Goal: Task Accomplishment & Management: Complete application form

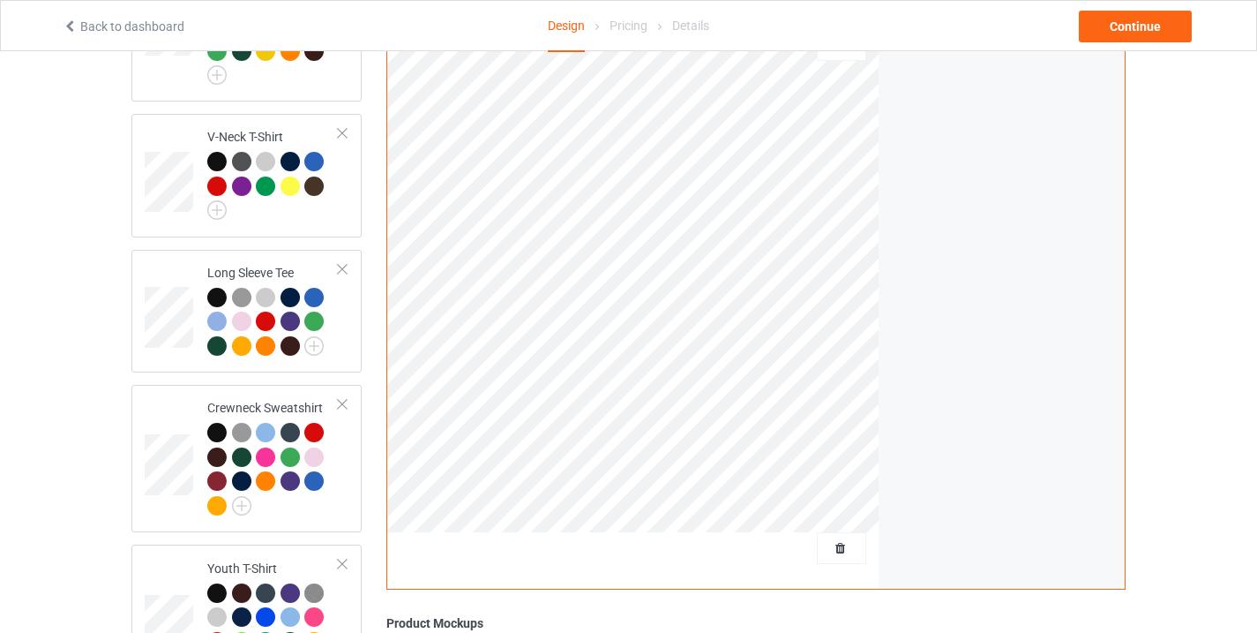
scroll to position [760, 0]
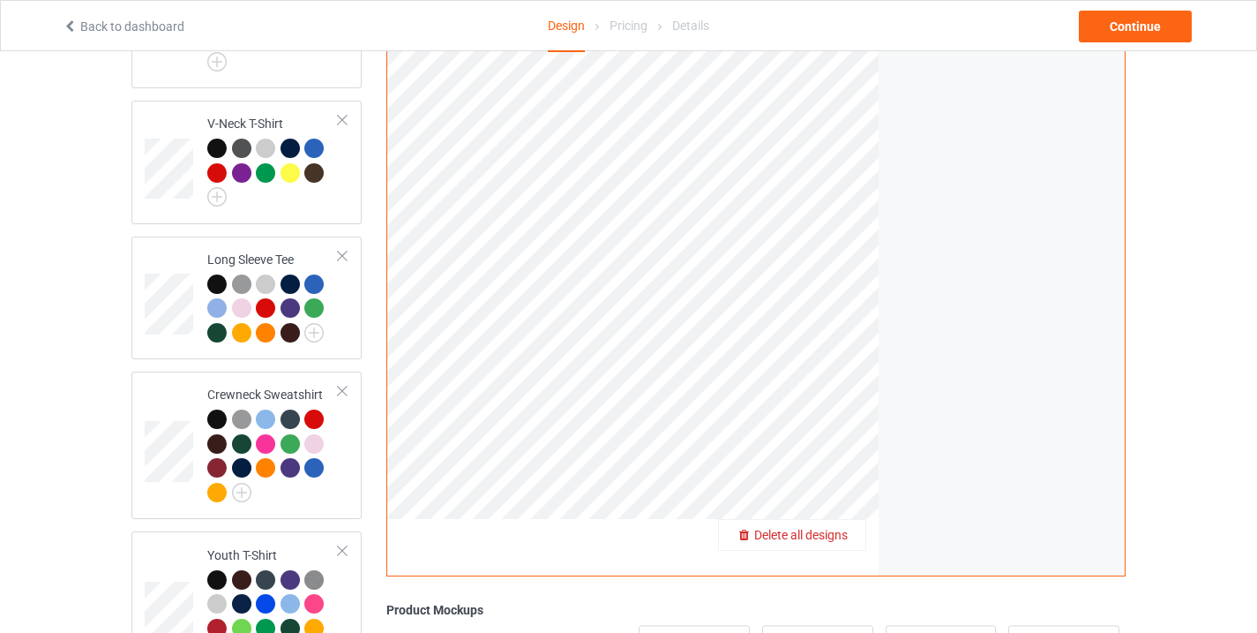
click at [836, 528] on span "Delete all designs" at bounding box center [801, 535] width 94 height 14
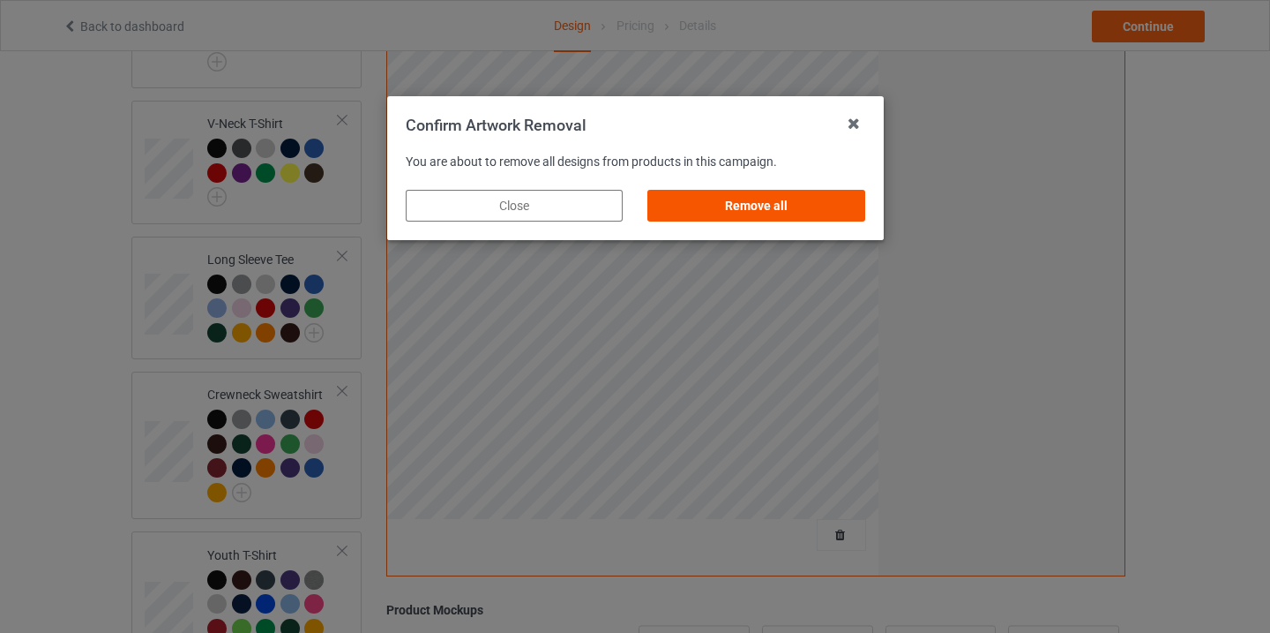
click at [825, 213] on div "Remove all" at bounding box center [756, 206] width 217 height 32
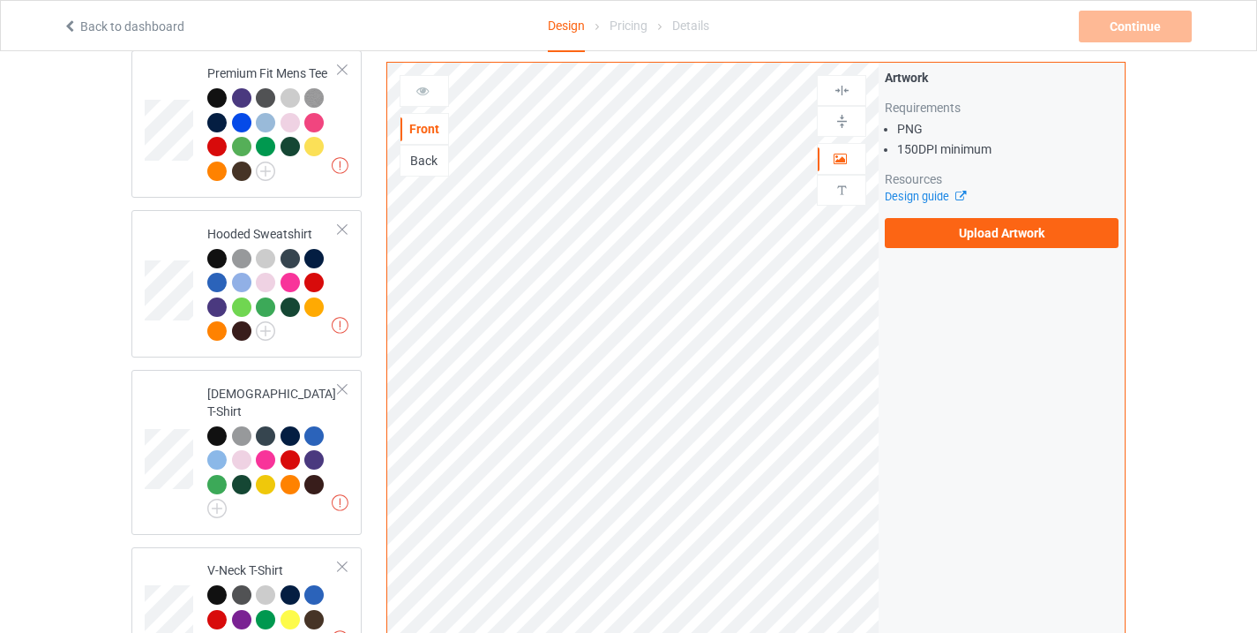
scroll to position [310, 0]
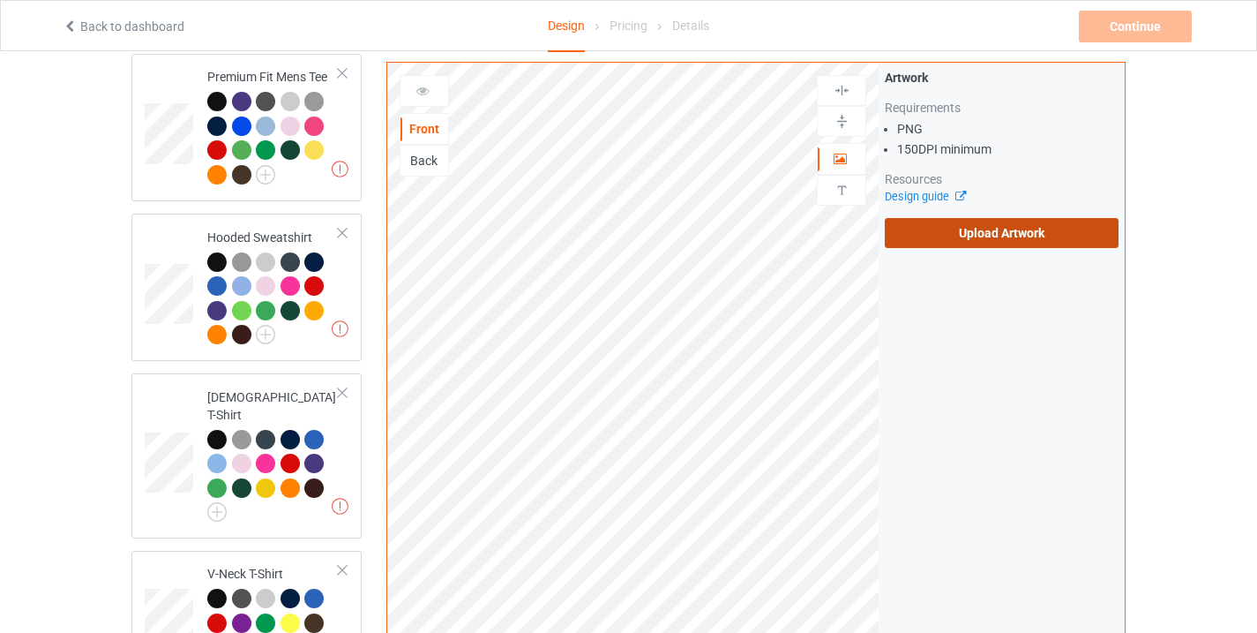
click at [991, 234] on label "Upload Artwork" at bounding box center [1002, 233] width 234 height 30
click at [0, 0] on input "Upload Artwork" at bounding box center [0, 0] width 0 height 0
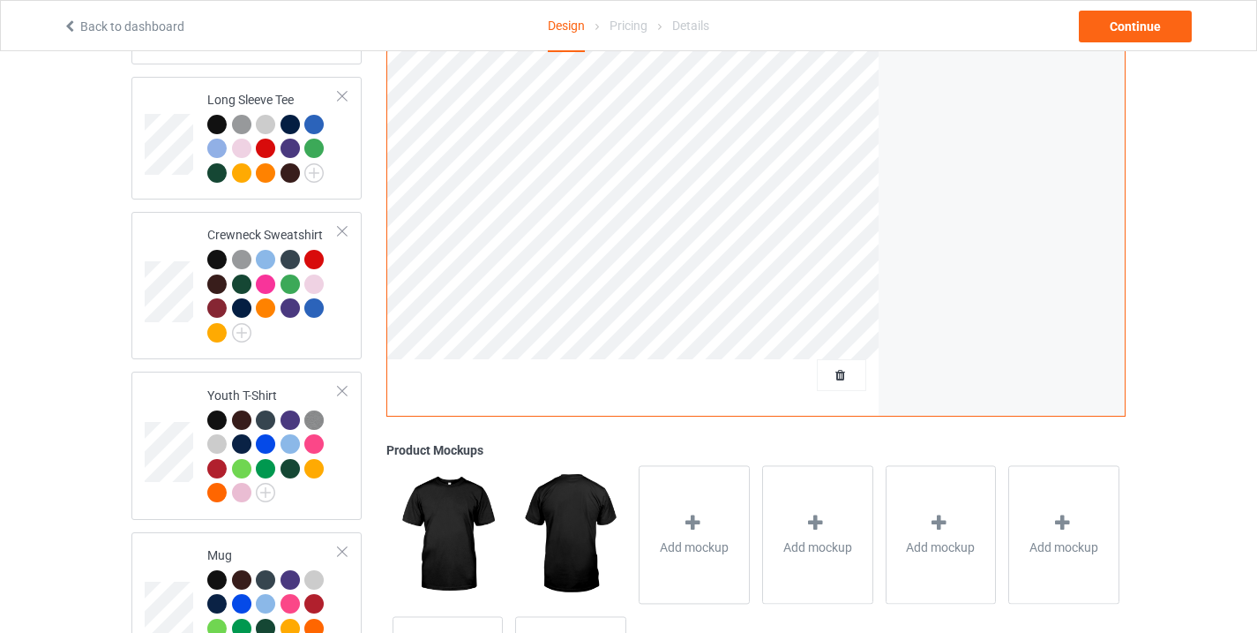
scroll to position [1071, 0]
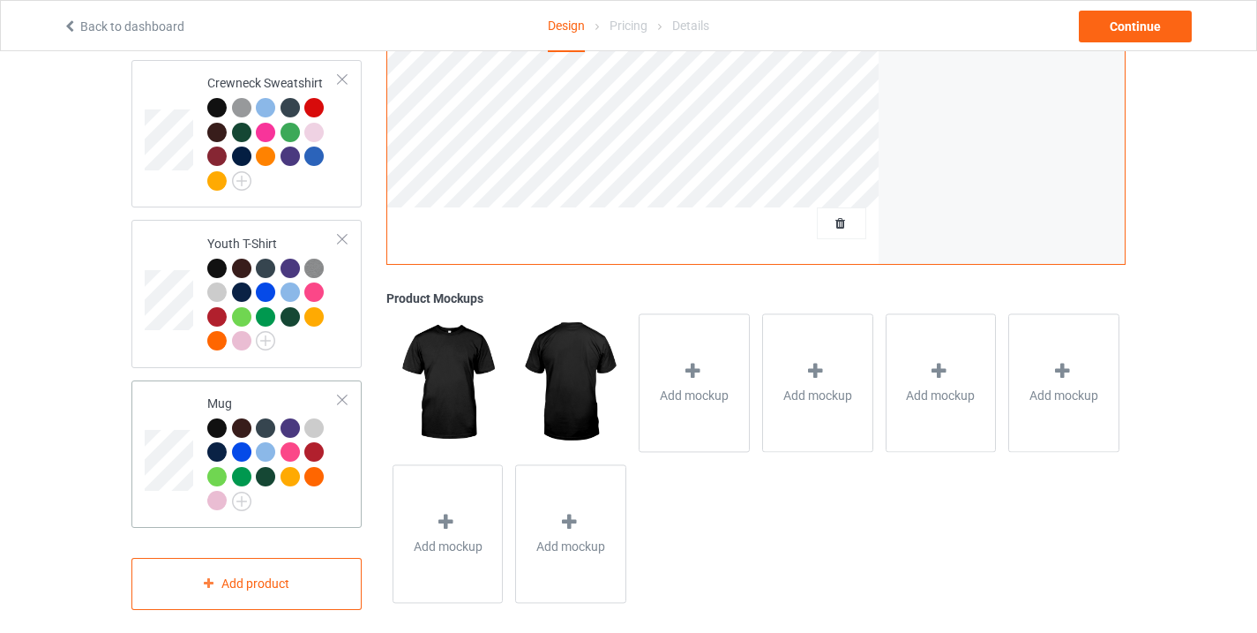
click at [140, 455] on div "Mug" at bounding box center [246, 453] width 230 height 147
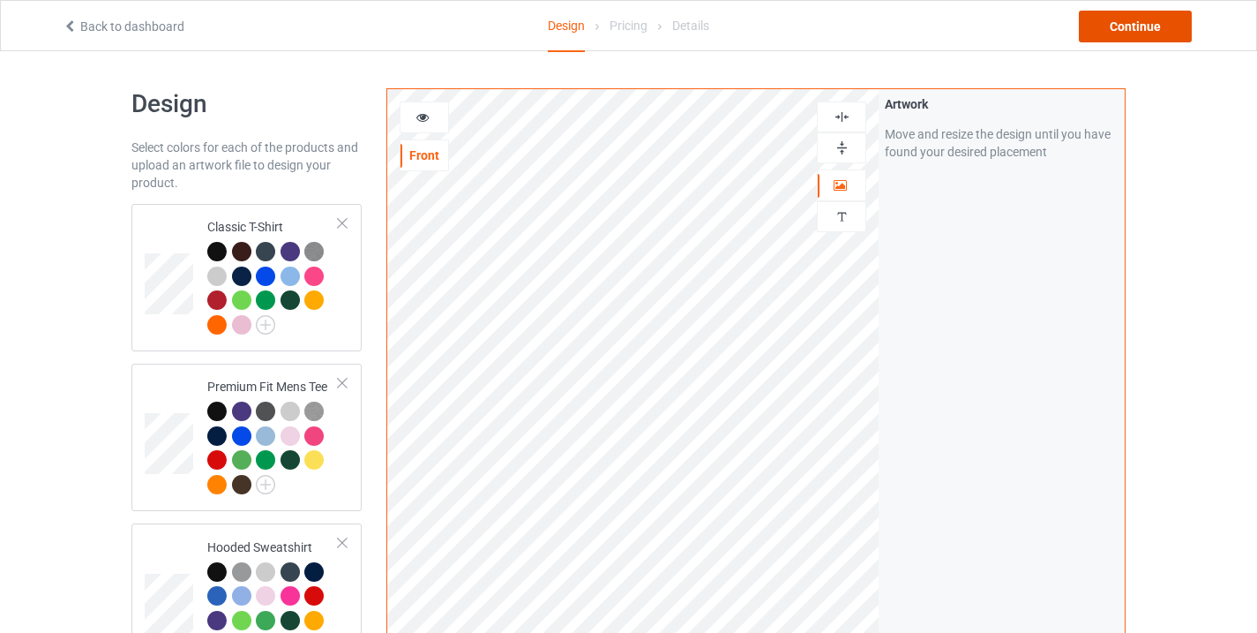
click at [1122, 25] on div "Continue" at bounding box center [1135, 27] width 113 height 32
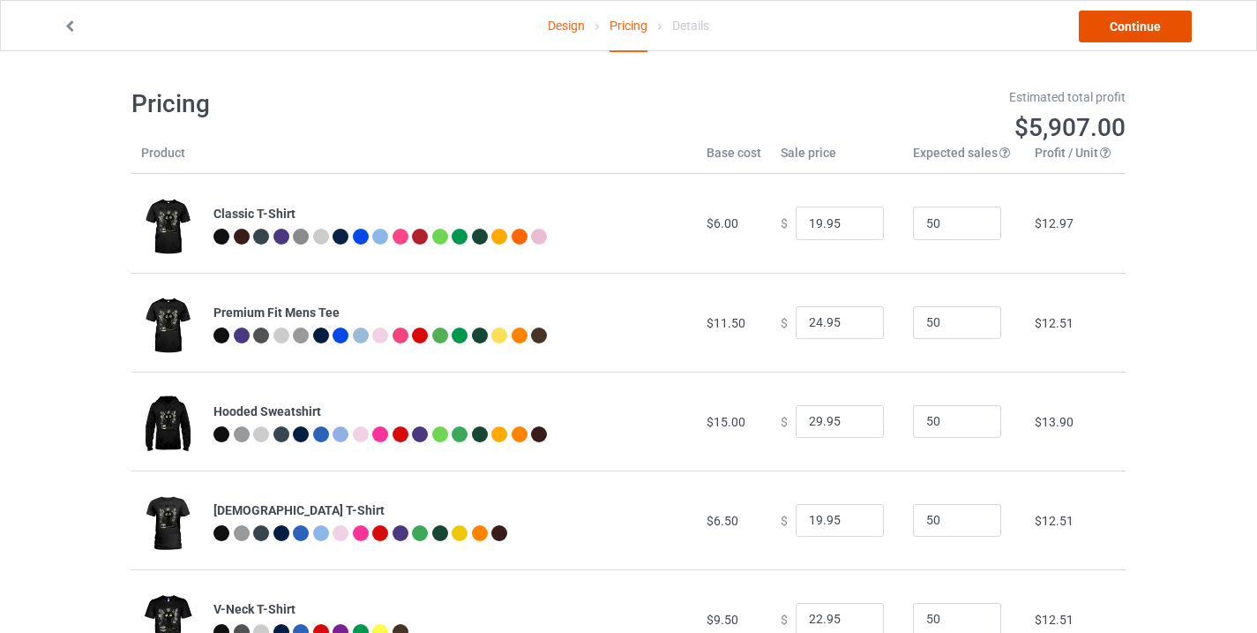
click at [1125, 19] on link "Continue" at bounding box center [1135, 27] width 113 height 32
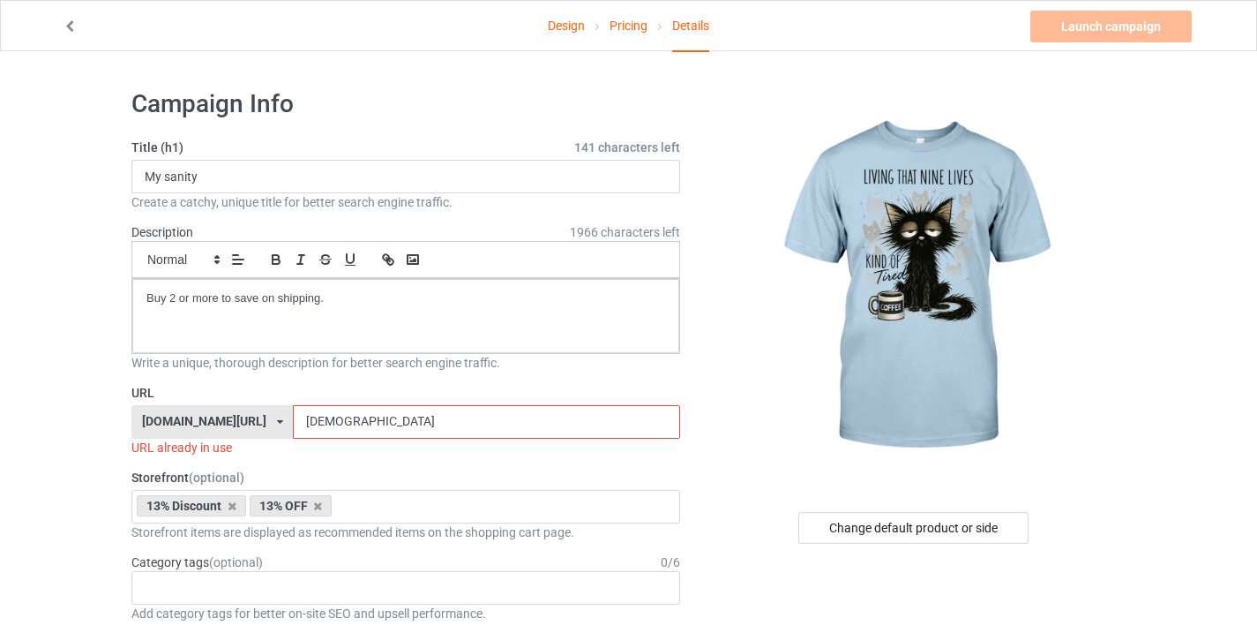
click at [329, 423] on input "[DEMOGRAPHIC_DATA]" at bounding box center [486, 422] width 386 height 34
click at [169, 181] on input "My sanity" at bounding box center [405, 177] width 549 height 34
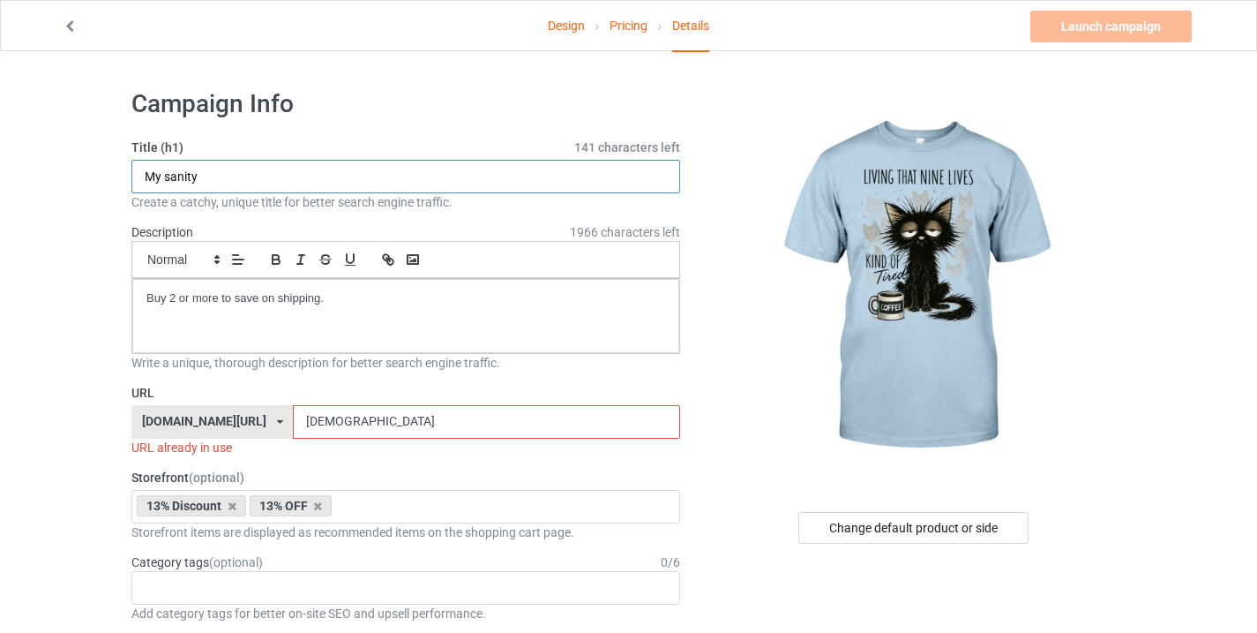
click at [169, 181] on input "My sanity" at bounding box center [405, 177] width 549 height 34
type input "Funny cat"
click at [174, 201] on div "Create a catchy, unique title for better search engine traffic." at bounding box center [405, 202] width 549 height 18
click at [174, 176] on input "Funny cat" at bounding box center [405, 177] width 549 height 34
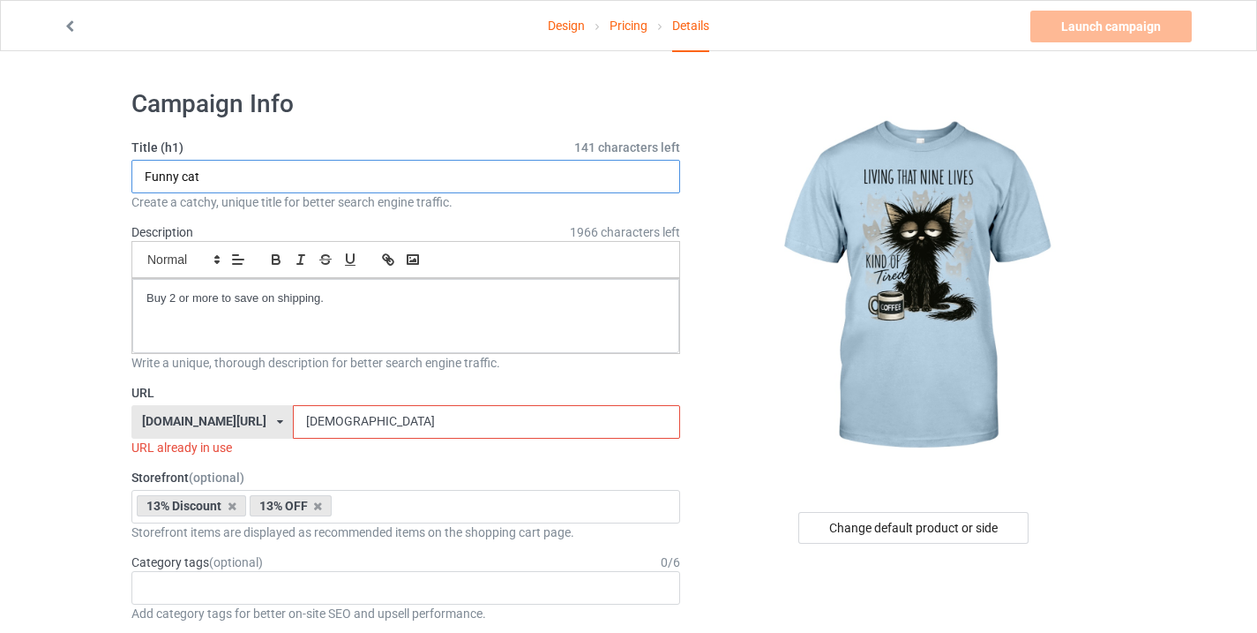
click at [174, 176] on input "Funny cat" at bounding box center [405, 177] width 549 height 34
click at [319, 418] on input "[DEMOGRAPHIC_DATA]" at bounding box center [486, 422] width 386 height 34
paste input "Funny cat"
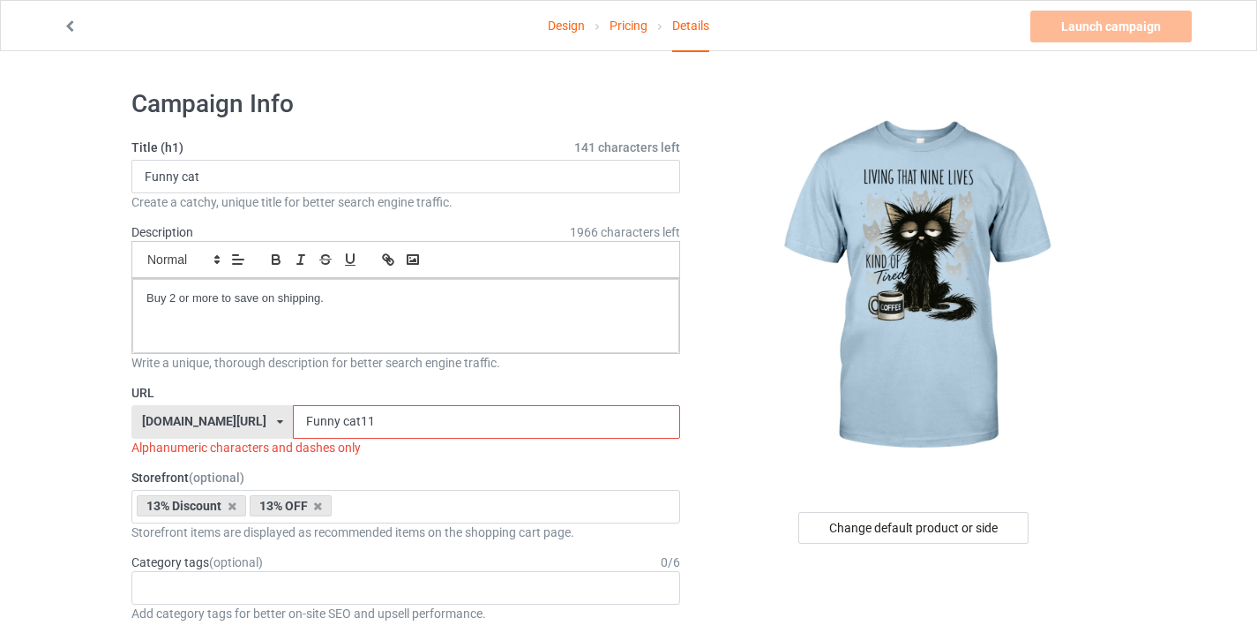
click at [326, 416] on input "Funny cat11" at bounding box center [486, 422] width 386 height 34
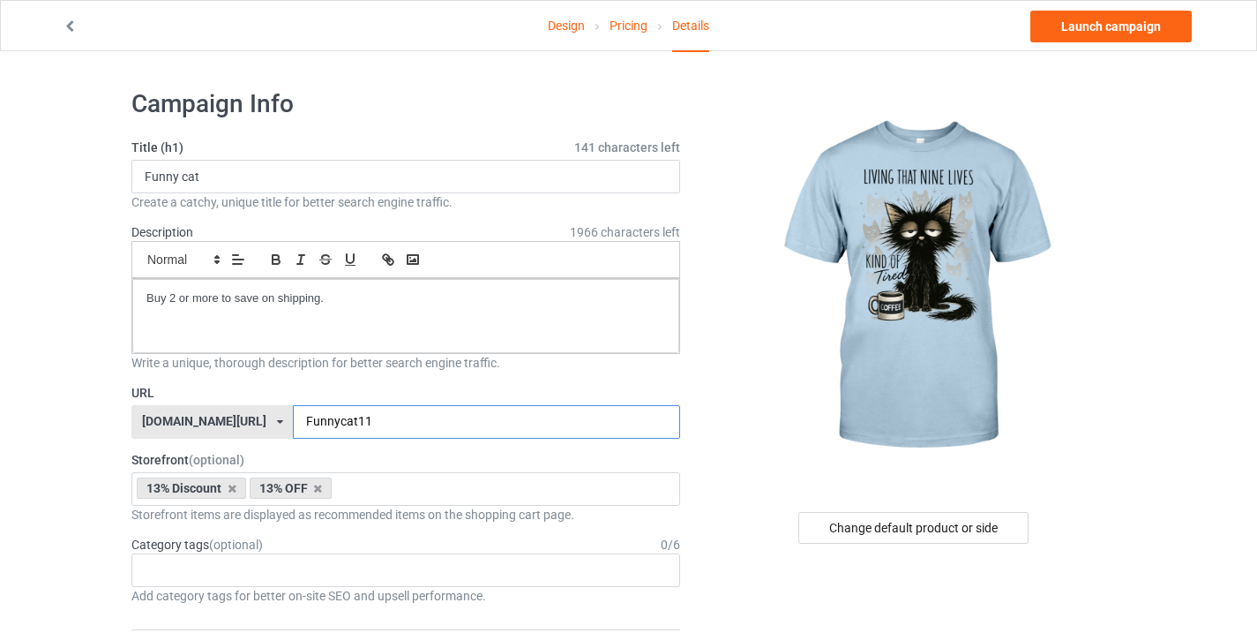
click at [322, 425] on input "Funnycat11" at bounding box center [486, 422] width 386 height 34
type input "Funnycat11"
click at [175, 189] on input "Funny cat" at bounding box center [405, 177] width 549 height 34
click at [175, 180] on input "Funny cat" at bounding box center [405, 177] width 549 height 34
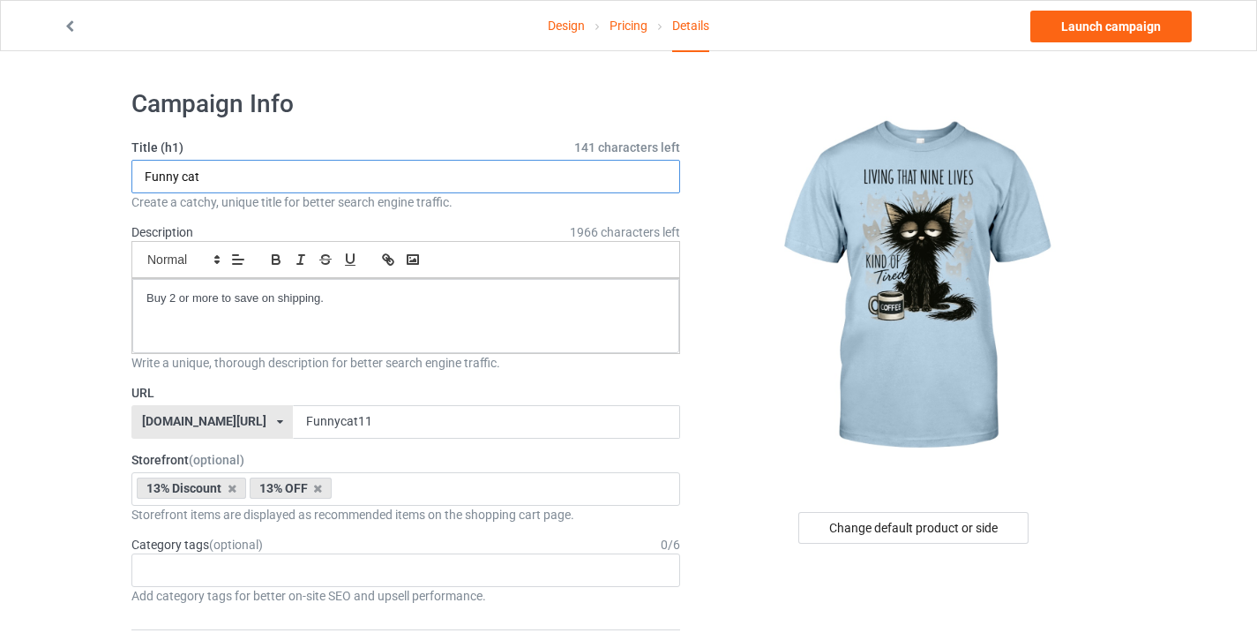
click at [175, 180] on input "Funny cat" at bounding box center [405, 177] width 549 height 34
click at [1123, 34] on link "Launch campaign" at bounding box center [1110, 27] width 161 height 32
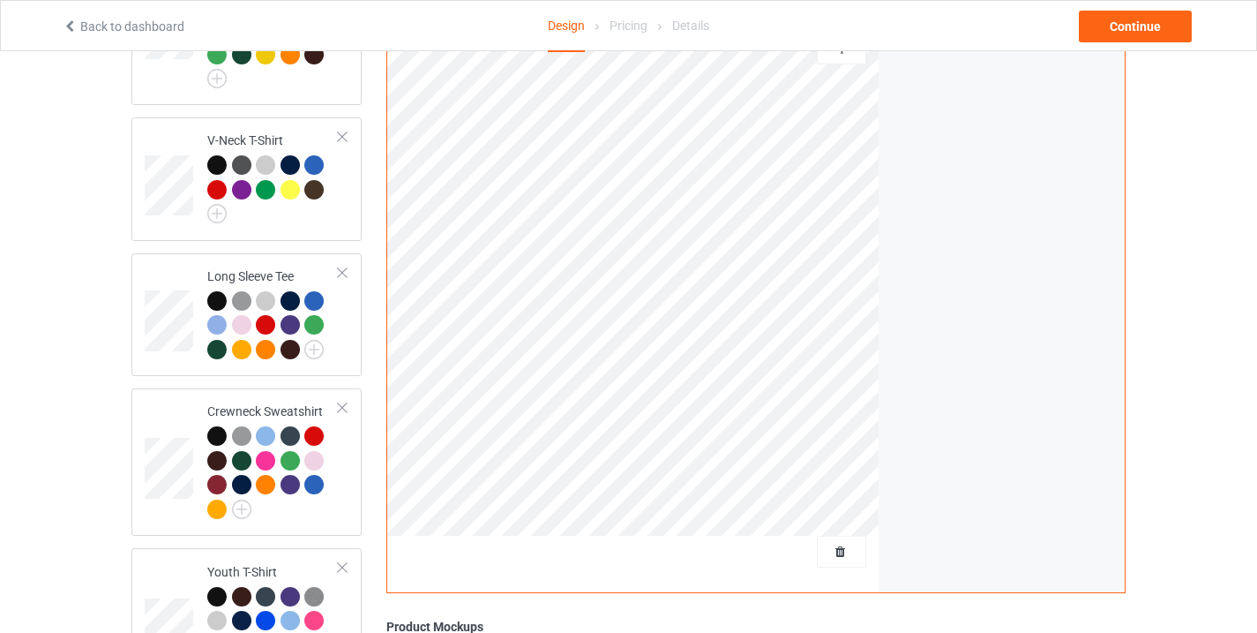
scroll to position [763, 0]
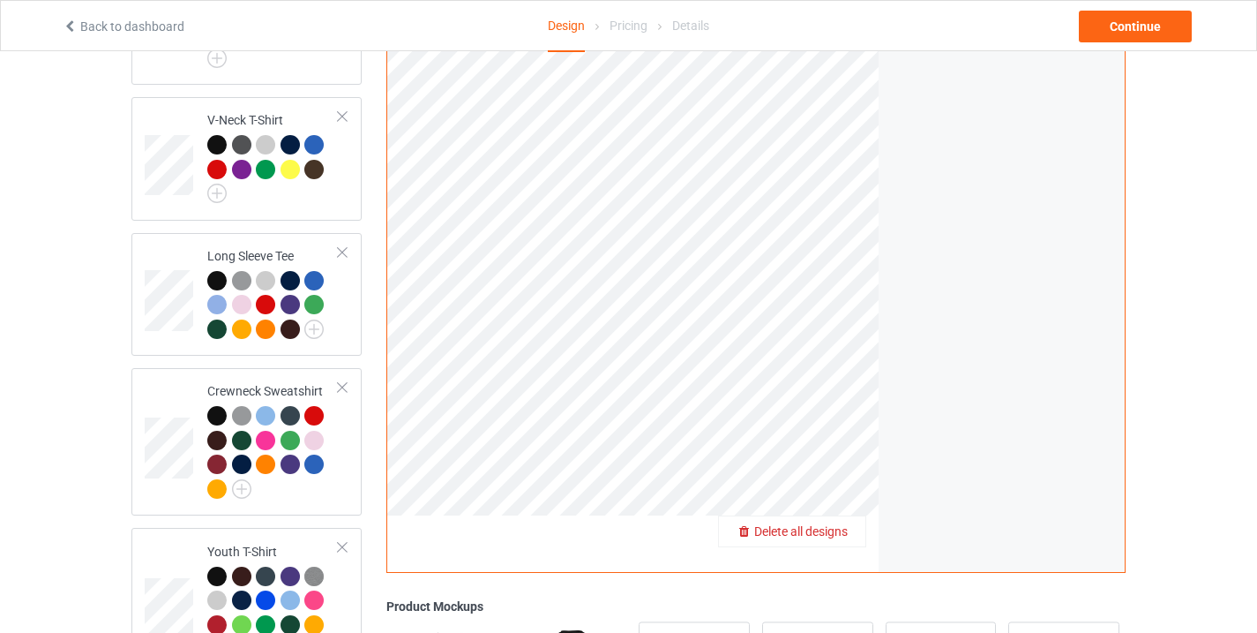
click at [827, 524] on span "Delete all designs" at bounding box center [801, 531] width 94 height 14
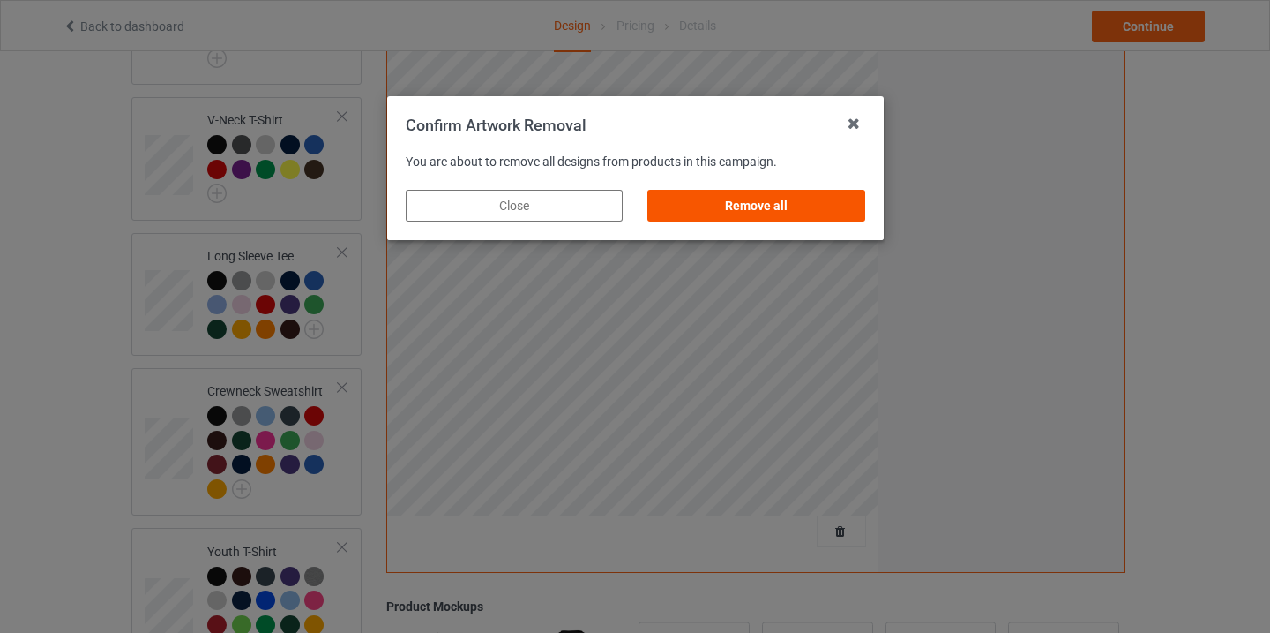
click at [707, 207] on div "Remove all" at bounding box center [756, 206] width 217 height 32
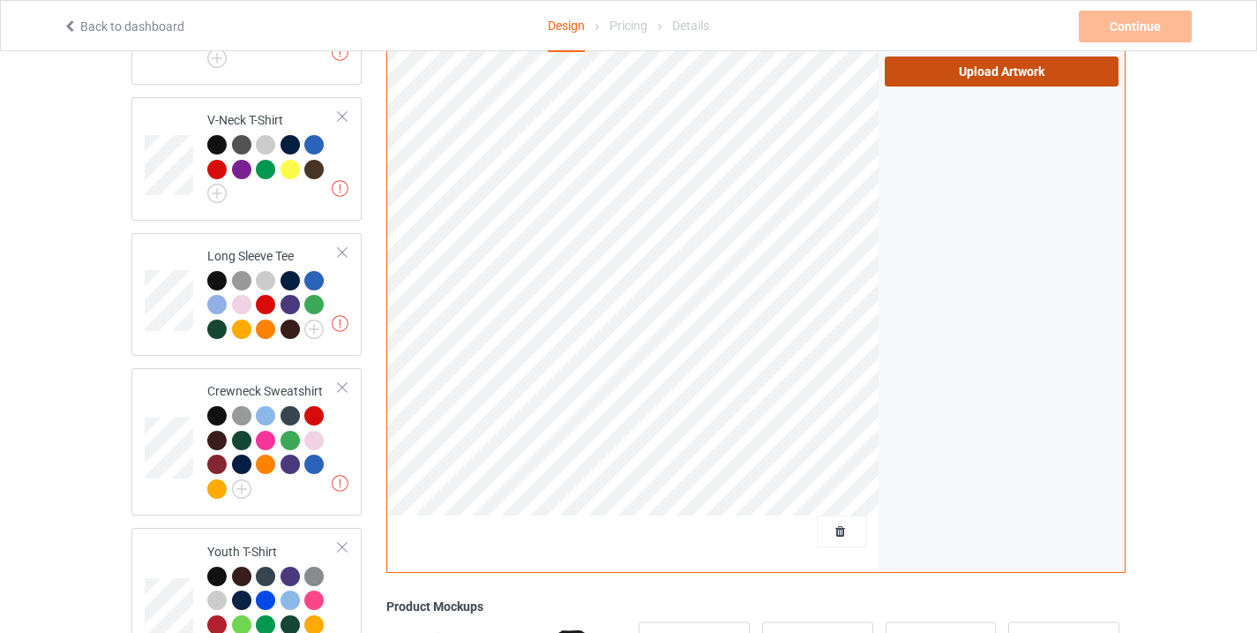
click at [956, 65] on label "Upload Artwork" at bounding box center [1002, 71] width 234 height 30
click at [0, 0] on input "Upload Artwork" at bounding box center [0, 0] width 0 height 0
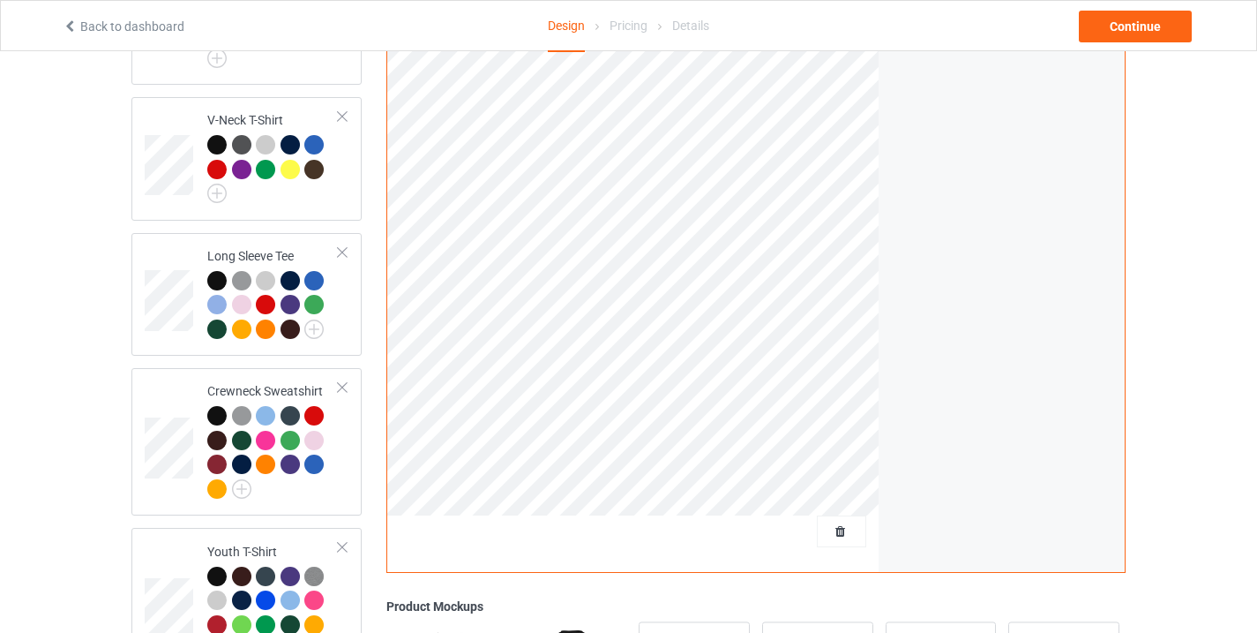
scroll to position [1071, 0]
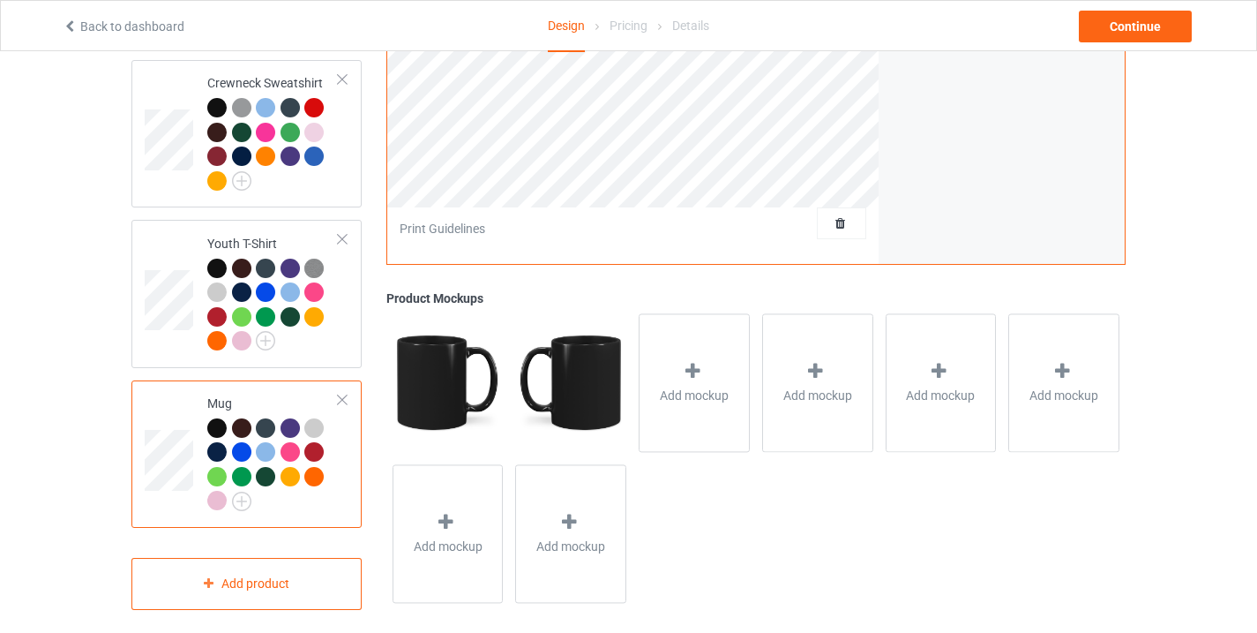
scroll to position [941, 0]
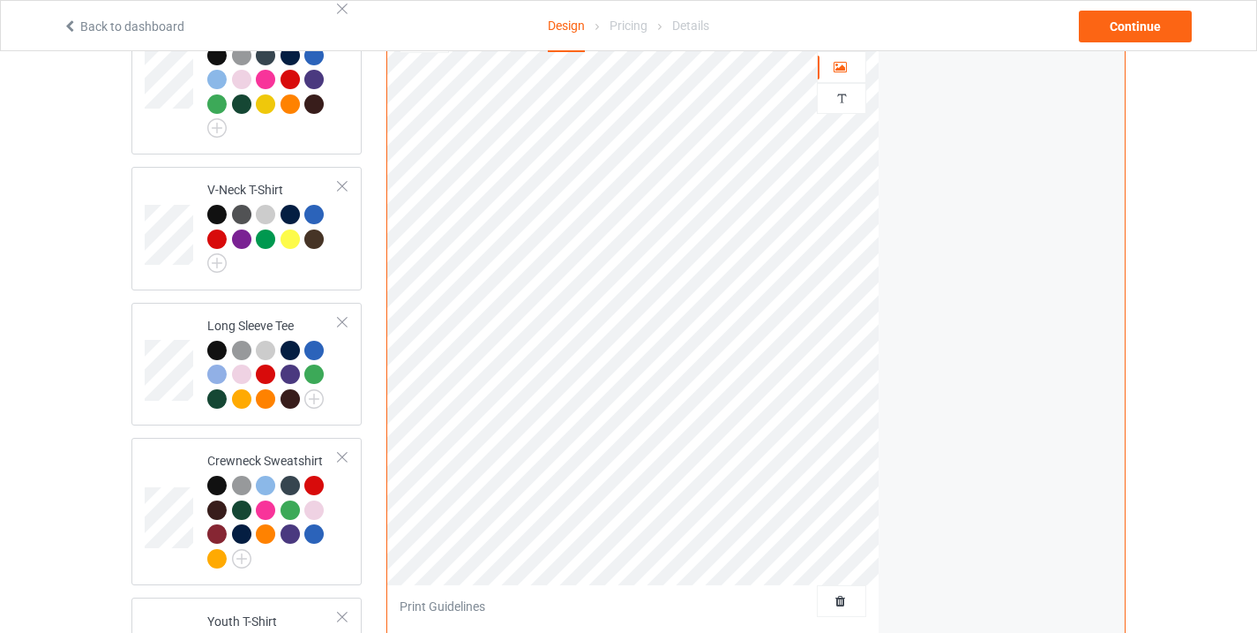
scroll to position [631, 0]
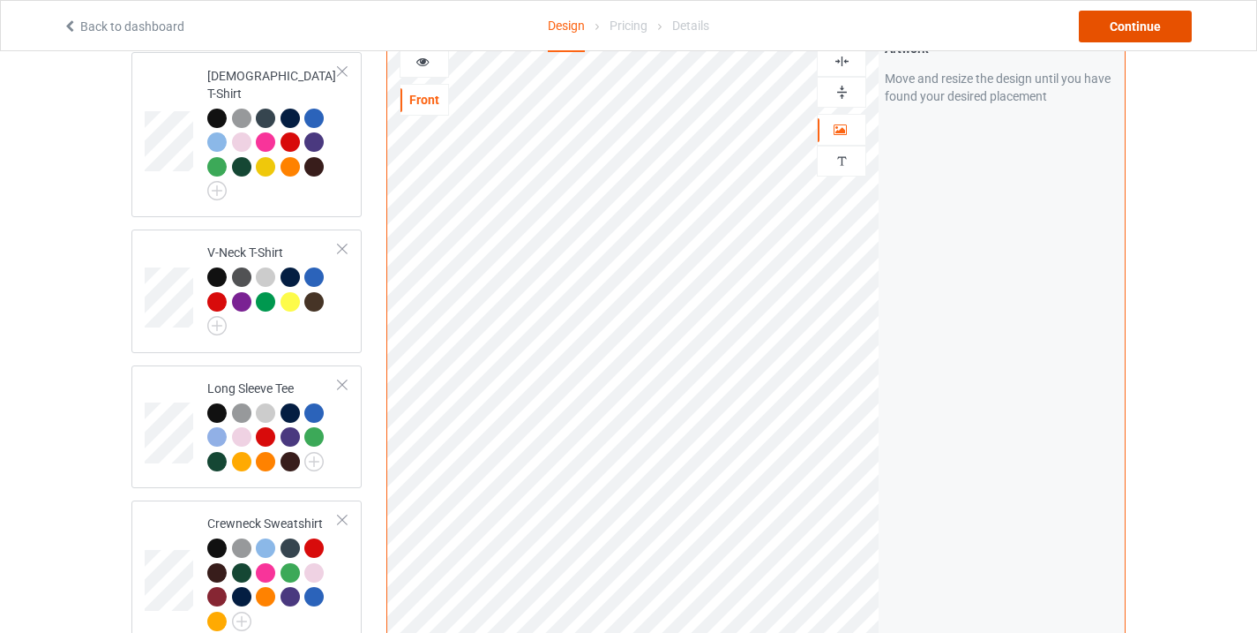
click at [1155, 19] on div "Continue" at bounding box center [1135, 27] width 113 height 32
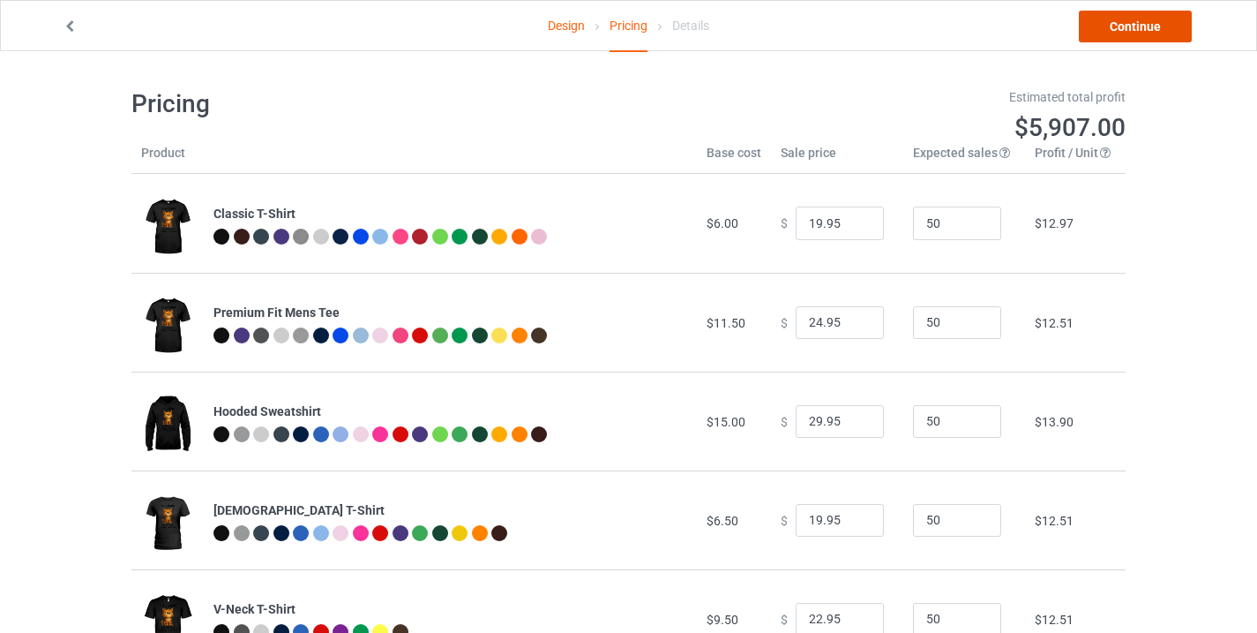
click at [1121, 20] on link "Continue" at bounding box center [1135, 27] width 113 height 32
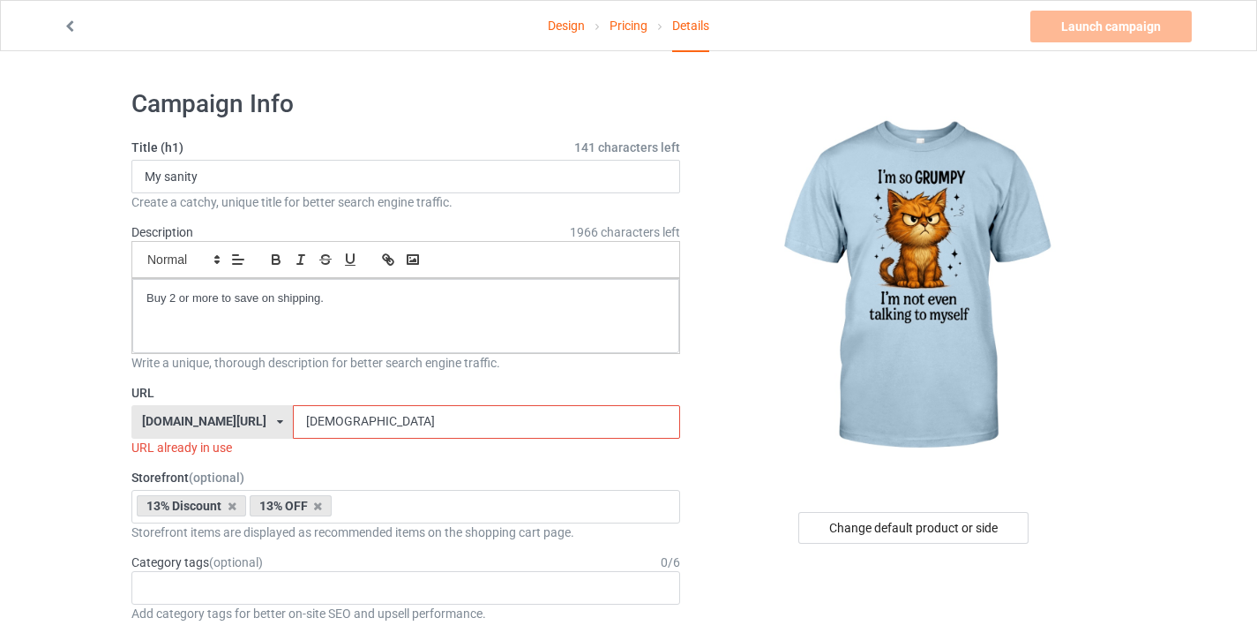
click at [223, 157] on div "Title (h1) 141 characters left My sanity Create a catchy, unique title for bett…" at bounding box center [405, 175] width 549 height 72
click at [220, 161] on input "My sanity" at bounding box center [405, 177] width 549 height 34
click at [219, 163] on input "My sanity" at bounding box center [405, 177] width 549 height 34
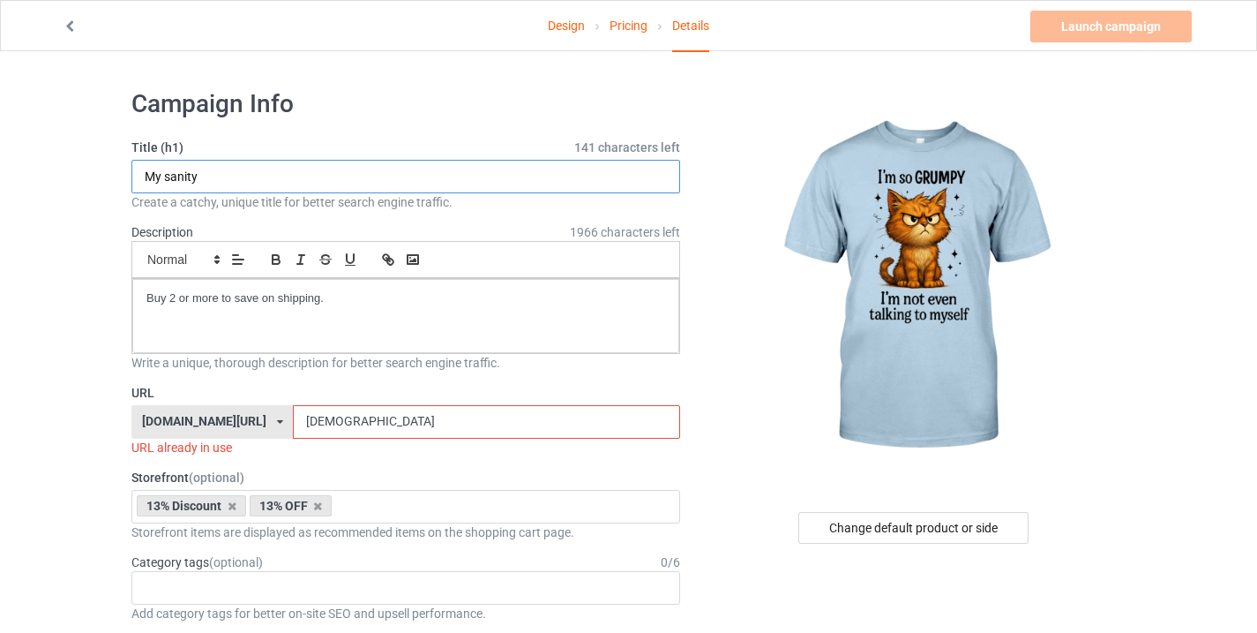
click at [229, 182] on input "My sanity" at bounding box center [405, 177] width 549 height 34
paste input "Funny cat"
type input "Funny cat"
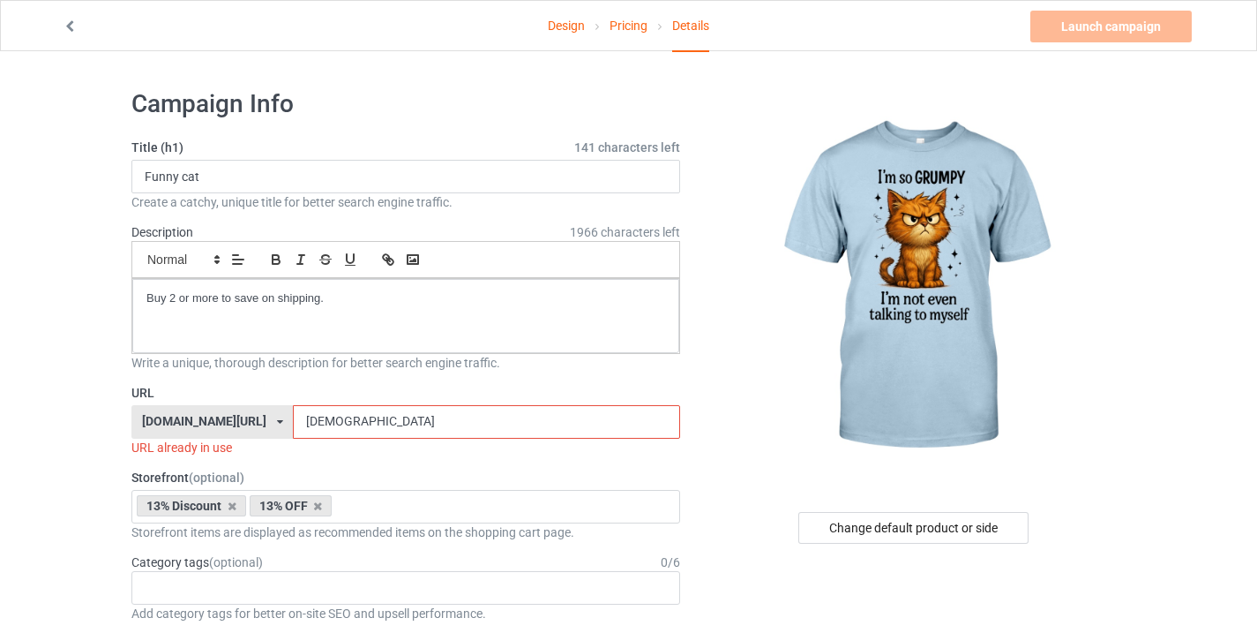
click at [297, 418] on input "[DEMOGRAPHIC_DATA]" at bounding box center [486, 422] width 386 height 34
paste input "Funny cat"
click at [331, 427] on input "Funny cat" at bounding box center [486, 422] width 386 height 34
click at [327, 425] on input "Funny cat" at bounding box center [486, 422] width 386 height 34
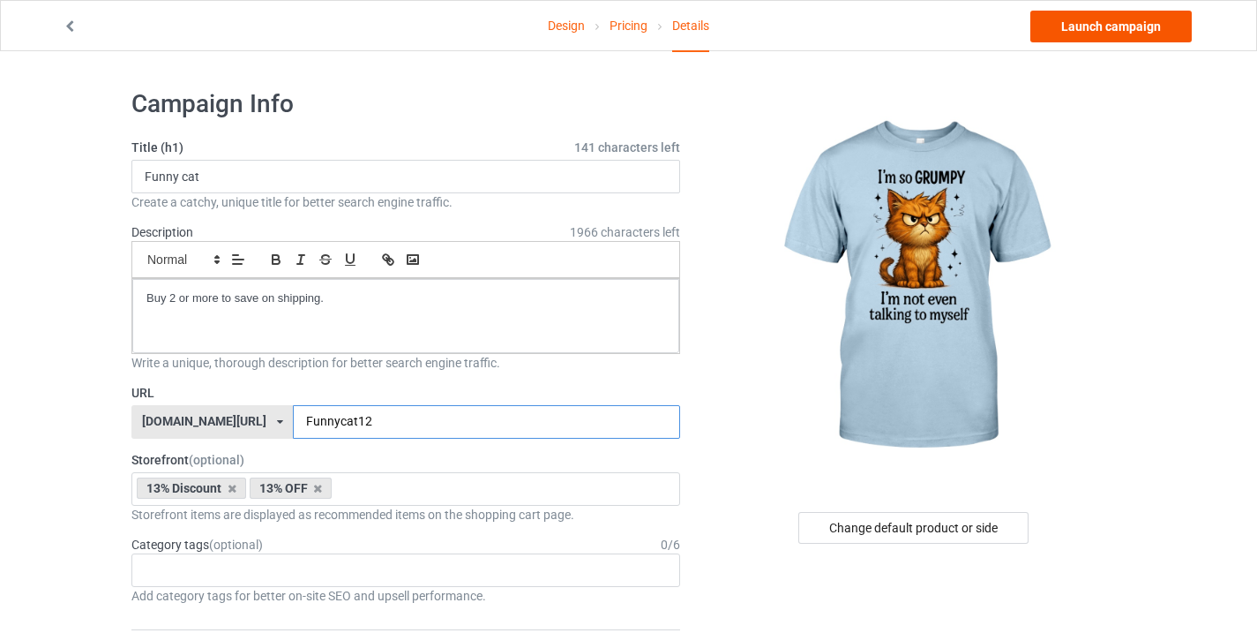
type input "Funnycat12"
click at [1103, 24] on link "Launch campaign" at bounding box center [1110, 27] width 161 height 32
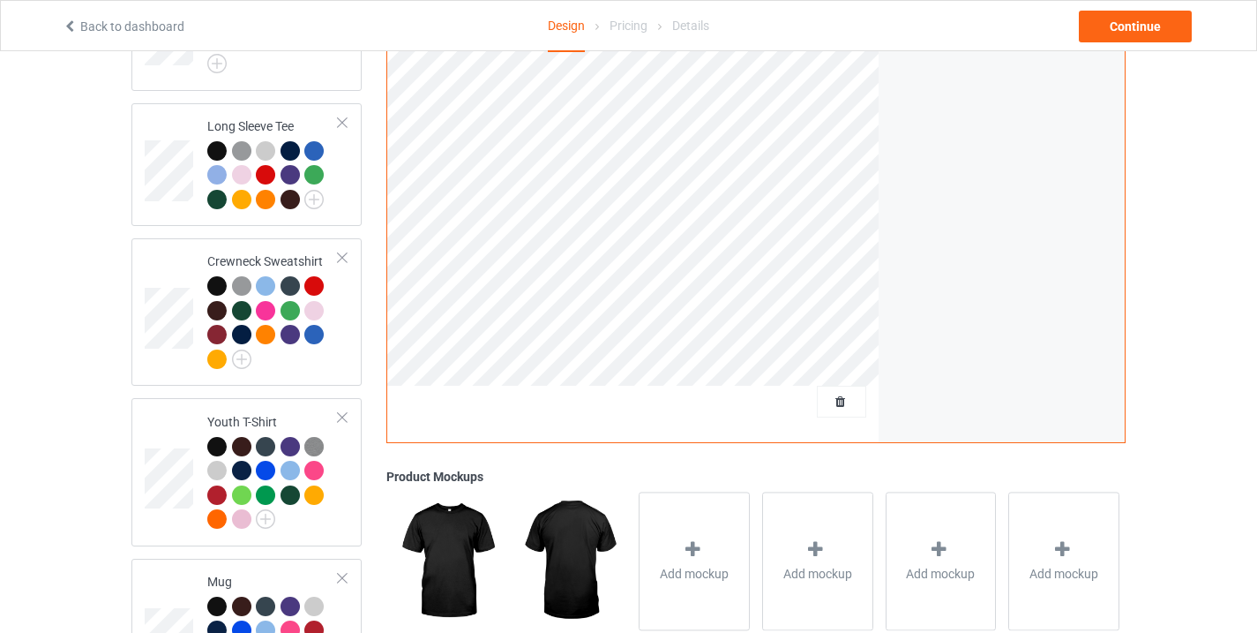
scroll to position [895, 0]
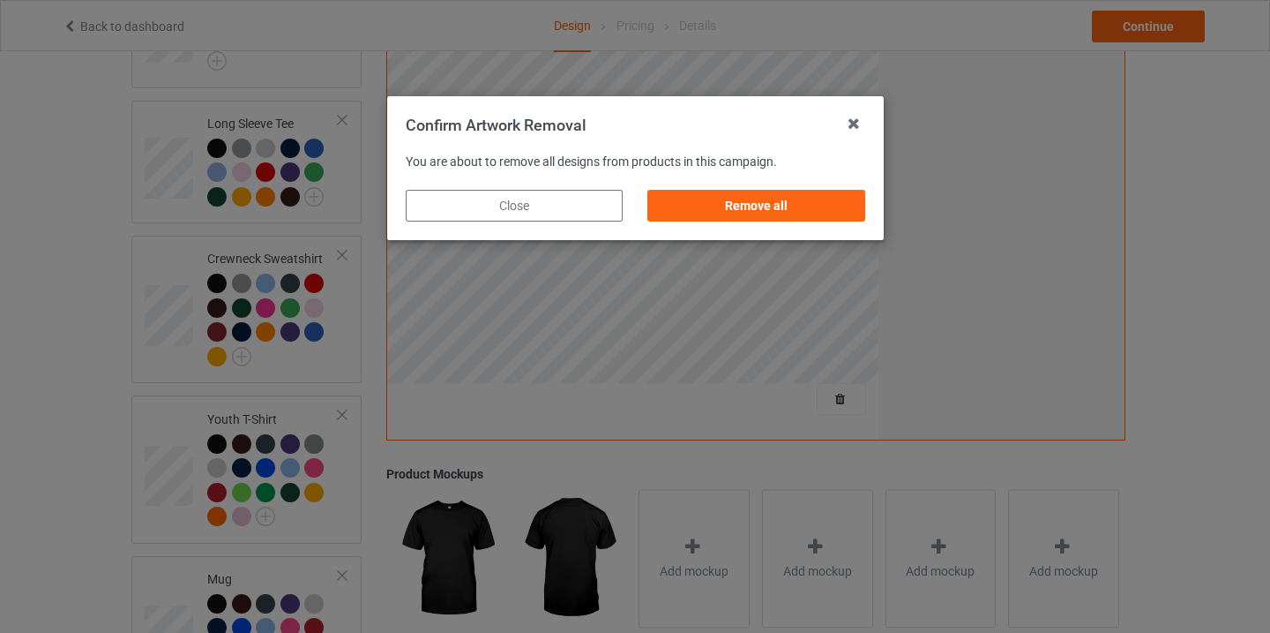
click at [747, 183] on div "Remove all" at bounding box center [756, 205] width 242 height 56
click at [750, 190] on div "Remove all" at bounding box center [756, 206] width 217 height 32
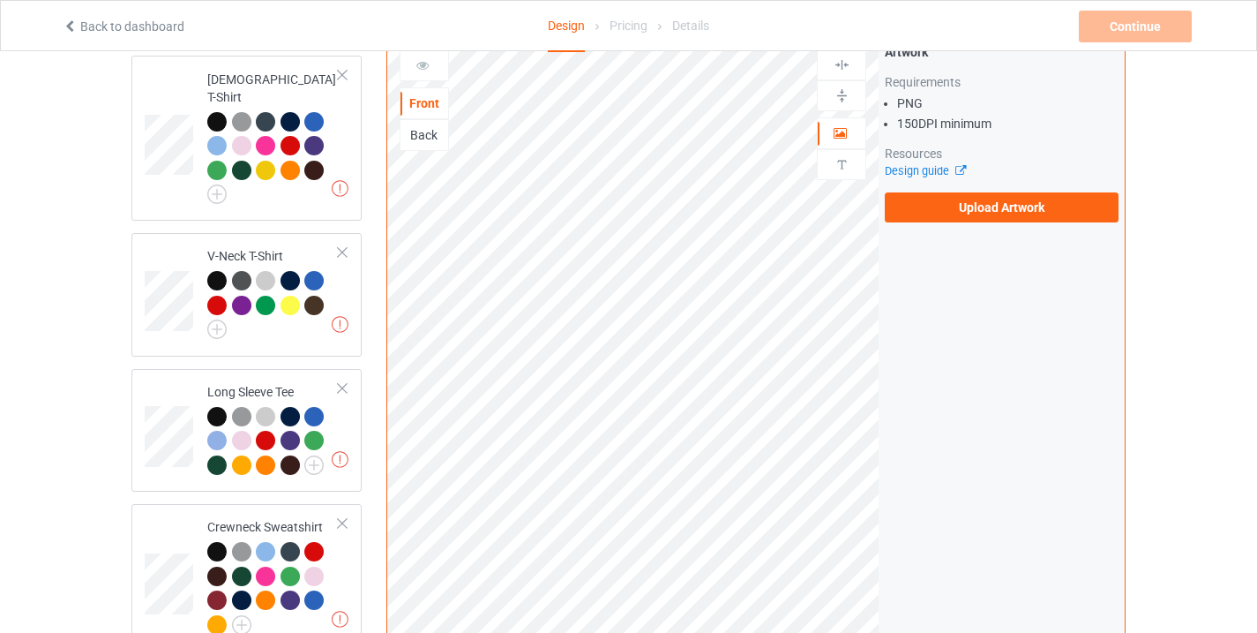
scroll to position [610, 0]
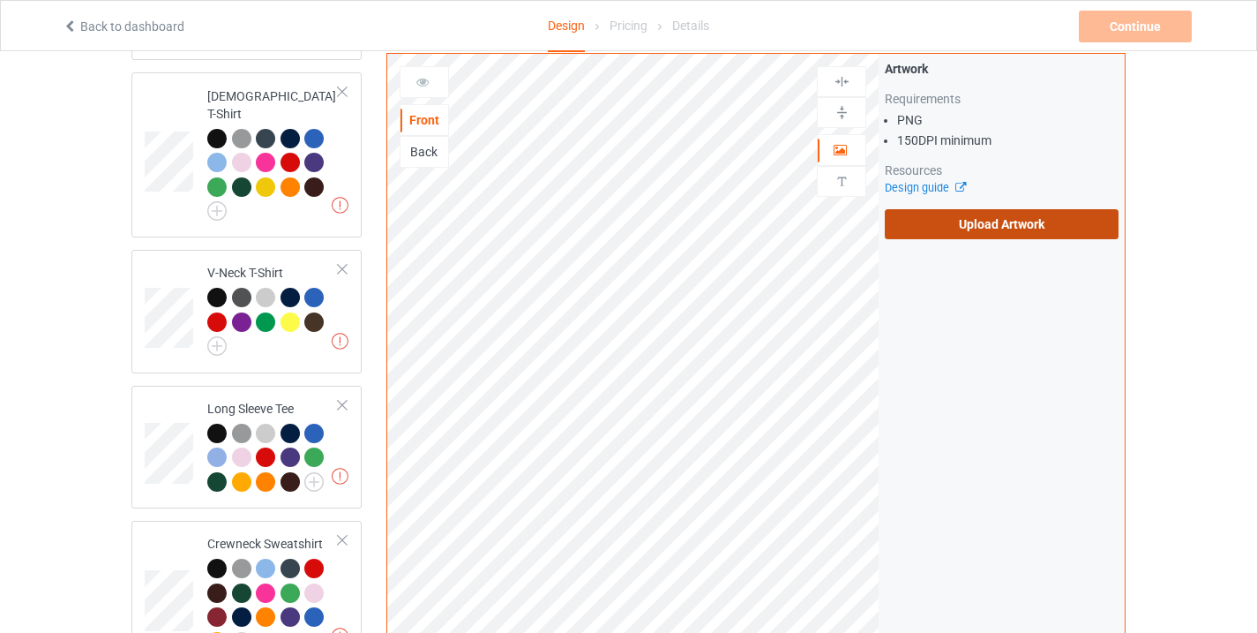
click at [978, 218] on label "Upload Artwork" at bounding box center [1002, 224] width 234 height 30
click at [0, 0] on input "Upload Artwork" at bounding box center [0, 0] width 0 height 0
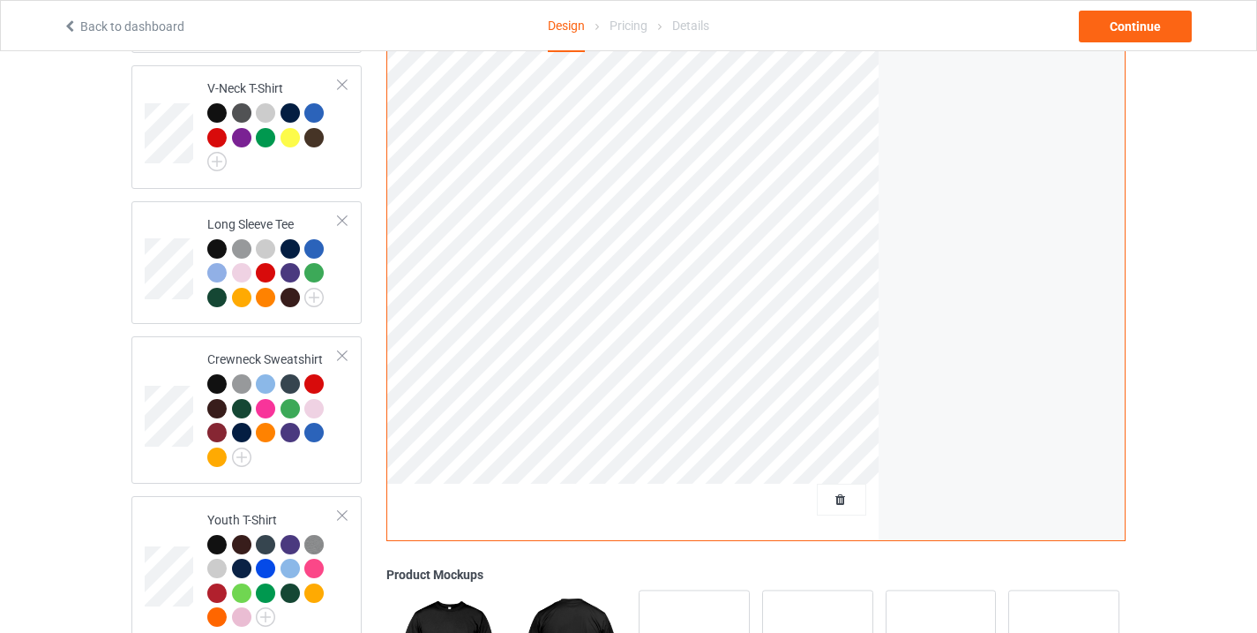
scroll to position [1071, 0]
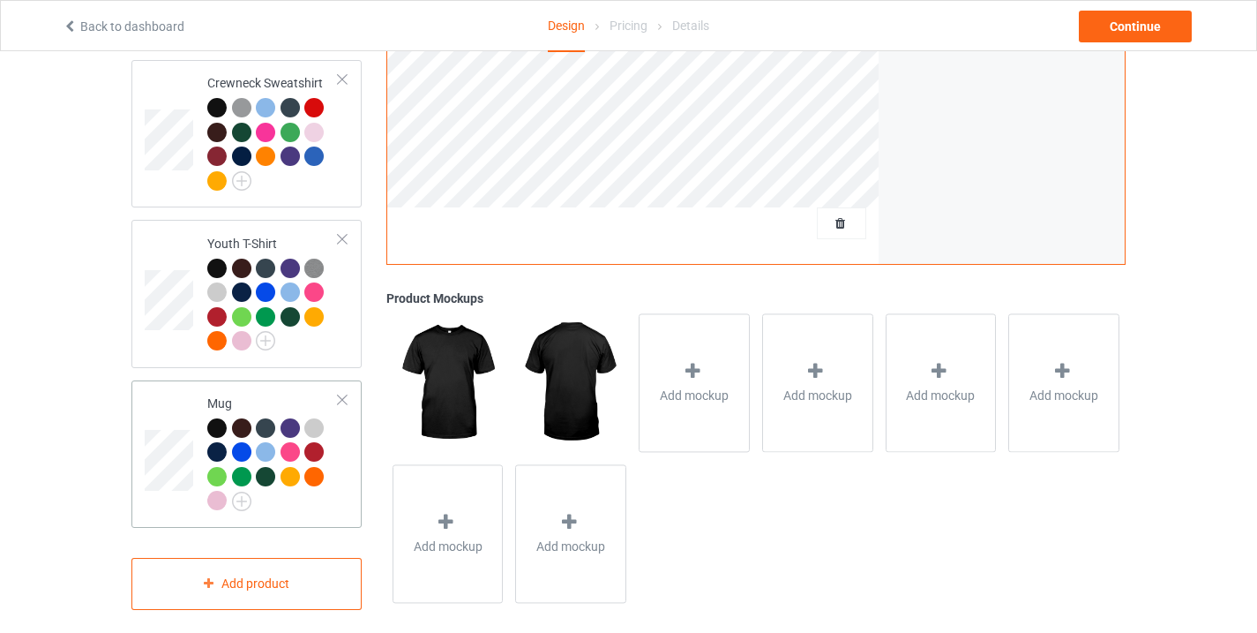
click at [139, 446] on div "Mug" at bounding box center [246, 453] width 230 height 147
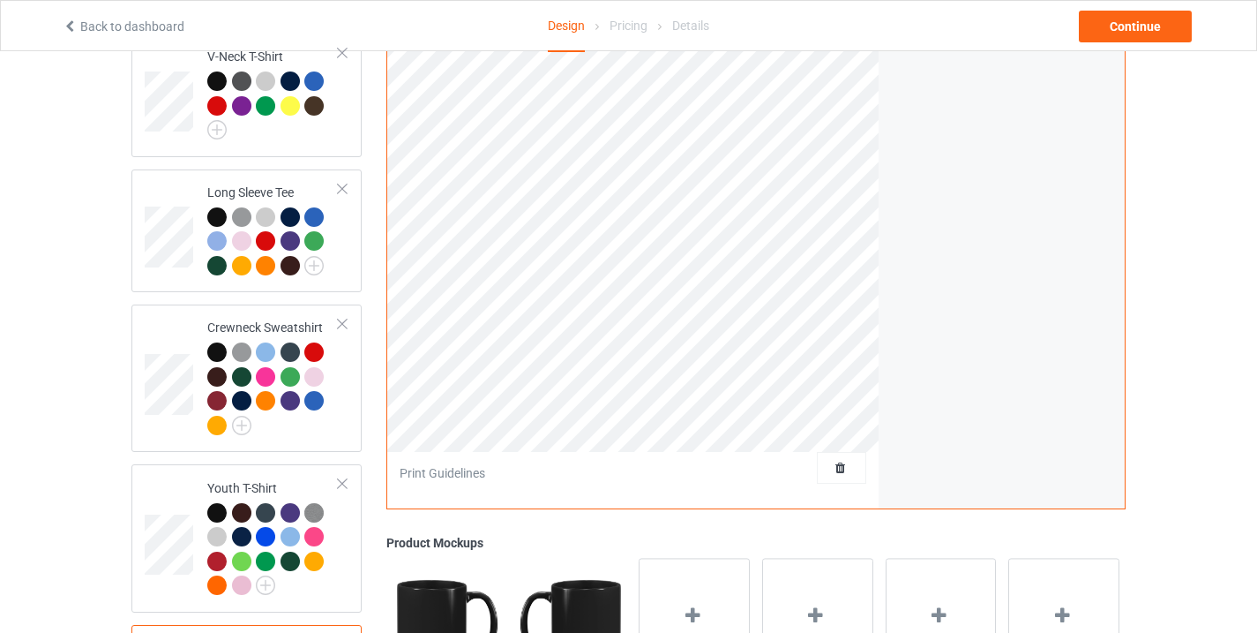
scroll to position [651, 0]
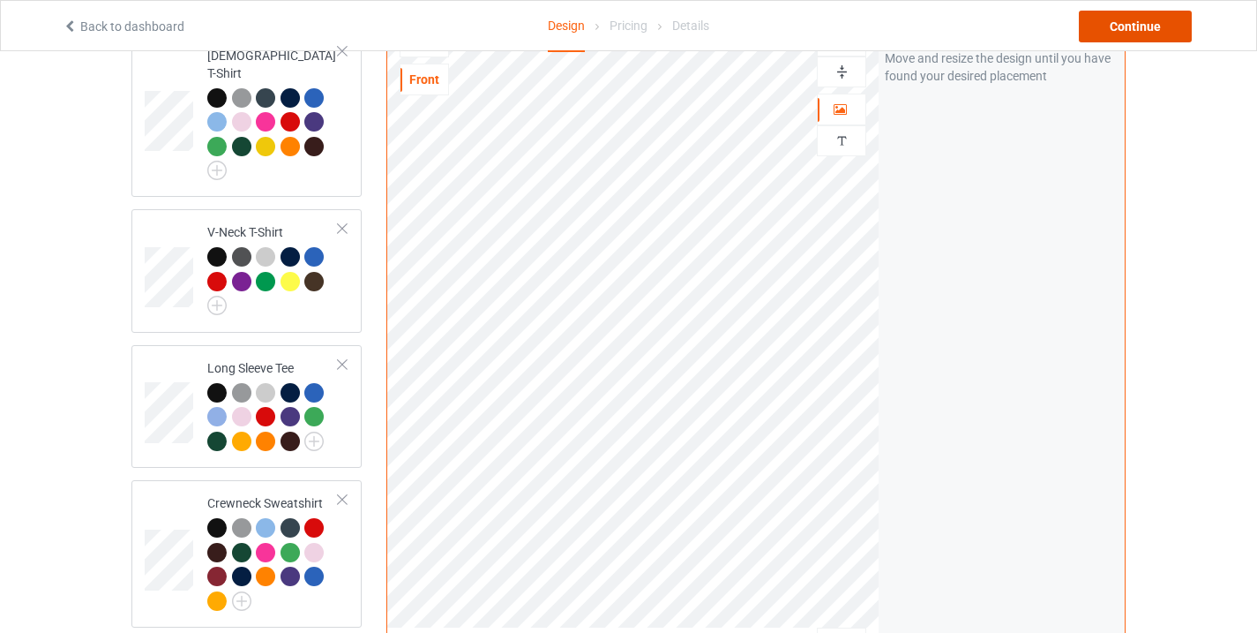
click at [1145, 37] on div "Continue" at bounding box center [1135, 27] width 113 height 32
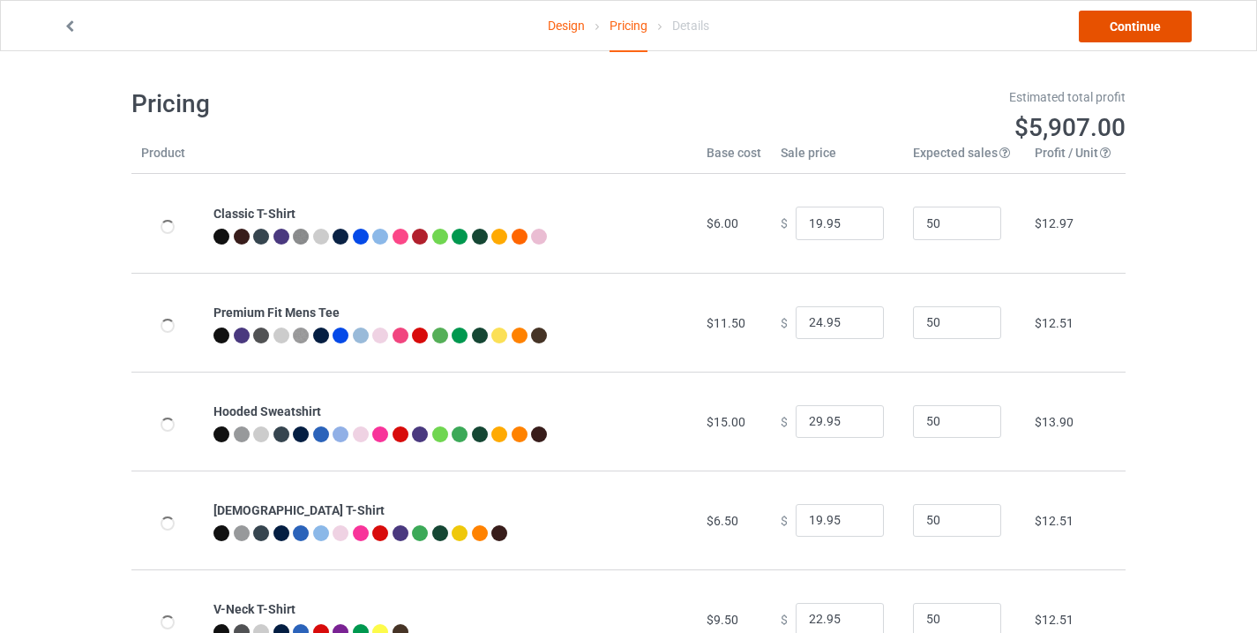
click at [1144, 11] on link "Continue" at bounding box center [1135, 27] width 113 height 32
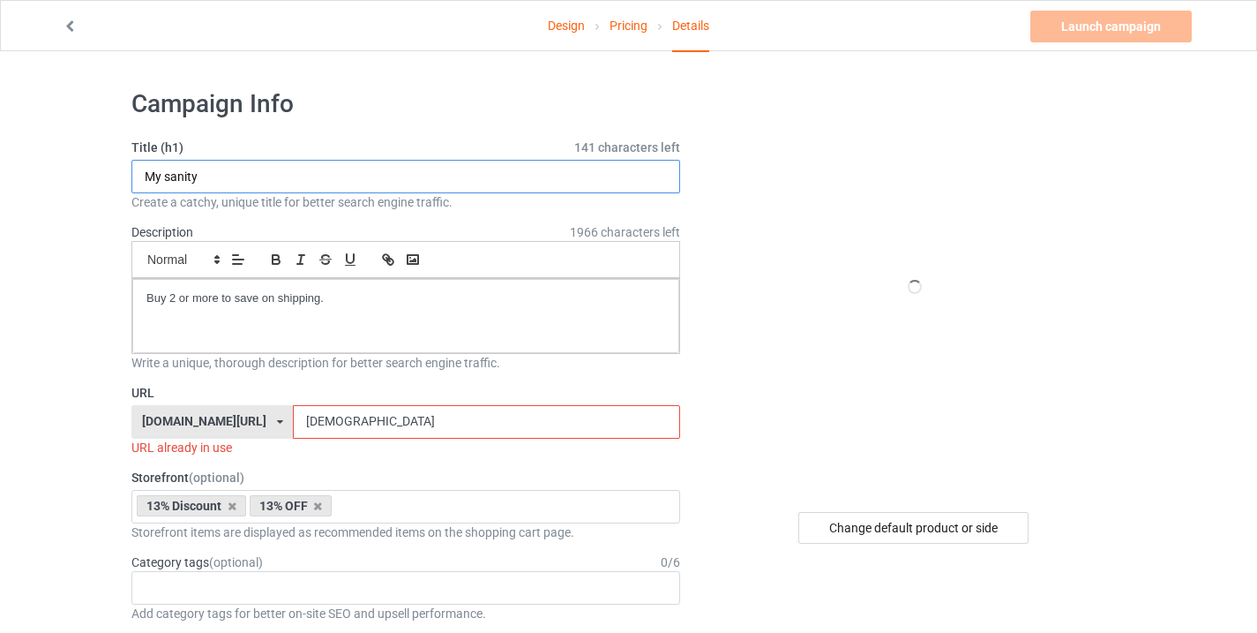
click at [183, 173] on input "My sanity" at bounding box center [405, 177] width 549 height 34
paste input "Funny cat"
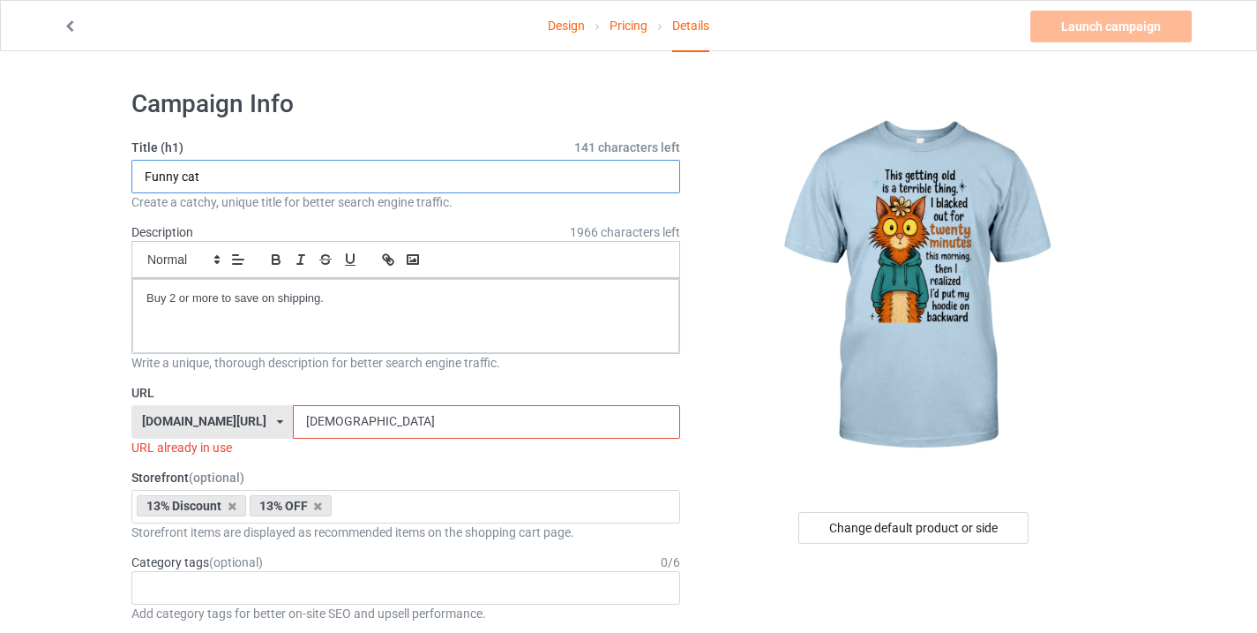
type input "Funny cat"
click at [329, 412] on input "[DEMOGRAPHIC_DATA]" at bounding box center [486, 422] width 386 height 34
paste input "Funny cat"
click at [327, 424] on input "Funny cat13" at bounding box center [486, 422] width 386 height 34
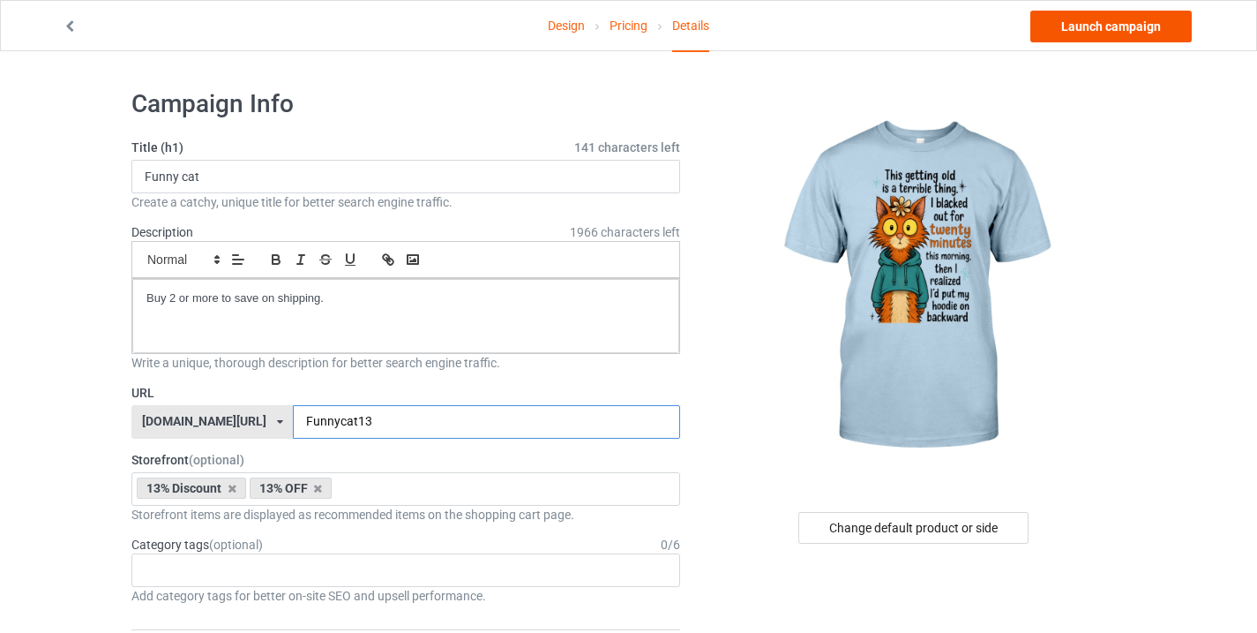
type input "Funnycat13"
click at [1112, 32] on link "Launch campaign" at bounding box center [1110, 27] width 161 height 32
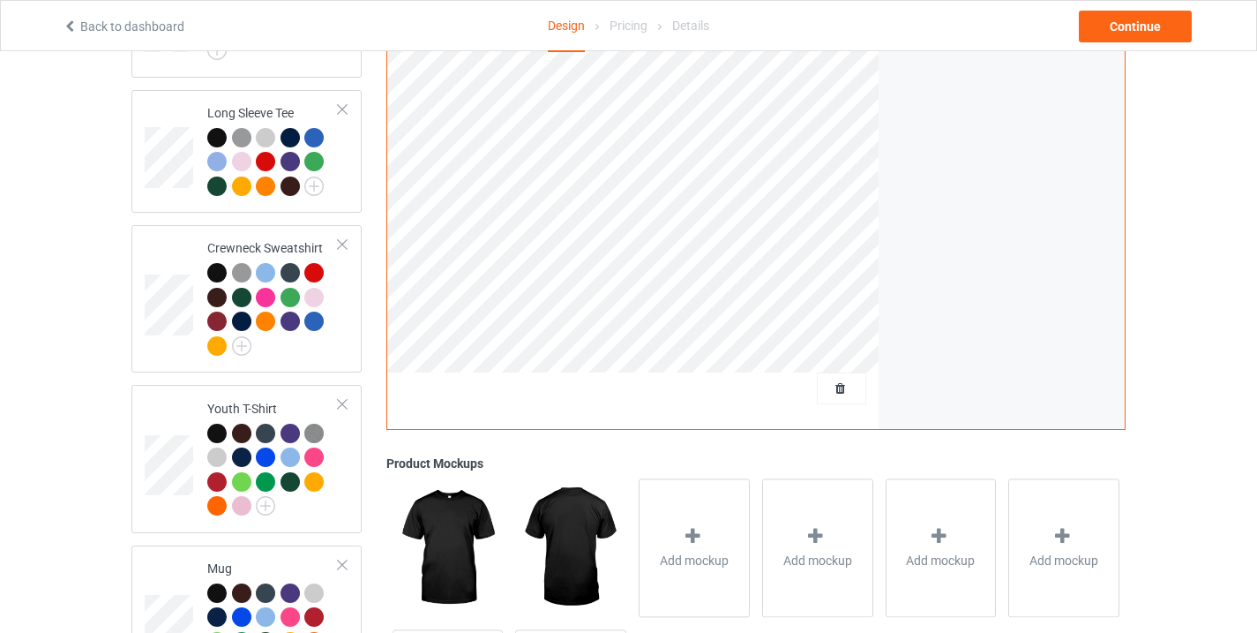
scroll to position [1013, 0]
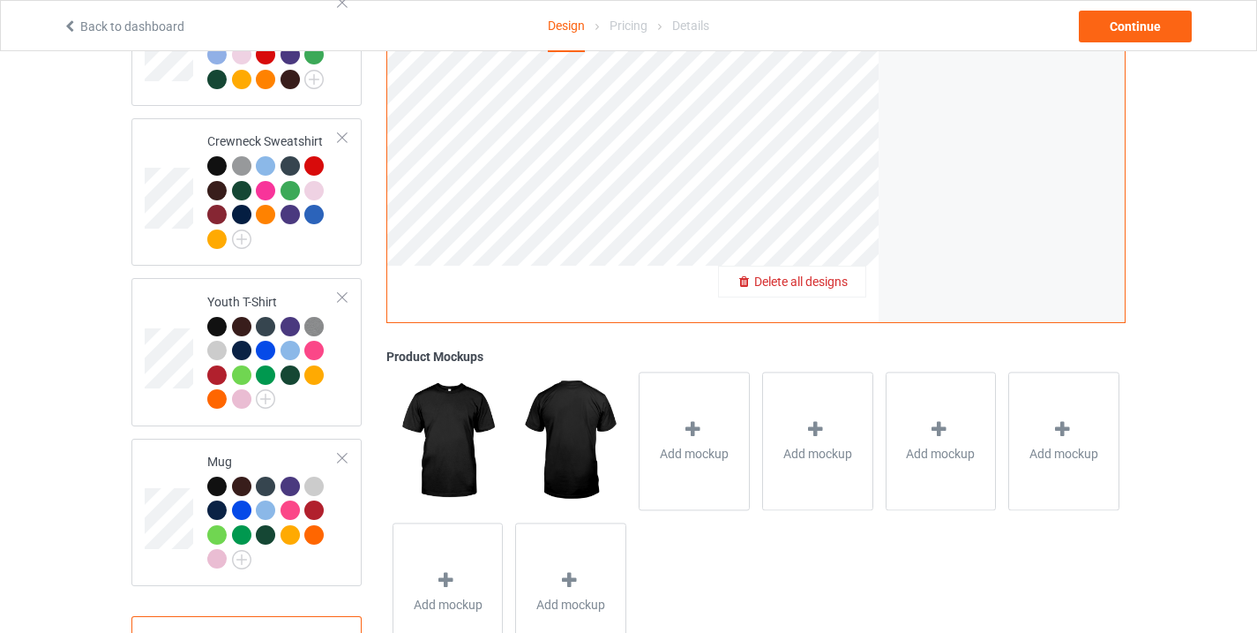
click at [847, 274] on span "Delete all designs" at bounding box center [801, 281] width 94 height 14
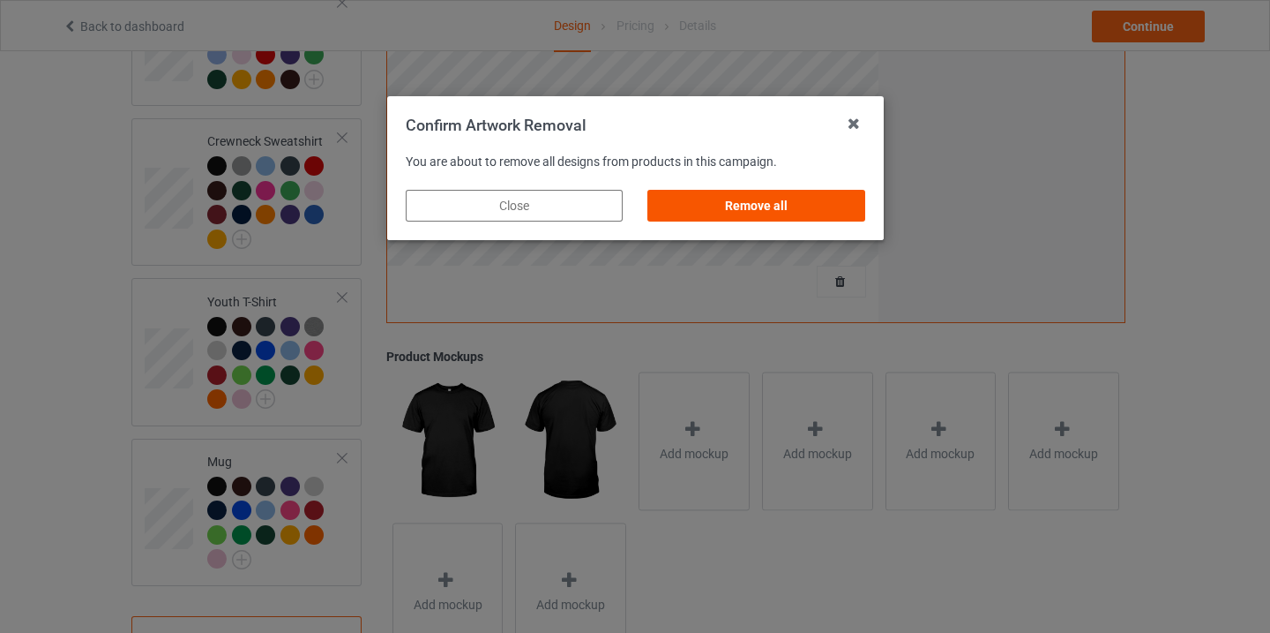
click at [791, 205] on div "Remove all" at bounding box center [756, 206] width 217 height 32
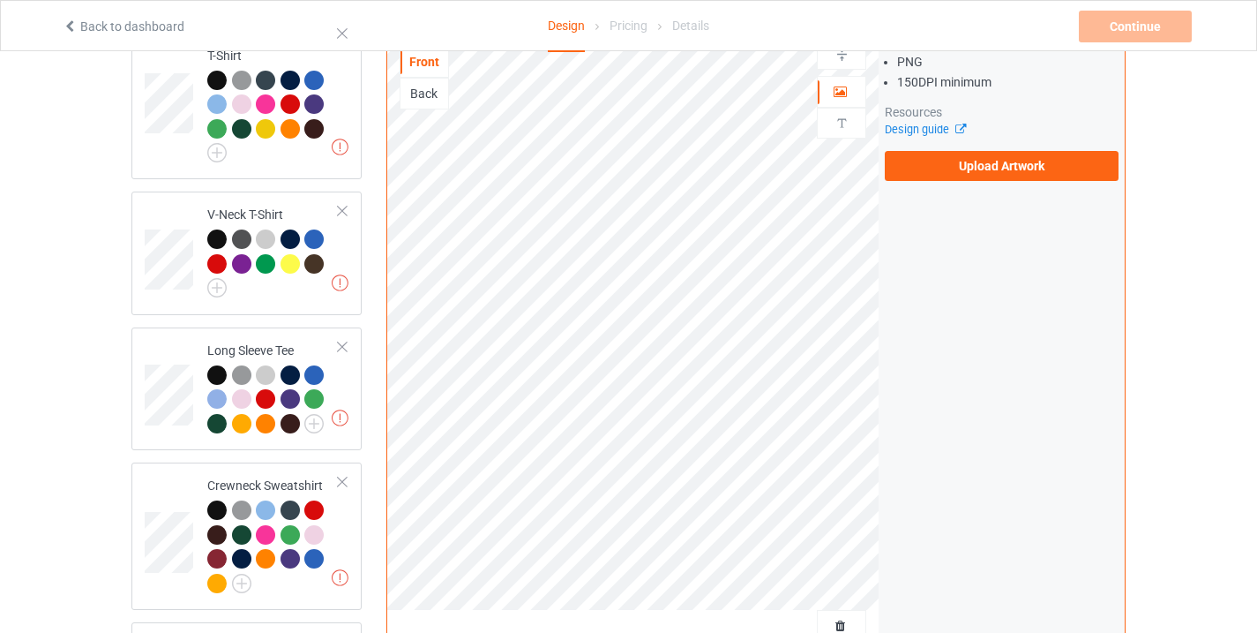
scroll to position [667, 0]
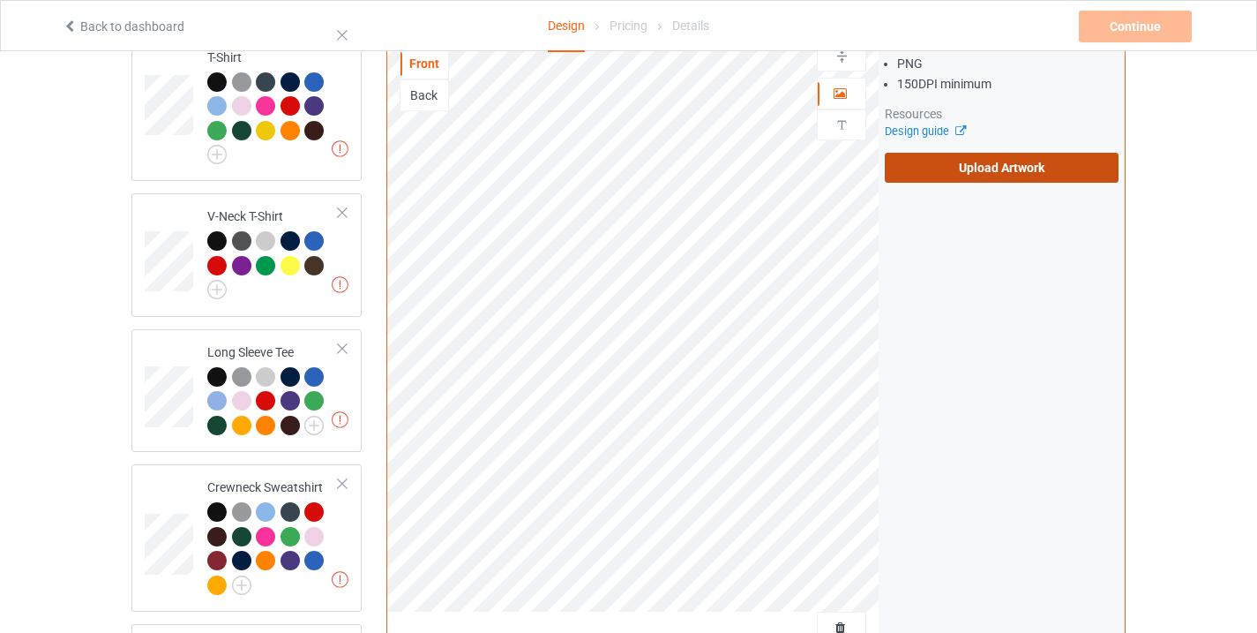
click at [1010, 154] on label "Upload Artwork" at bounding box center [1002, 168] width 234 height 30
click at [0, 0] on input "Upload Artwork" at bounding box center [0, 0] width 0 height 0
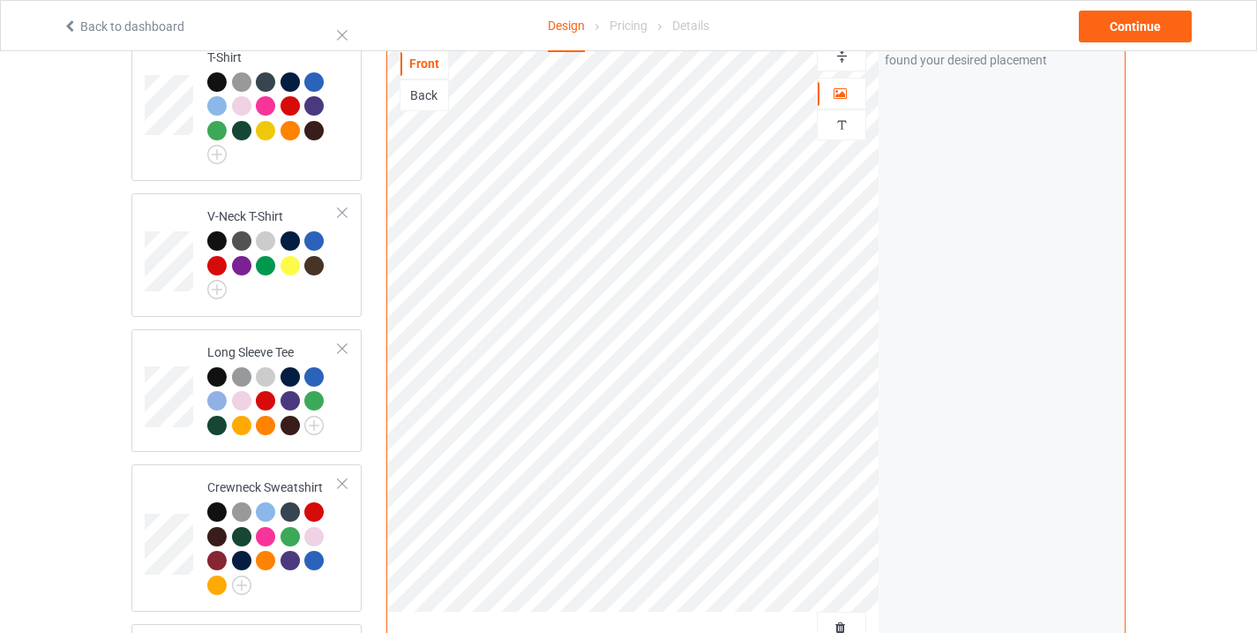
click at [1050, 227] on div "Artwork Move and resize the design until you have found your desired placement" at bounding box center [1002, 332] width 246 height 670
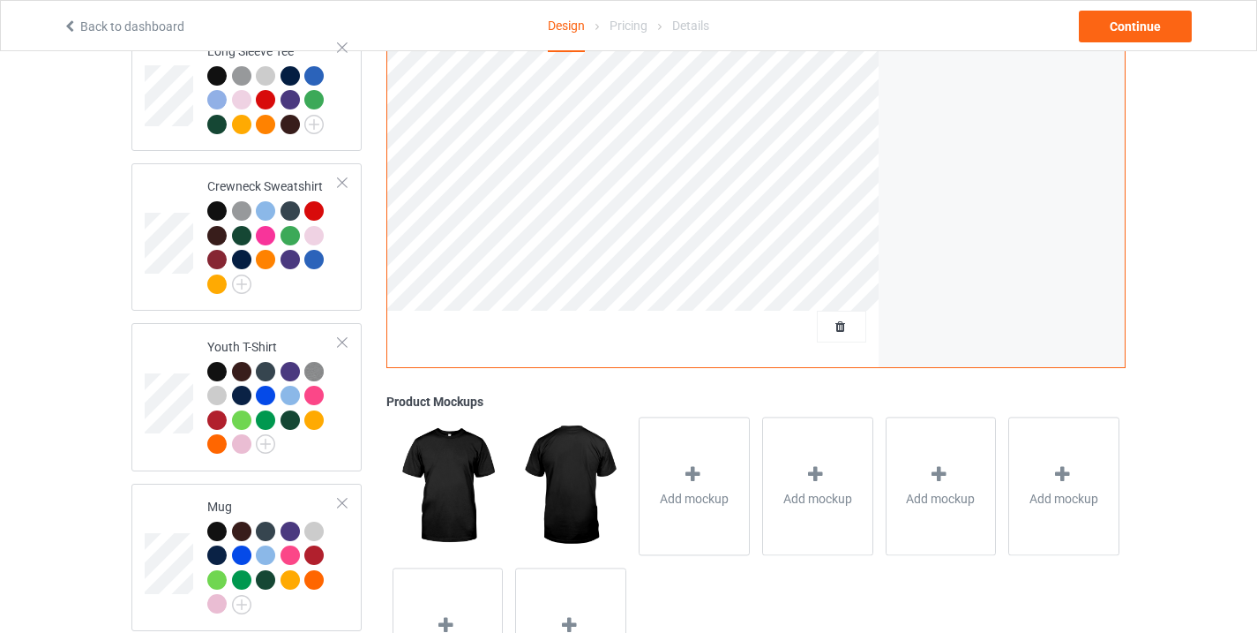
scroll to position [1071, 0]
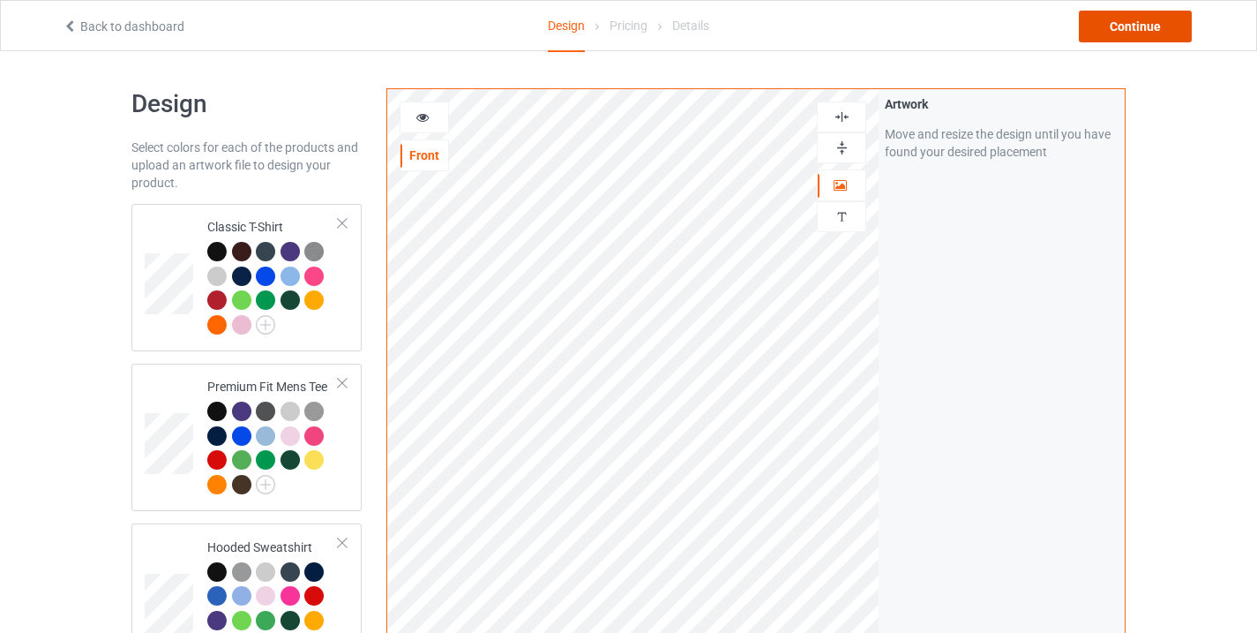
click at [1138, 26] on div "Continue" at bounding box center [1135, 27] width 113 height 32
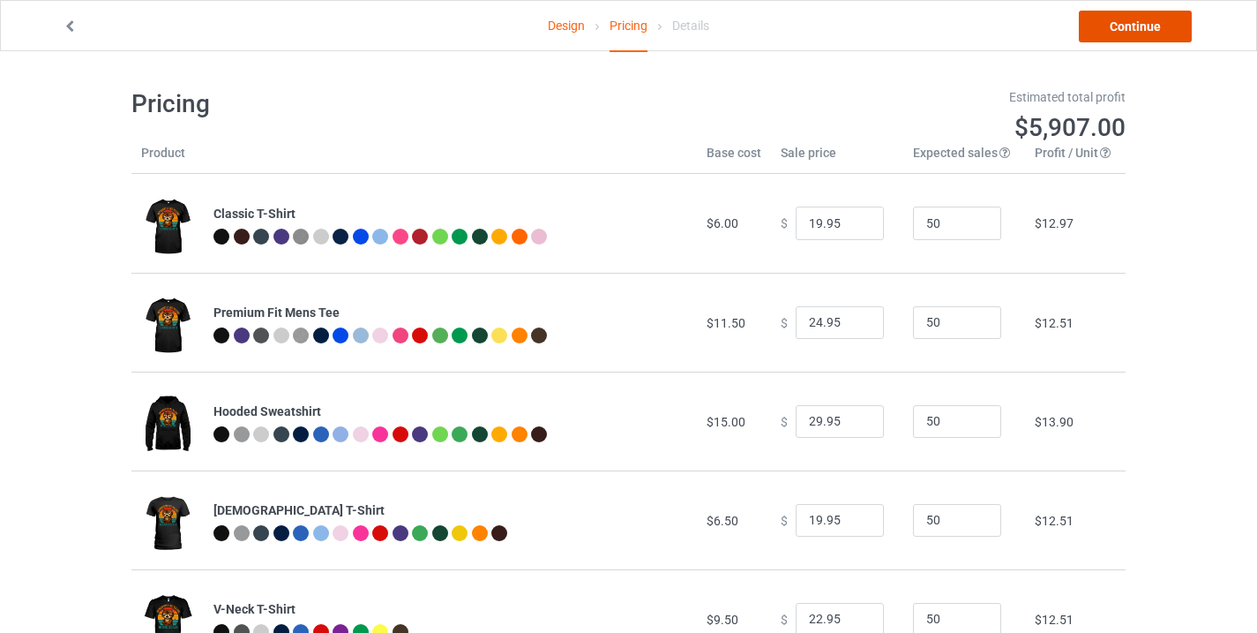
click at [1137, 25] on link "Continue" at bounding box center [1135, 27] width 113 height 32
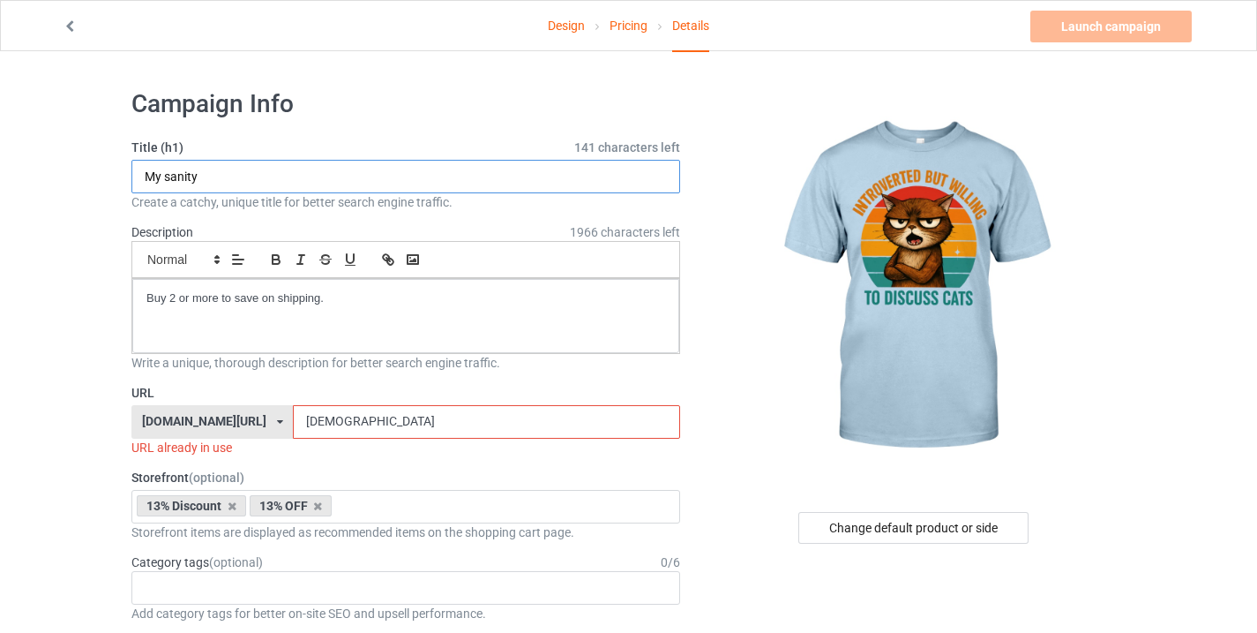
click at [236, 185] on input "My sanity" at bounding box center [405, 177] width 549 height 34
paste input "Funny cat"
type input "Funny cat"
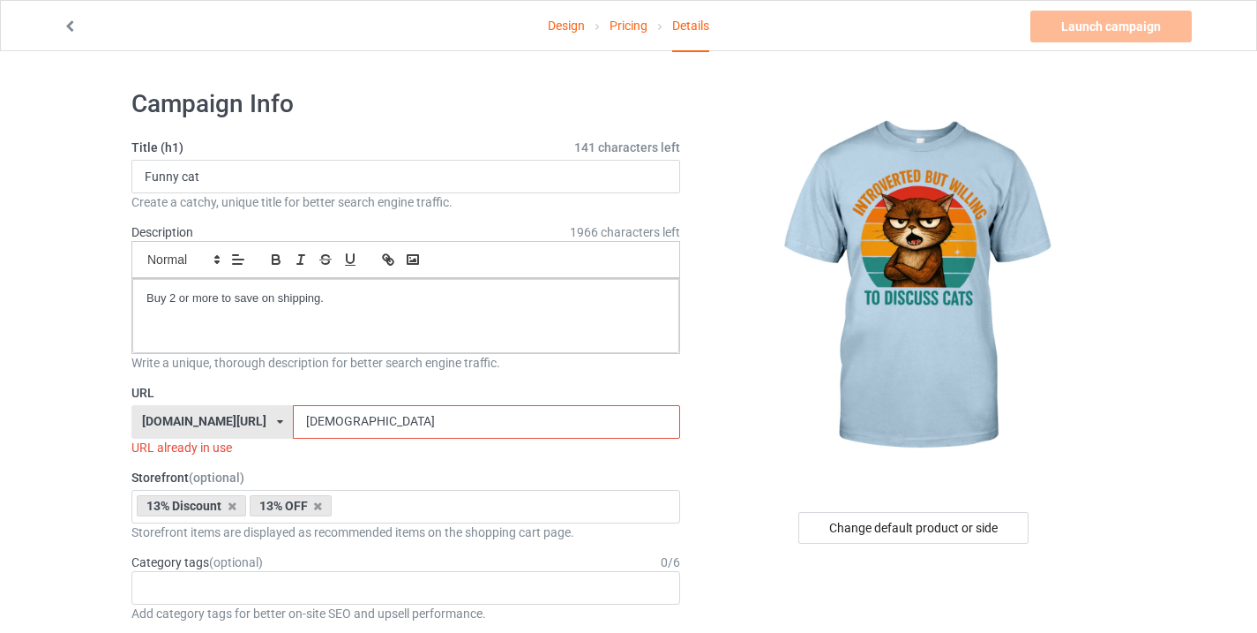
click at [316, 407] on input "[DEMOGRAPHIC_DATA]" at bounding box center [486, 422] width 386 height 34
click at [316, 406] on input "[DEMOGRAPHIC_DATA]" at bounding box center [486, 422] width 386 height 34
paste input "Funny cat"
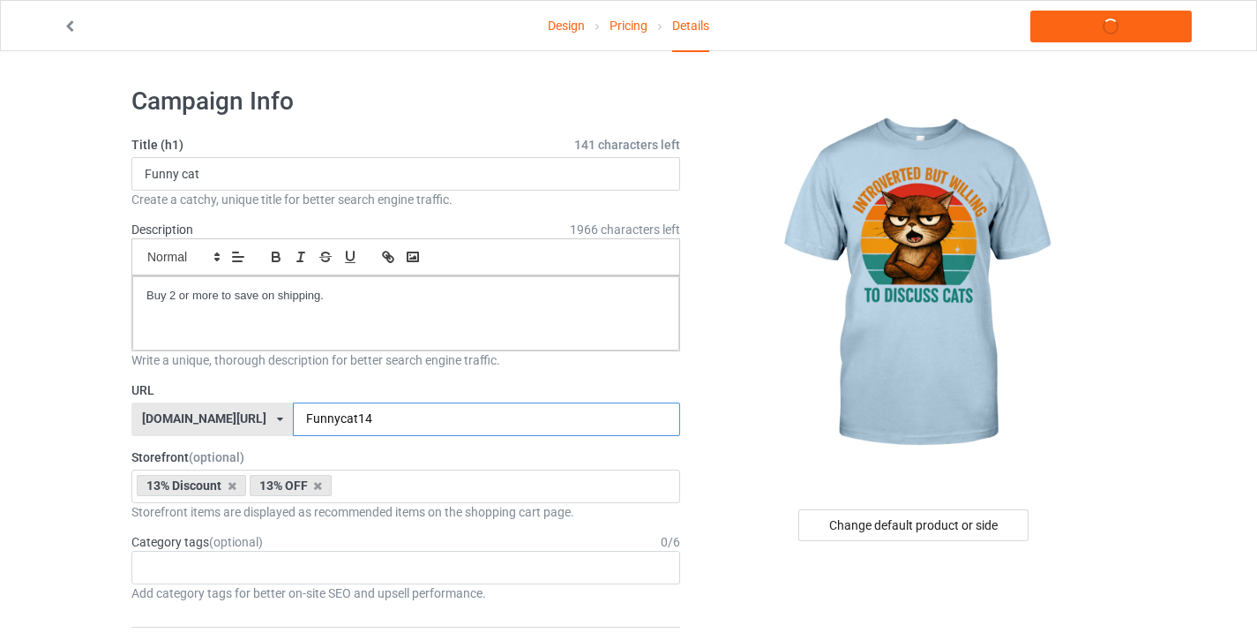
scroll to position [4, 0]
type input "Funnycat14"
click at [1124, 24] on link "Launch campaign" at bounding box center [1110, 27] width 161 height 32
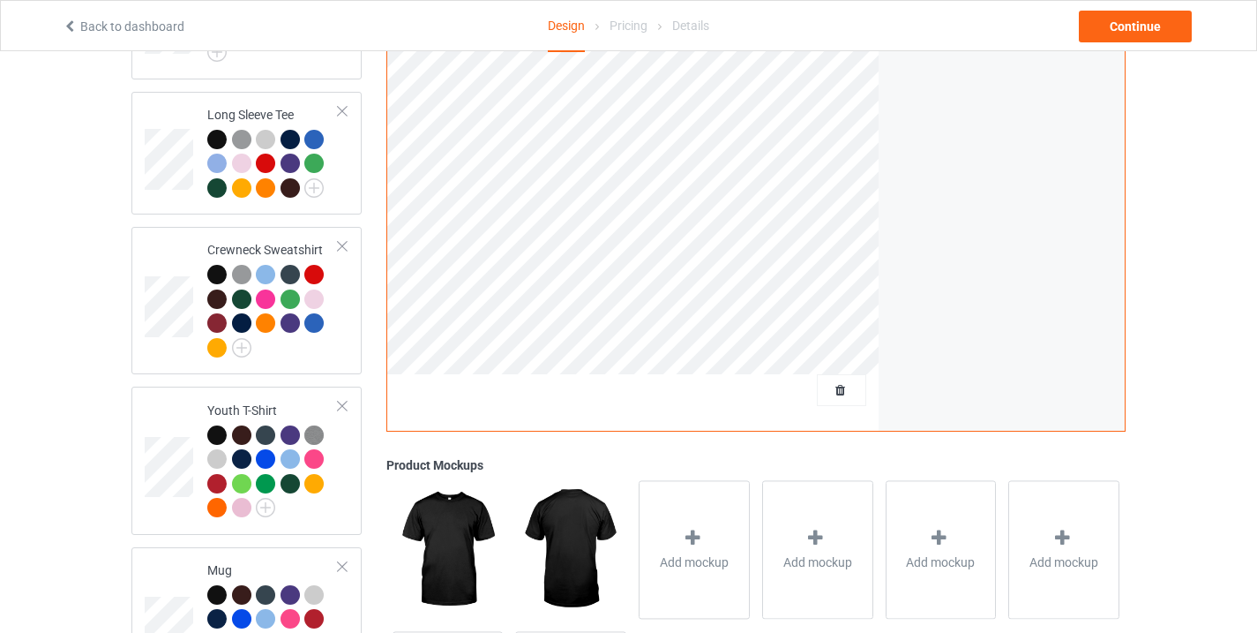
scroll to position [990, 0]
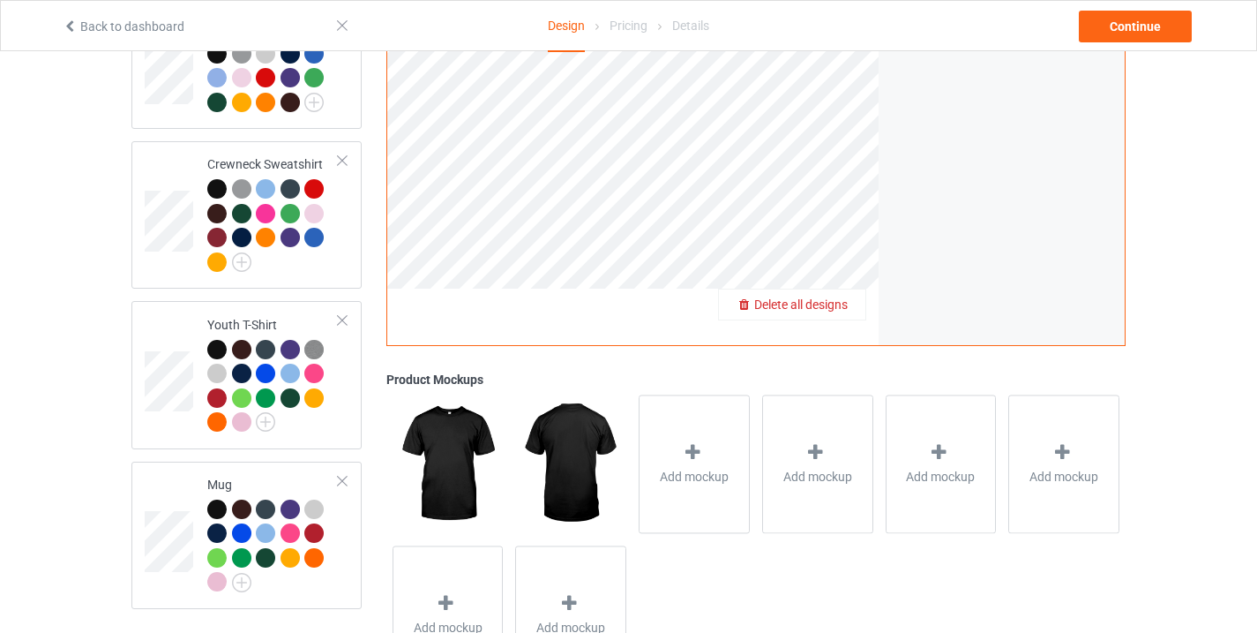
click at [843, 297] on span "Delete all designs" at bounding box center [801, 304] width 94 height 14
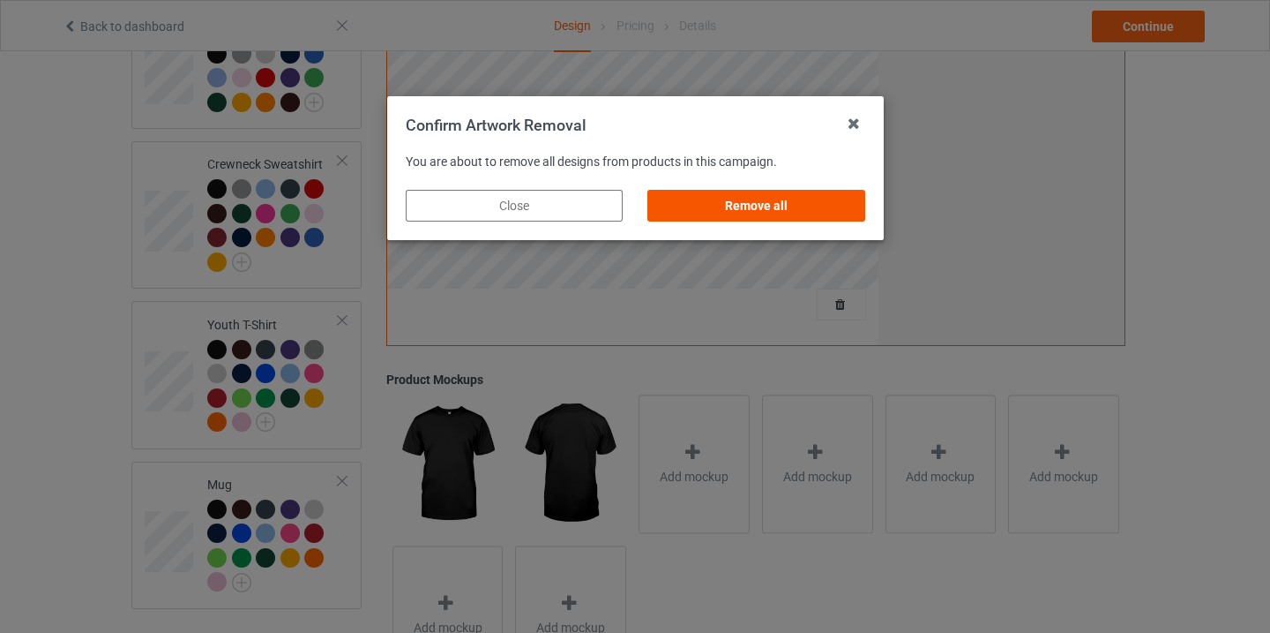
click at [731, 195] on div "Remove all" at bounding box center [756, 206] width 217 height 32
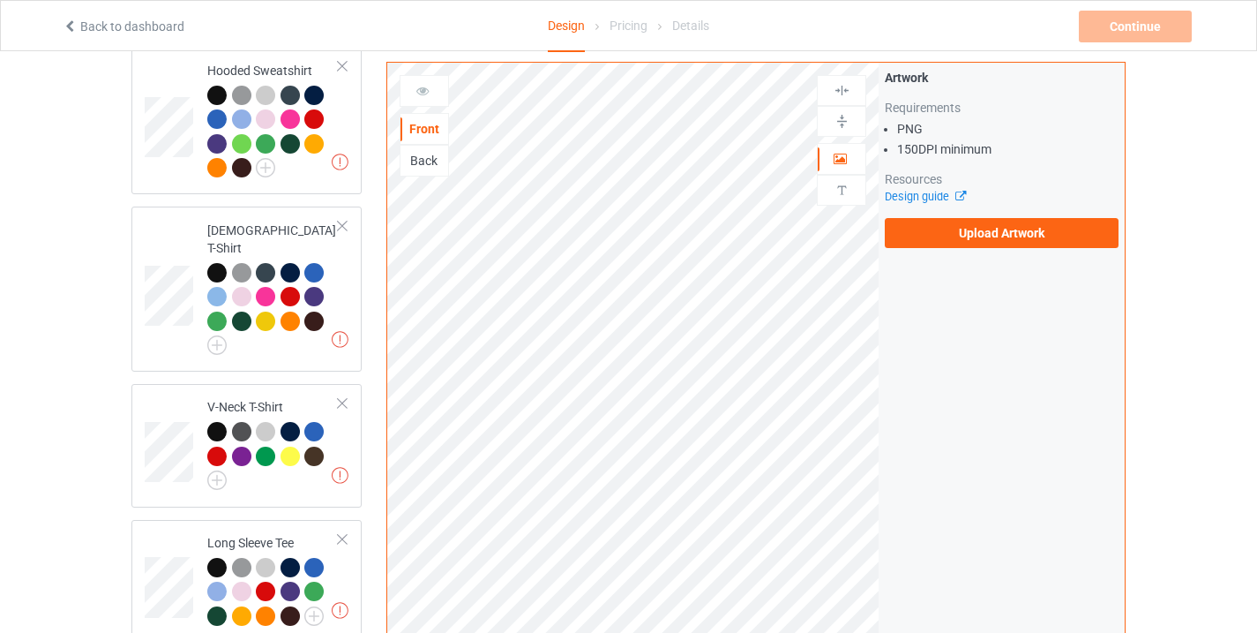
scroll to position [281, 0]
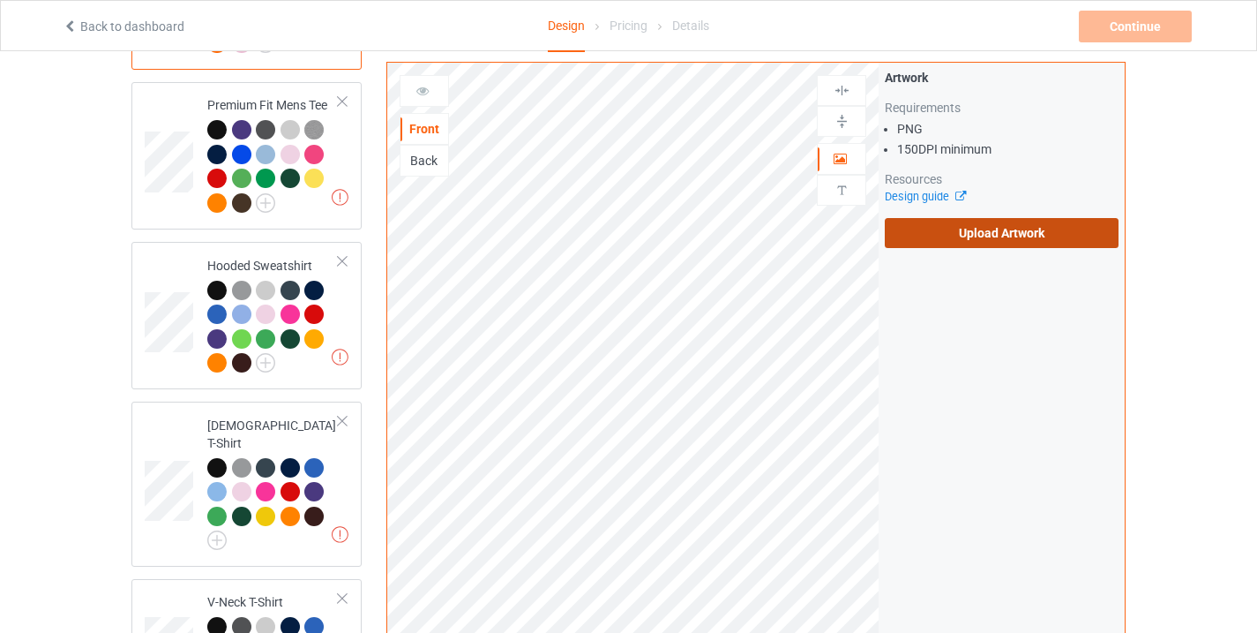
click at [957, 239] on label "Upload Artwork" at bounding box center [1002, 233] width 234 height 30
click at [0, 0] on input "Upload Artwork" at bounding box center [0, 0] width 0 height 0
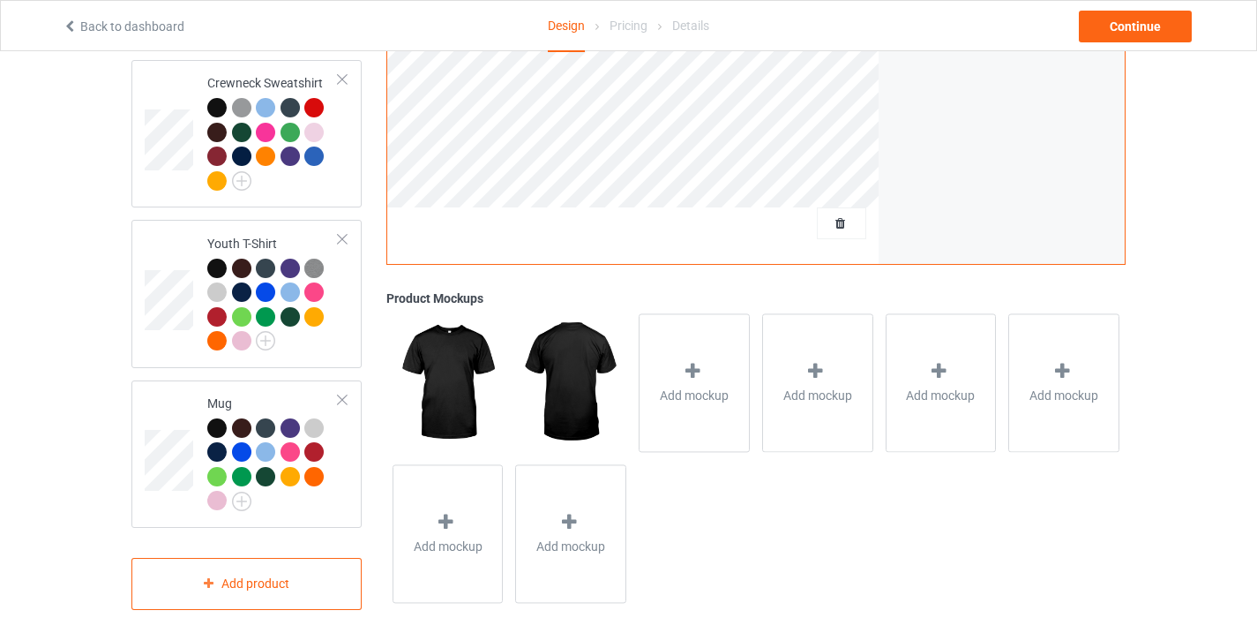
scroll to position [1045, 0]
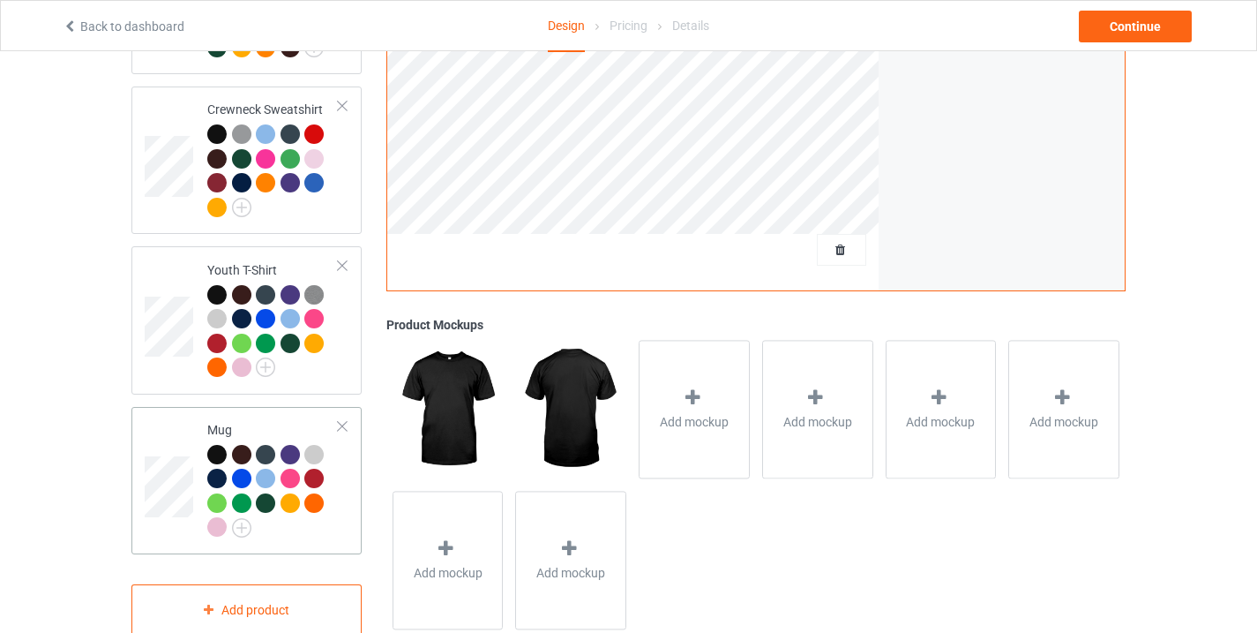
click at [141, 472] on div "Mug" at bounding box center [246, 480] width 230 height 147
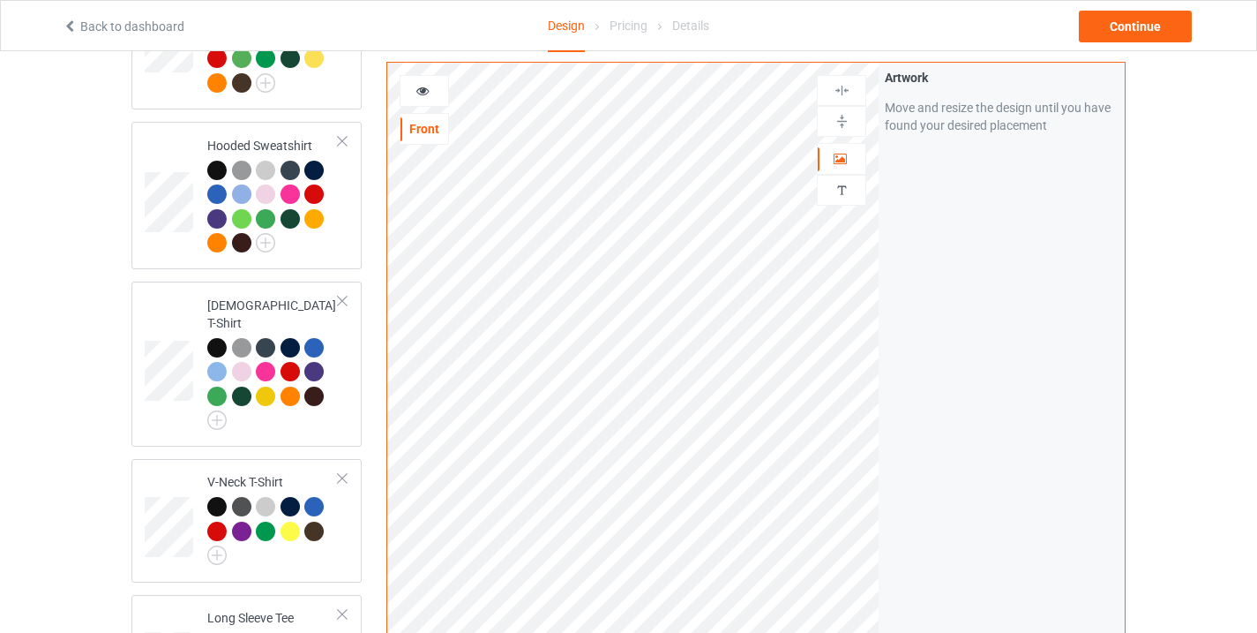
scroll to position [330, 0]
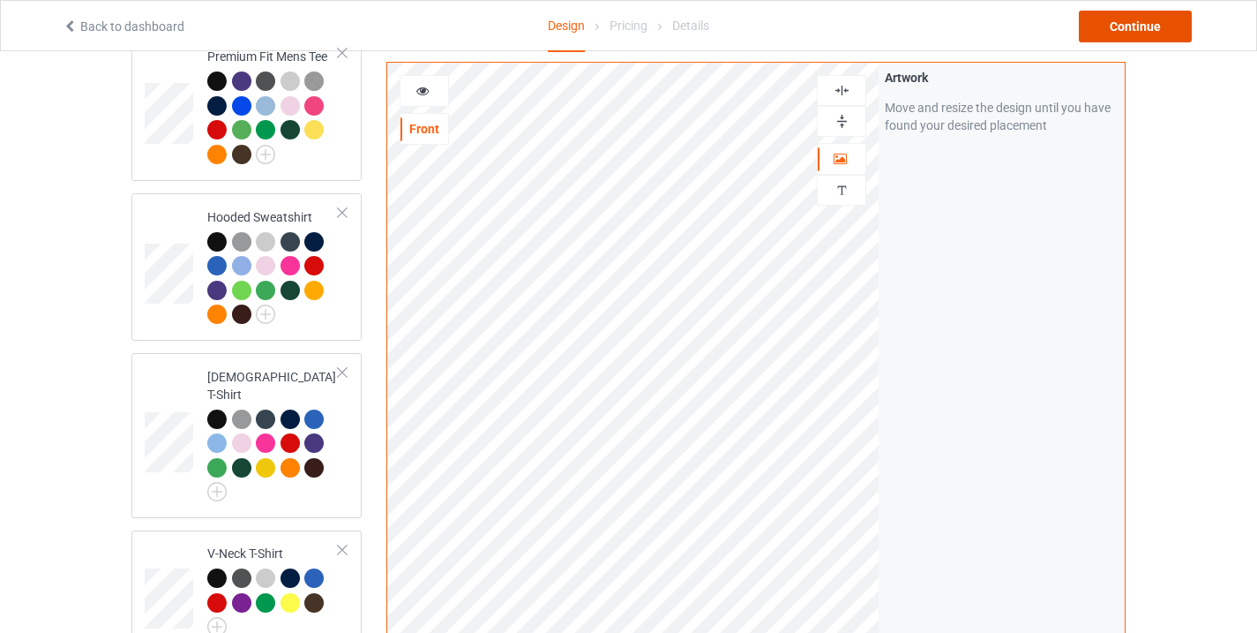
click at [1160, 28] on div "Continue" at bounding box center [1135, 27] width 113 height 32
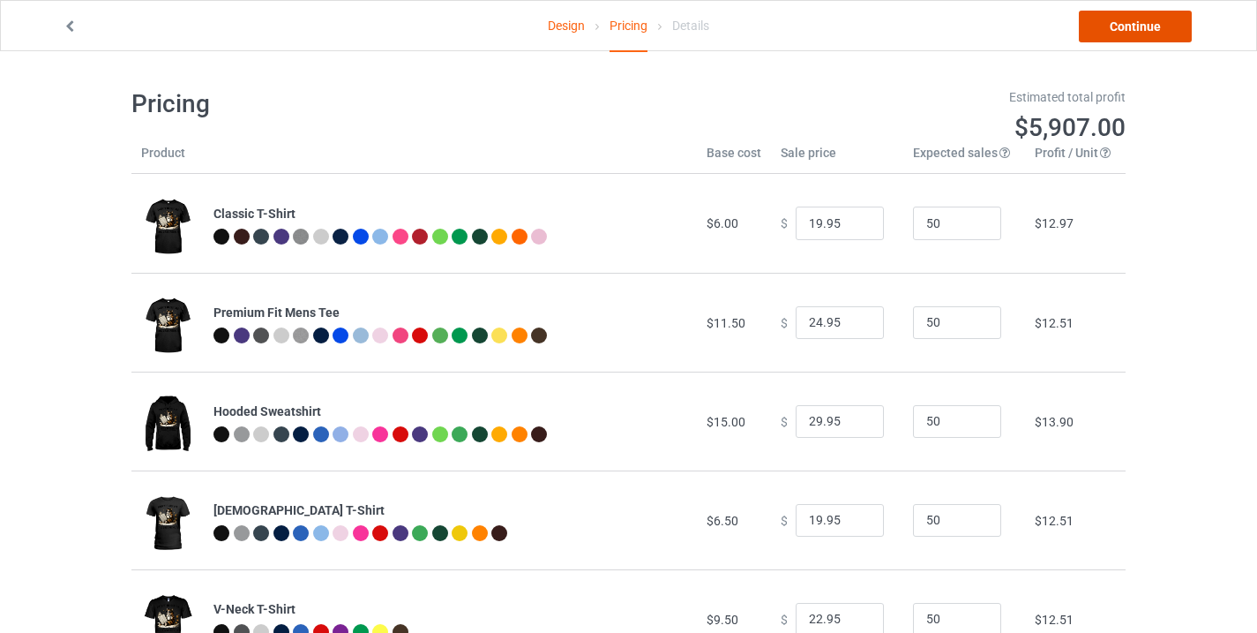
click at [1140, 27] on link "Continue" at bounding box center [1135, 27] width 113 height 32
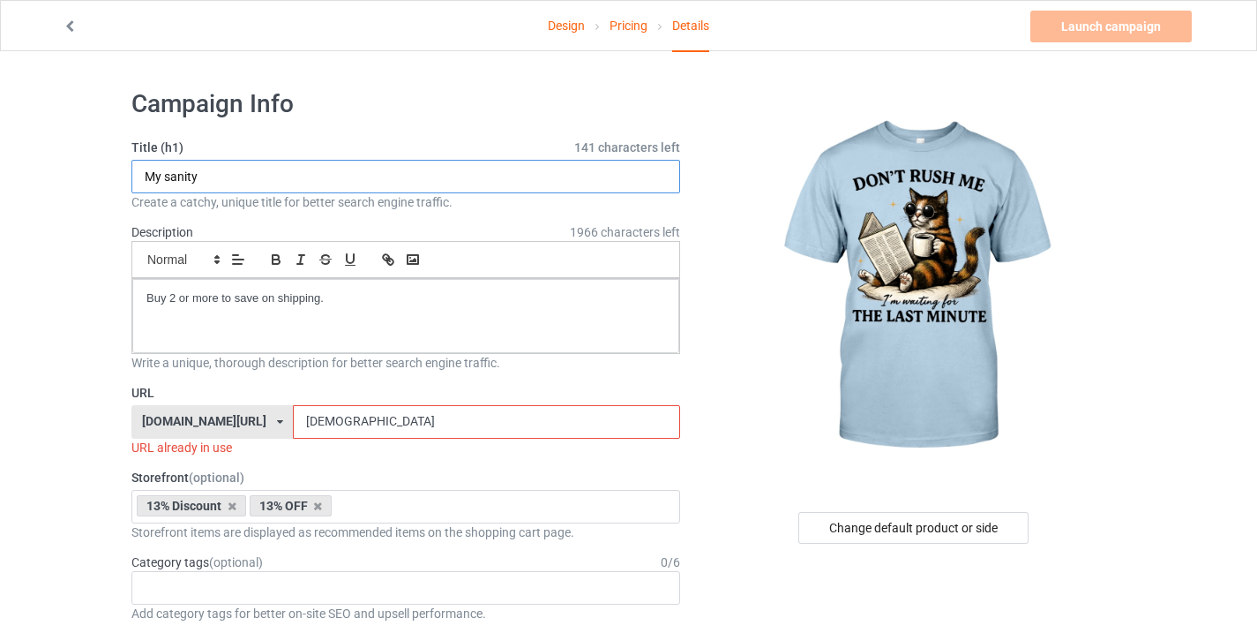
click at [228, 183] on input "My sanity" at bounding box center [405, 177] width 549 height 34
paste input "Funny cat"
type input "Funny cat"
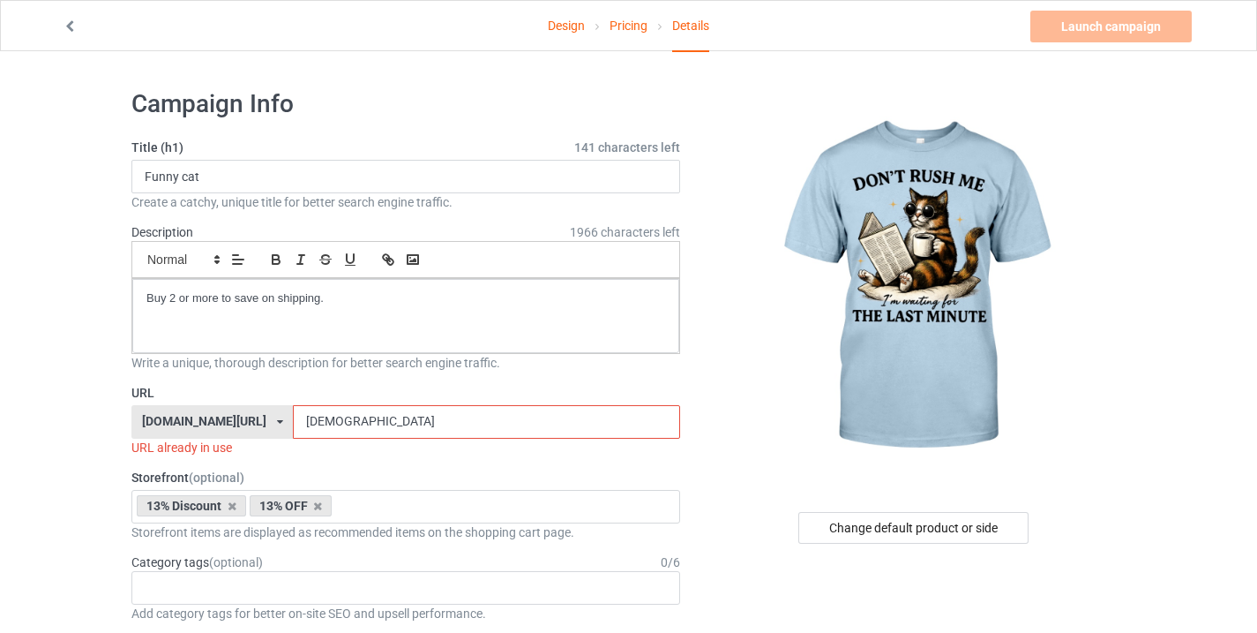
click at [336, 420] on input "[DEMOGRAPHIC_DATA]" at bounding box center [486, 422] width 386 height 34
paste input "Funny cat"
click at [326, 423] on input "Funny cat15" at bounding box center [486, 422] width 386 height 34
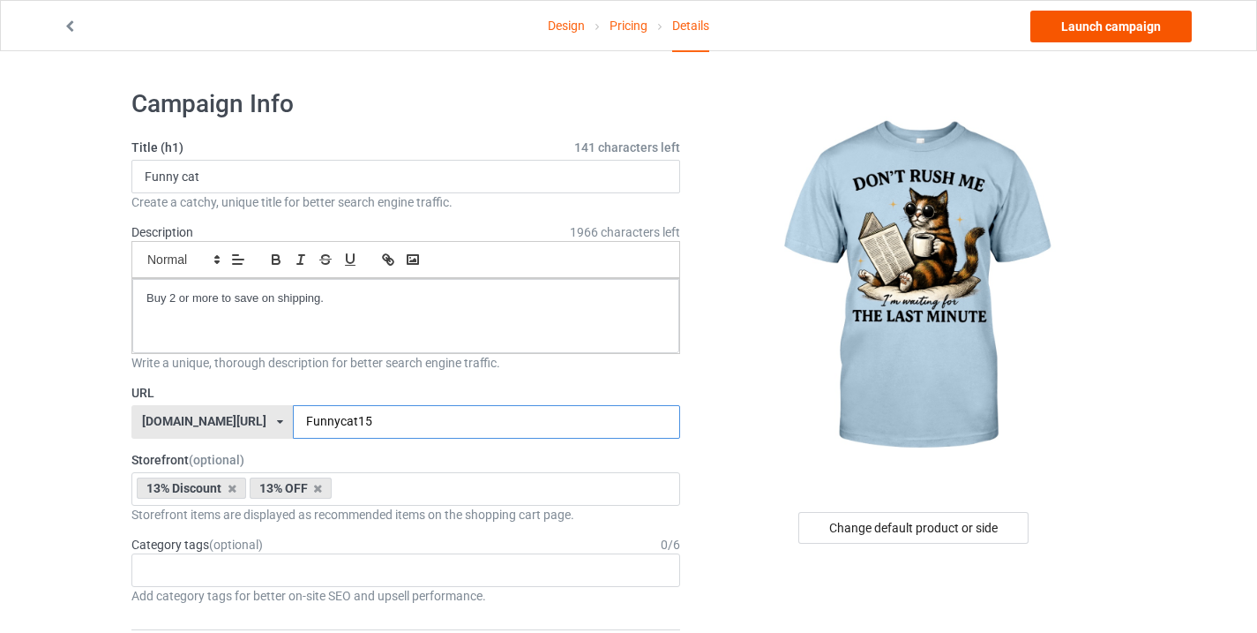
type input "Funnycat15"
click at [1152, 26] on link "Launch campaign" at bounding box center [1110, 27] width 161 height 32
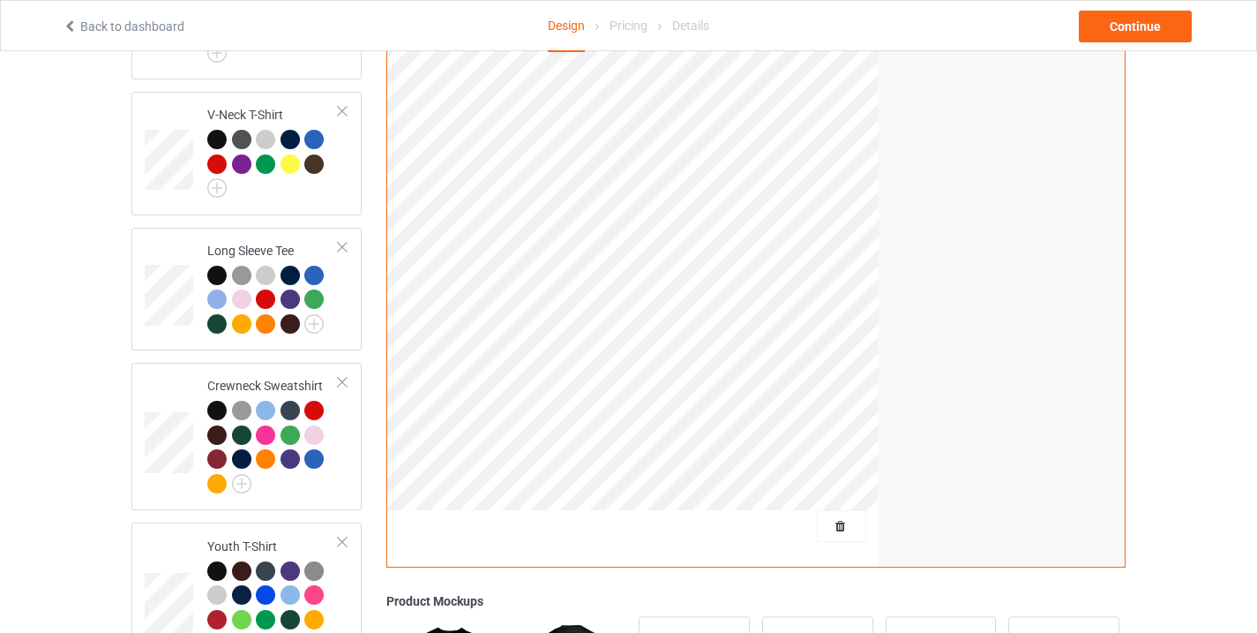
scroll to position [888, 0]
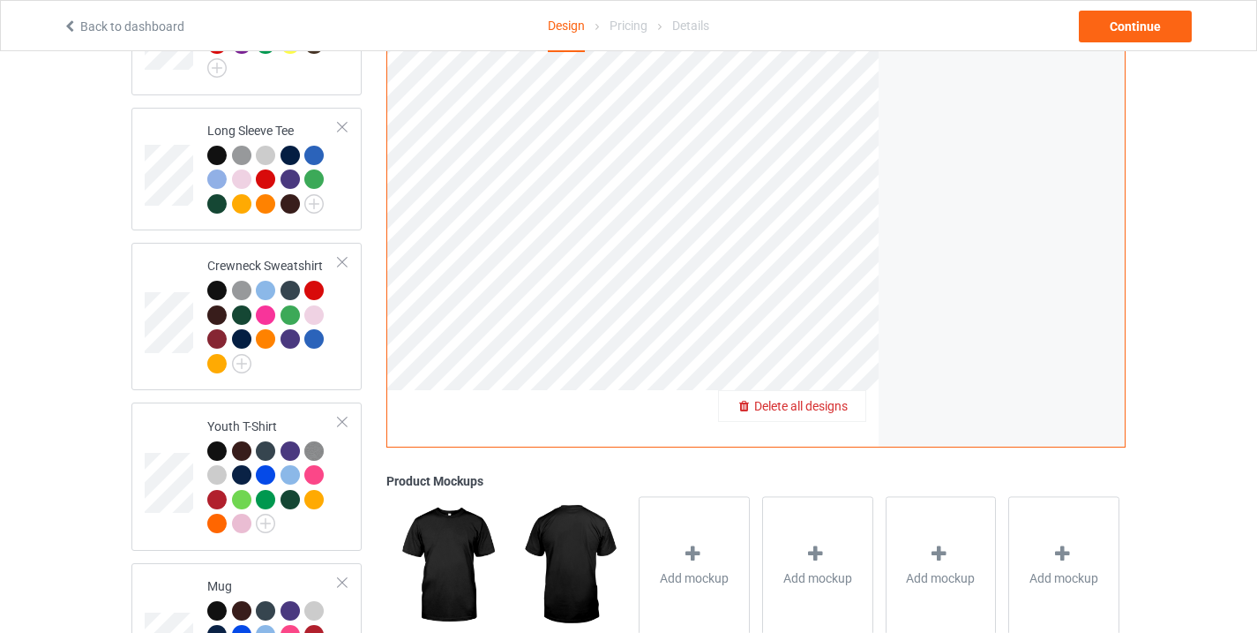
click at [828, 399] on span "Delete all designs" at bounding box center [801, 406] width 94 height 14
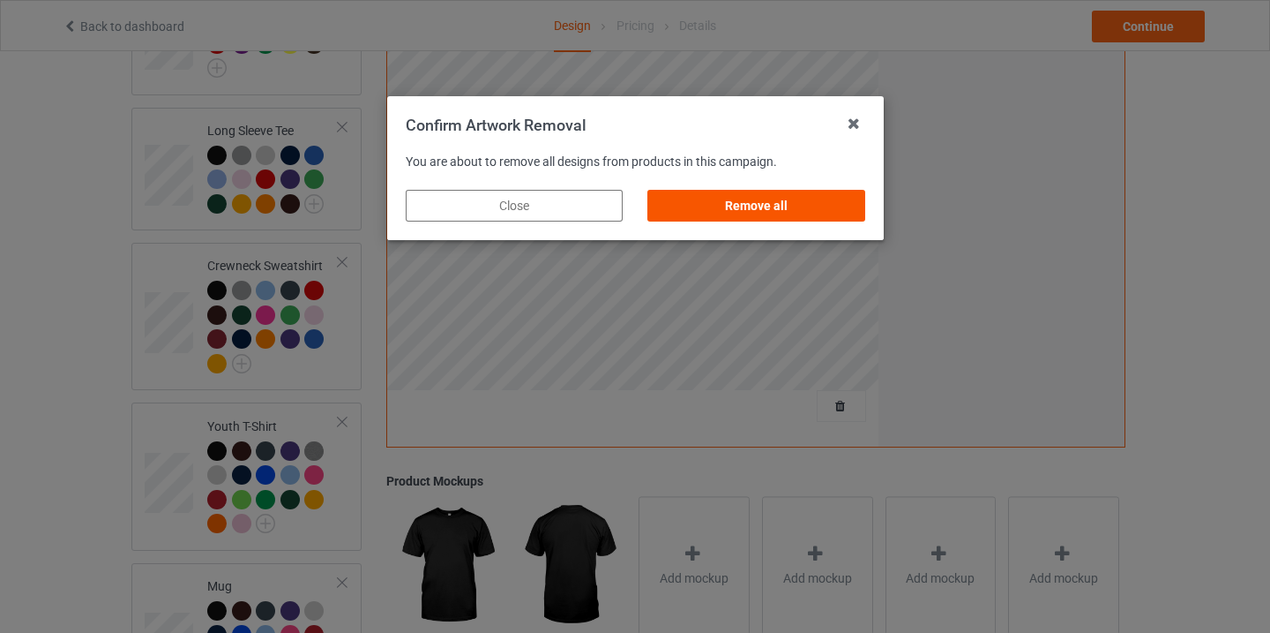
click at [713, 203] on div "Remove all" at bounding box center [756, 206] width 217 height 32
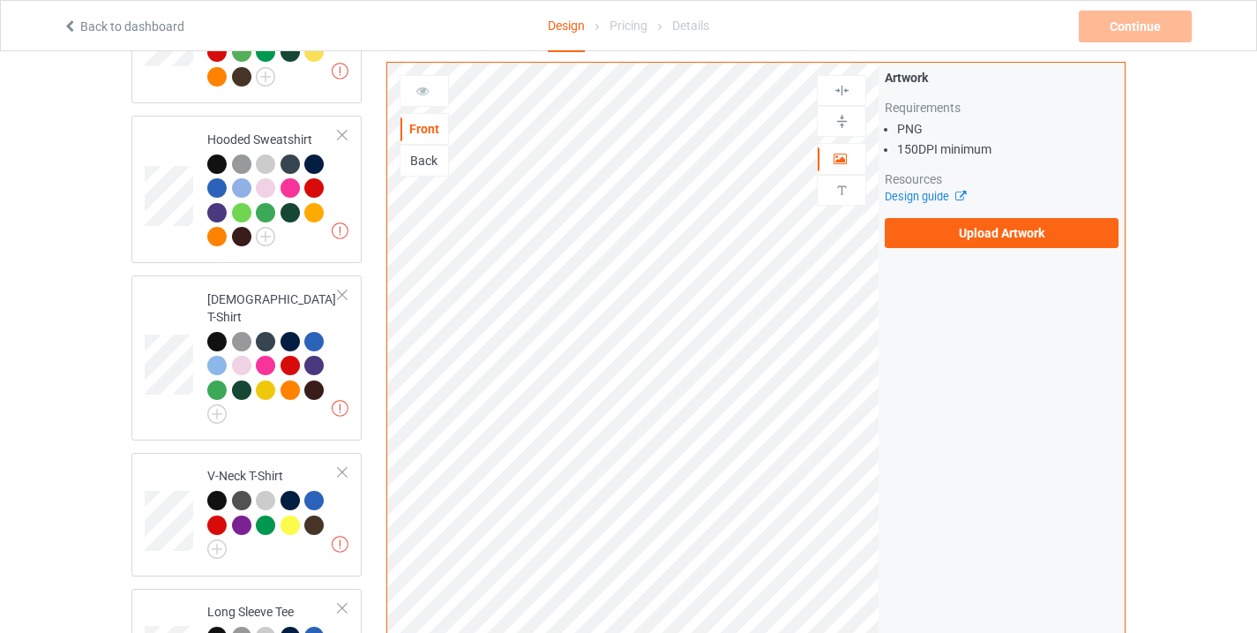
scroll to position [348, 0]
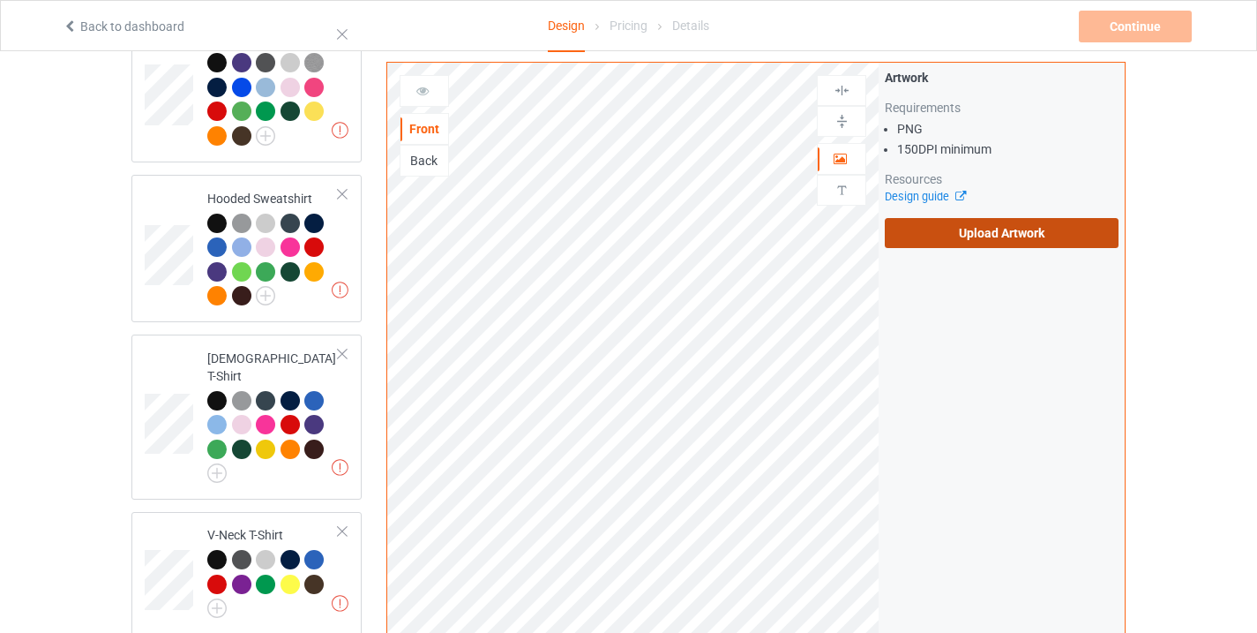
click at [1023, 235] on label "Upload Artwork" at bounding box center [1002, 233] width 234 height 30
click at [0, 0] on input "Upload Artwork" at bounding box center [0, 0] width 0 height 0
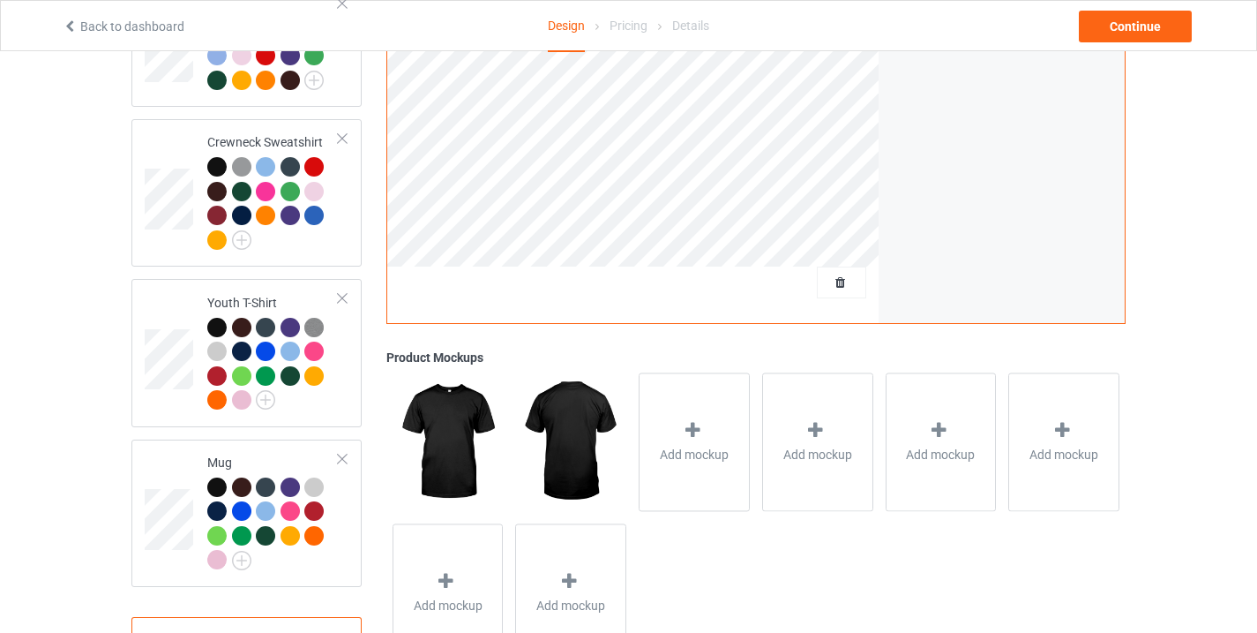
scroll to position [1071, 0]
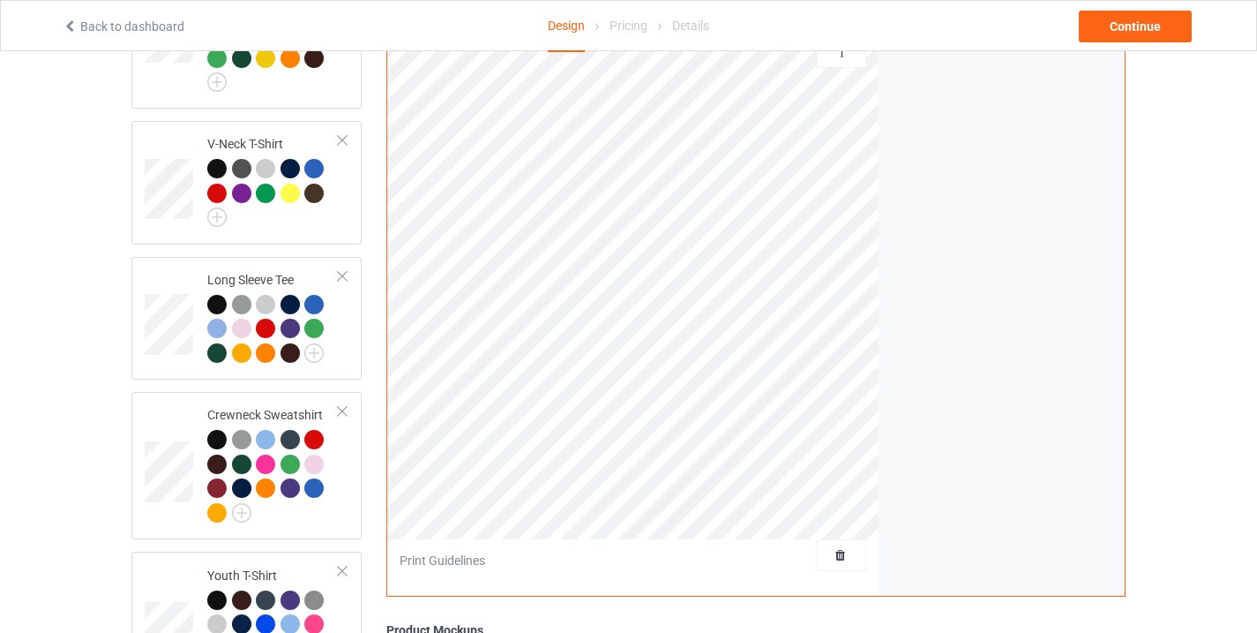
scroll to position [677, 0]
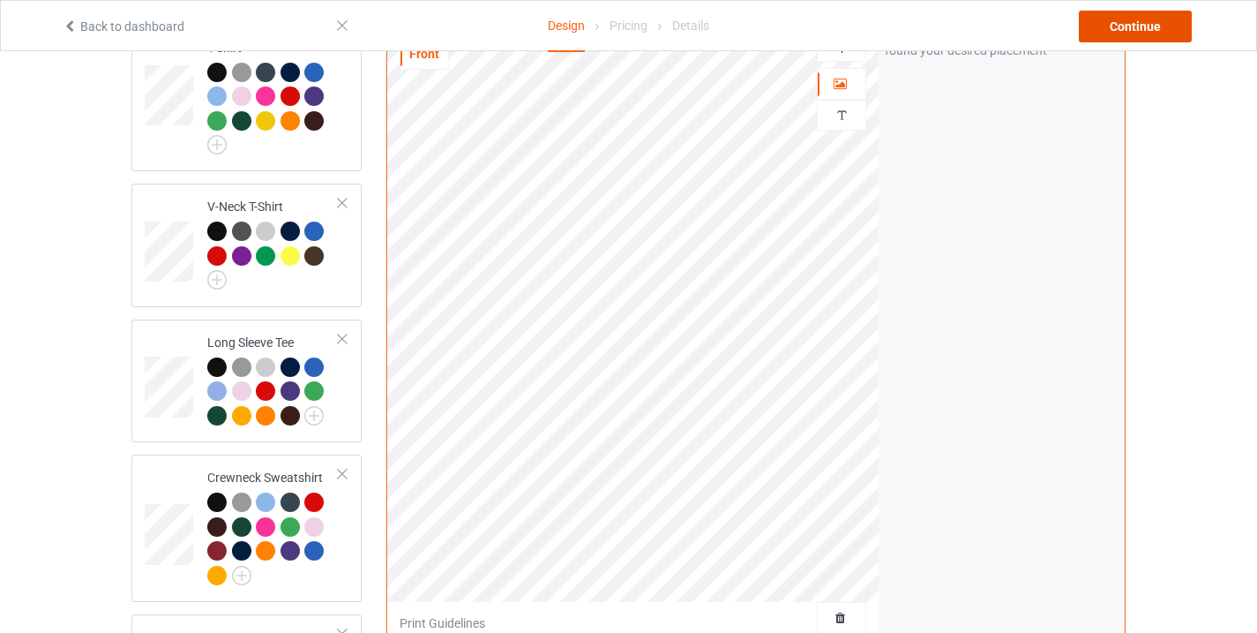
click at [1152, 29] on div "Continue" at bounding box center [1135, 27] width 113 height 32
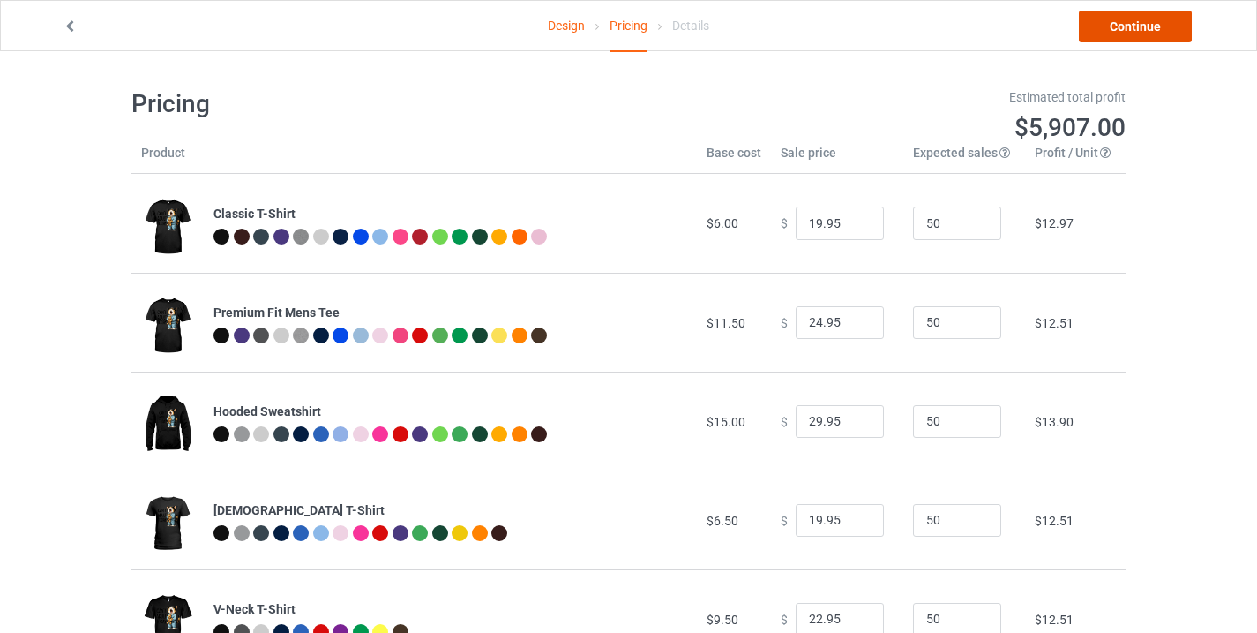
click at [1142, 26] on link "Continue" at bounding box center [1135, 27] width 113 height 32
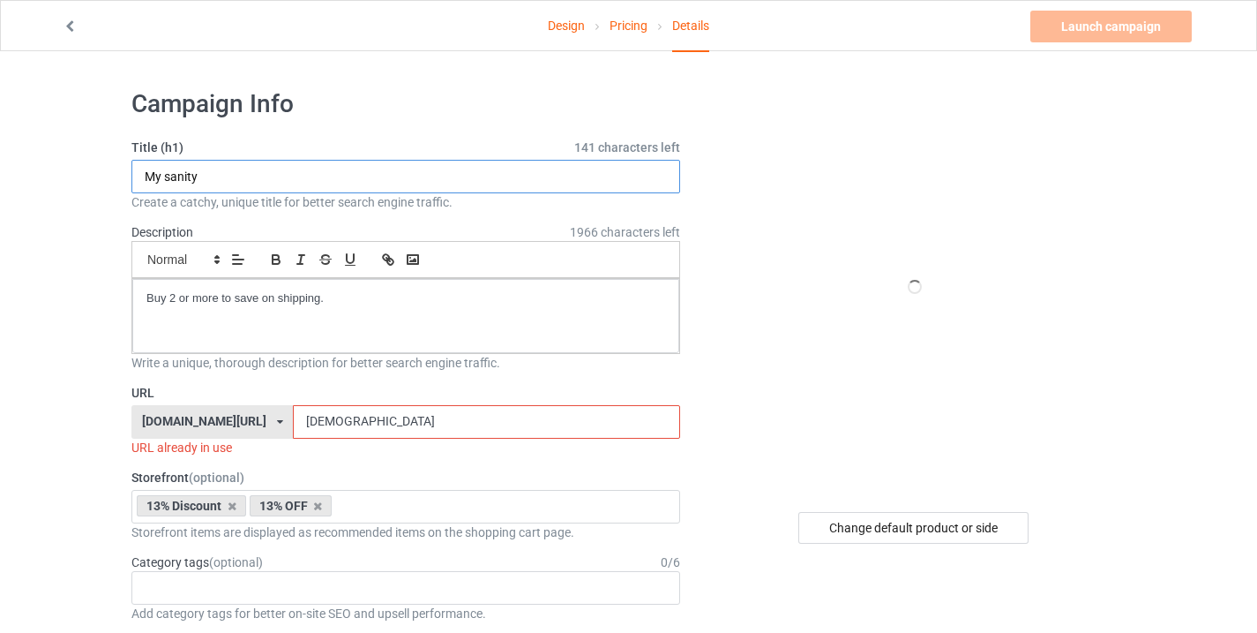
click at [231, 174] on input "My sanity" at bounding box center [405, 177] width 549 height 34
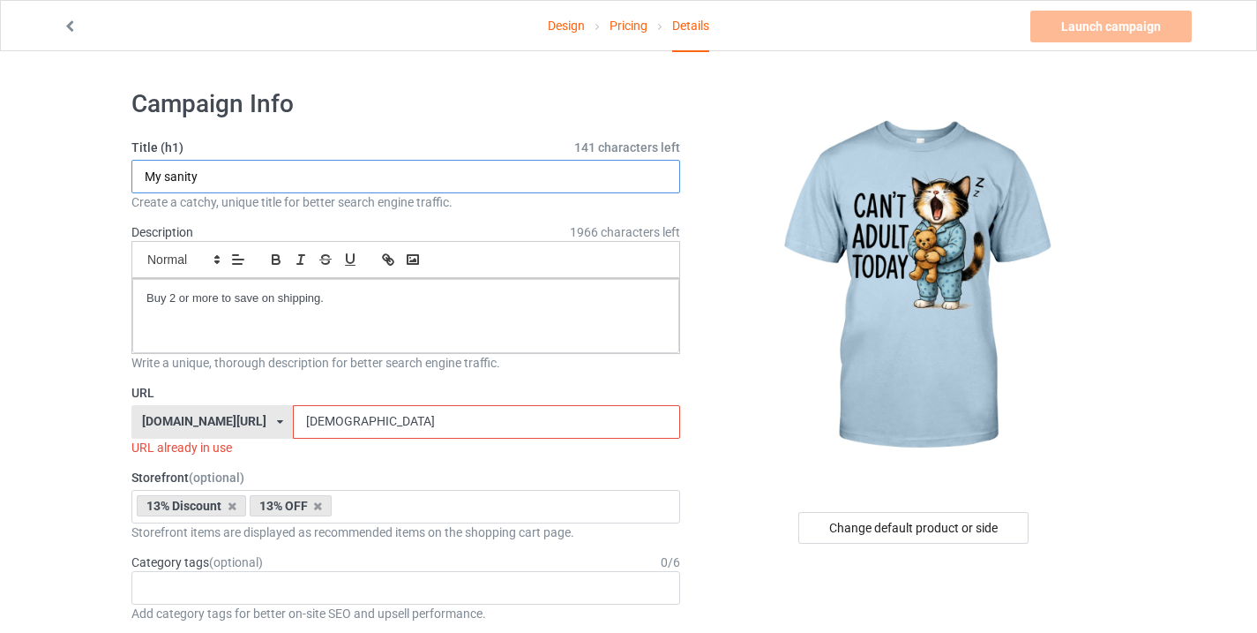
click at [231, 174] on input "My sanity" at bounding box center [405, 177] width 549 height 34
type input "f"
paste input "Funny cat"
type input "Funny cat"
click at [331, 435] on input "[DEMOGRAPHIC_DATA]" at bounding box center [486, 422] width 386 height 34
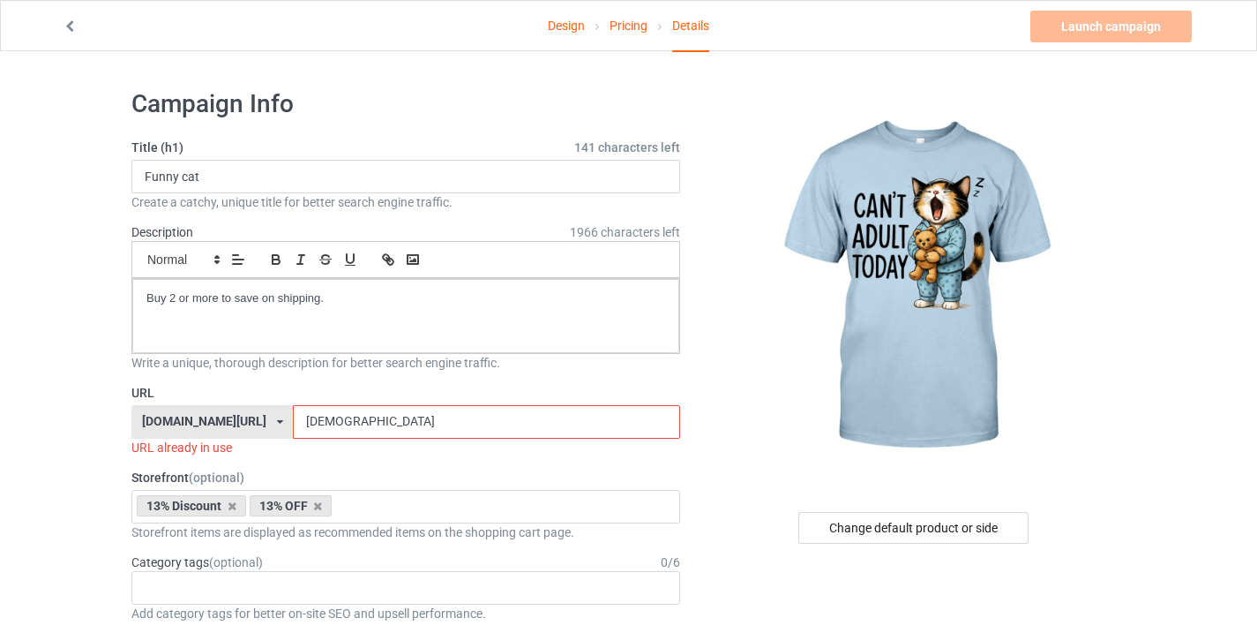
click at [331, 435] on input "[DEMOGRAPHIC_DATA]" at bounding box center [486, 422] width 386 height 34
paste input "Funny cat"
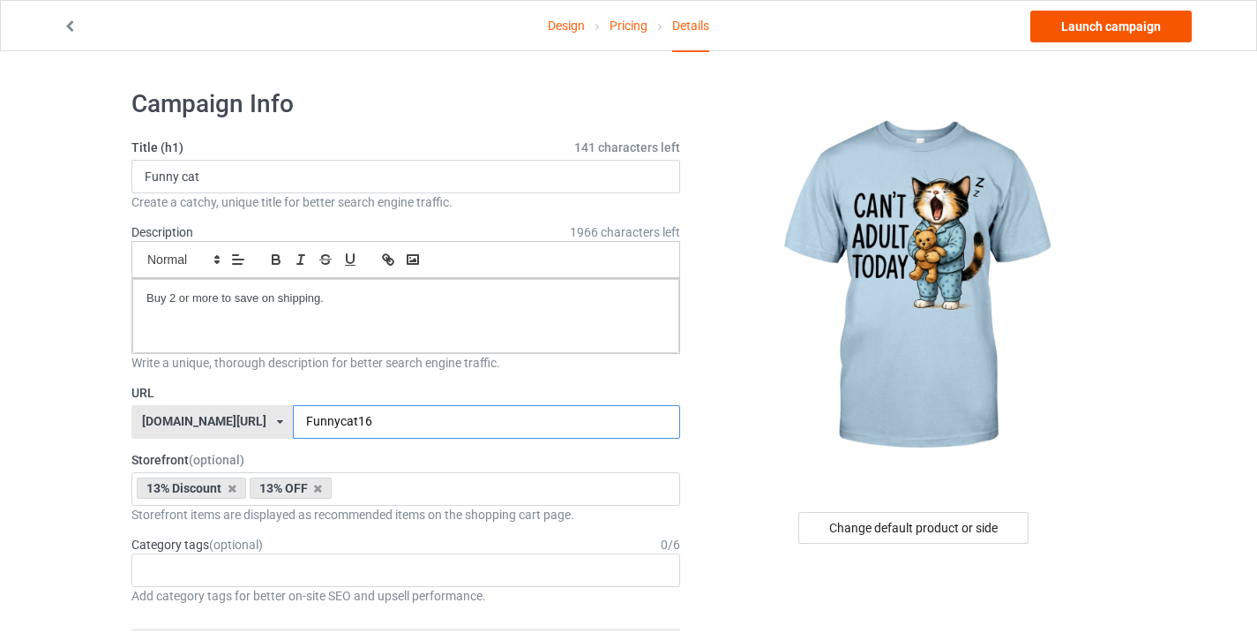
type input "Funnycat16"
click at [1102, 26] on link "Launch campaign" at bounding box center [1110, 27] width 161 height 32
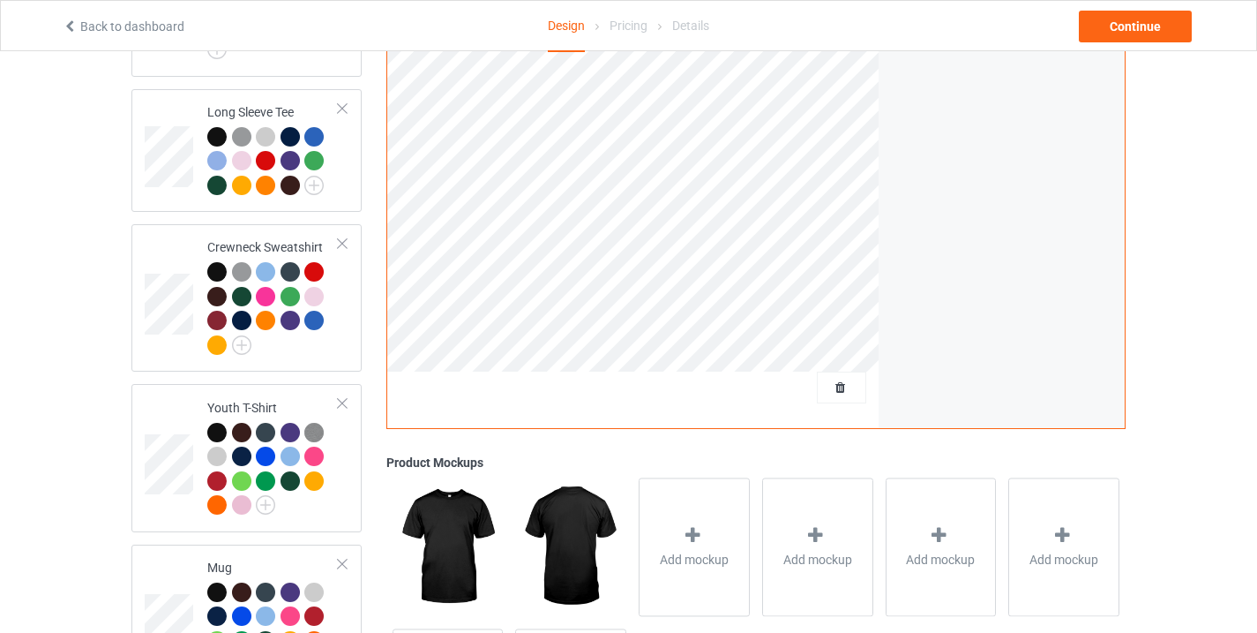
scroll to position [930, 0]
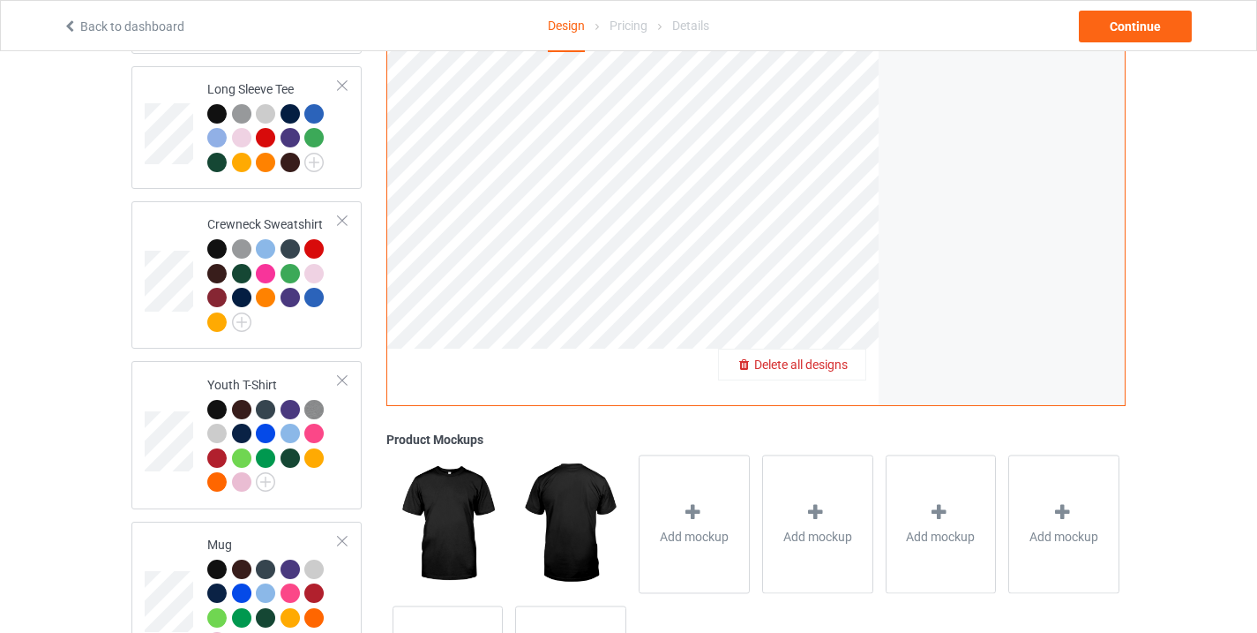
click at [835, 356] on div "Delete all designs" at bounding box center [792, 365] width 146 height 18
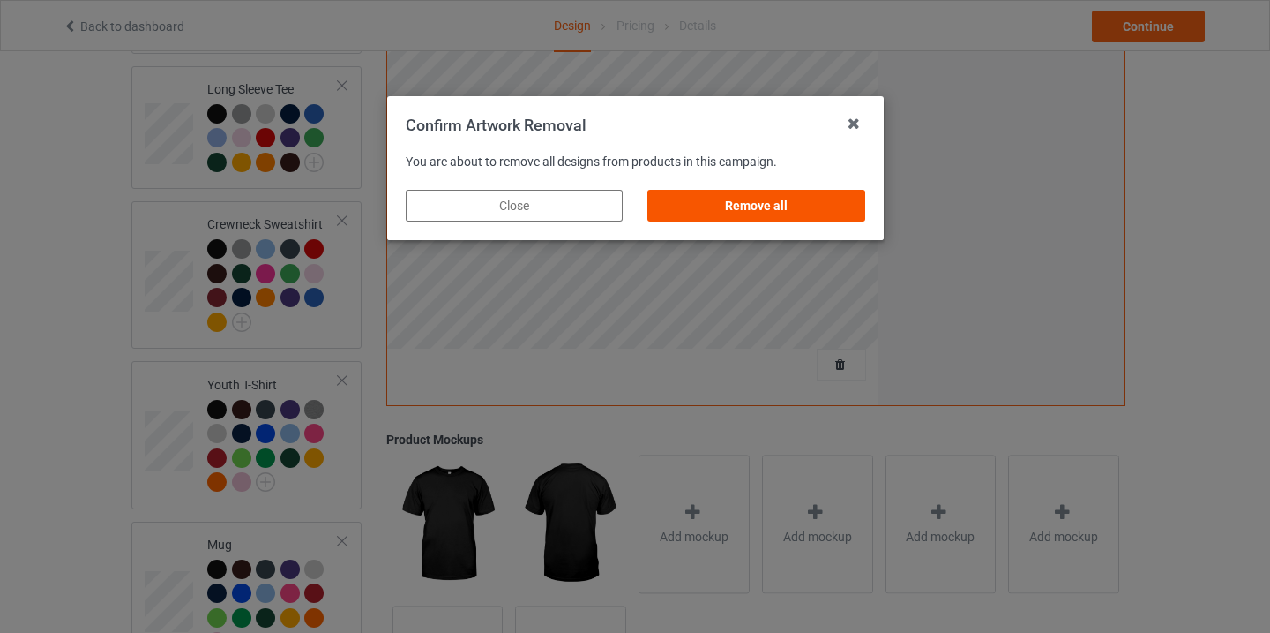
click at [775, 214] on div "Remove all" at bounding box center [756, 206] width 217 height 32
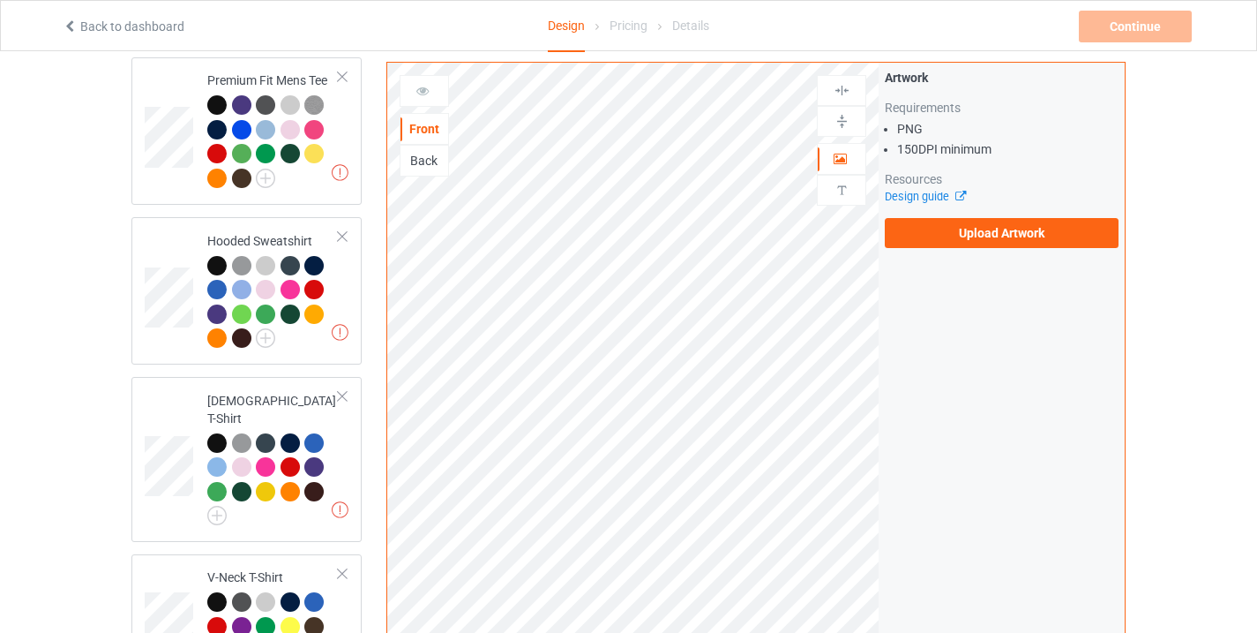
scroll to position [303, 0]
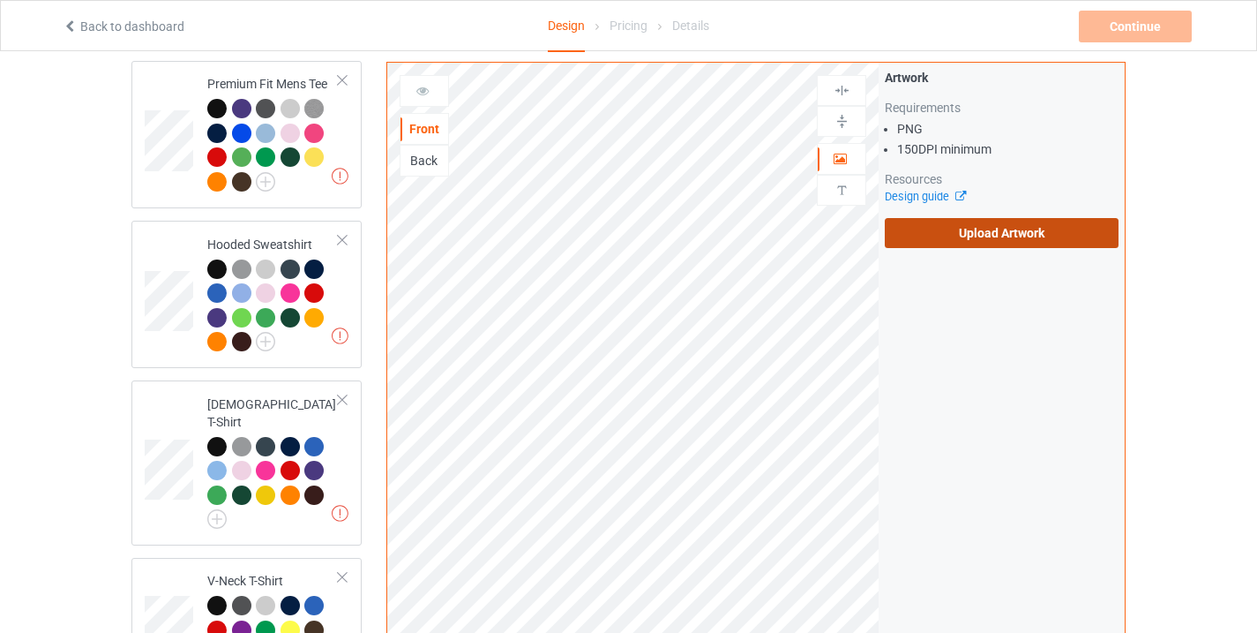
click at [961, 233] on label "Upload Artwork" at bounding box center [1002, 233] width 234 height 30
click at [0, 0] on input "Upload Artwork" at bounding box center [0, 0] width 0 height 0
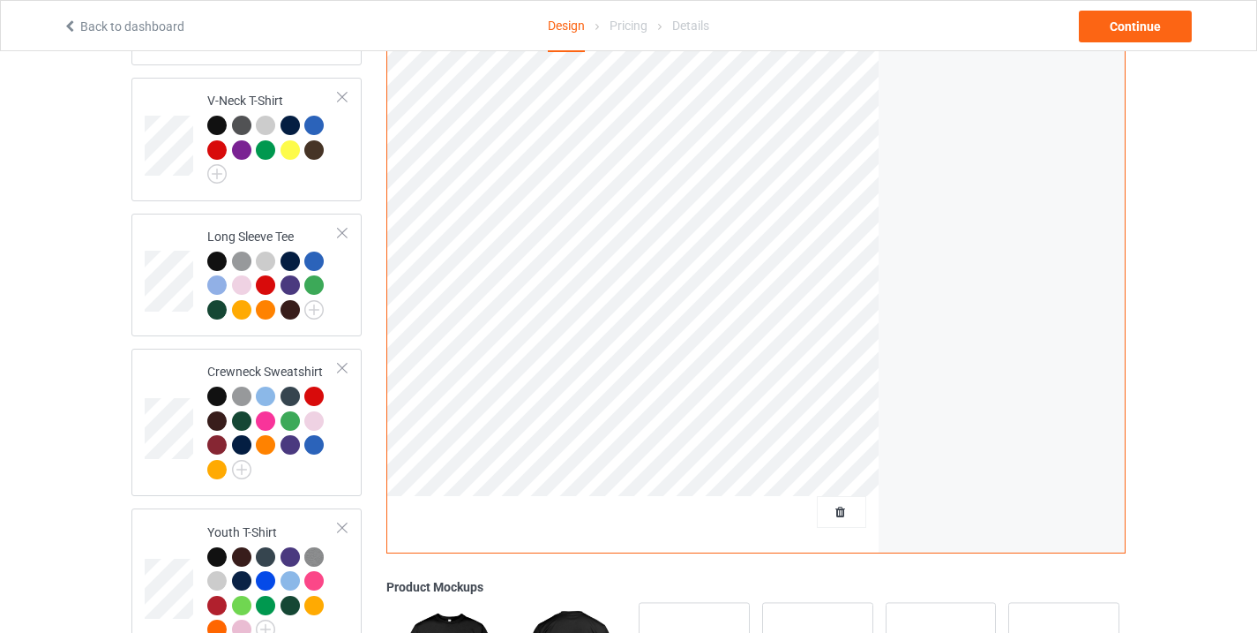
scroll to position [1071, 0]
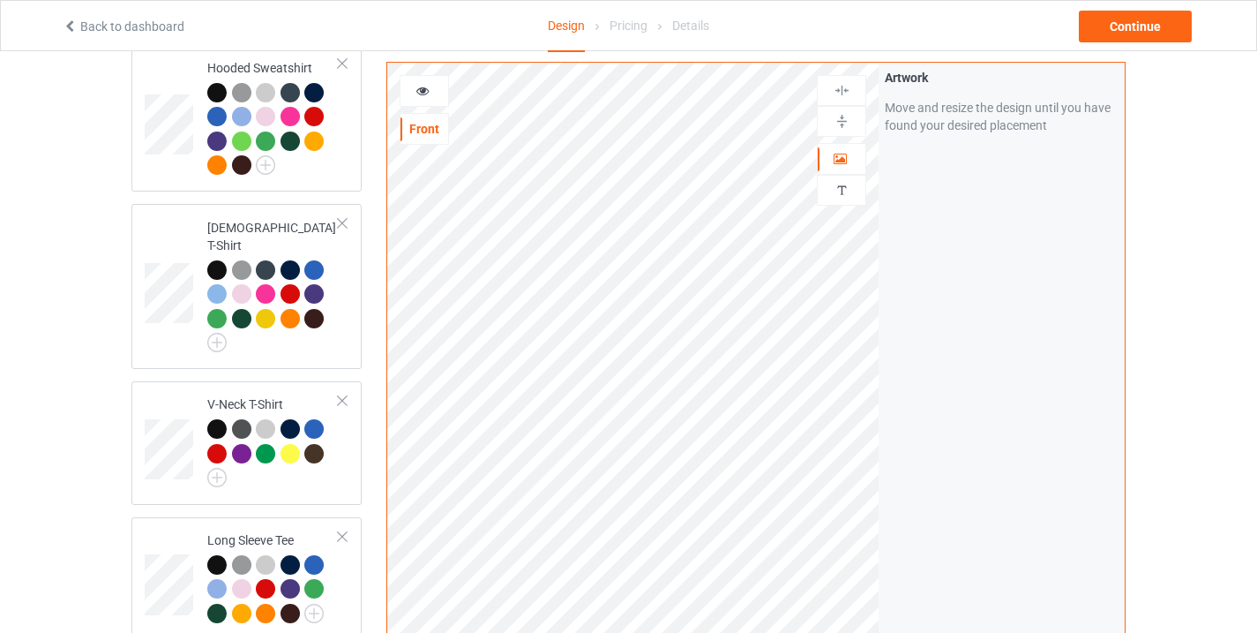
scroll to position [467, 0]
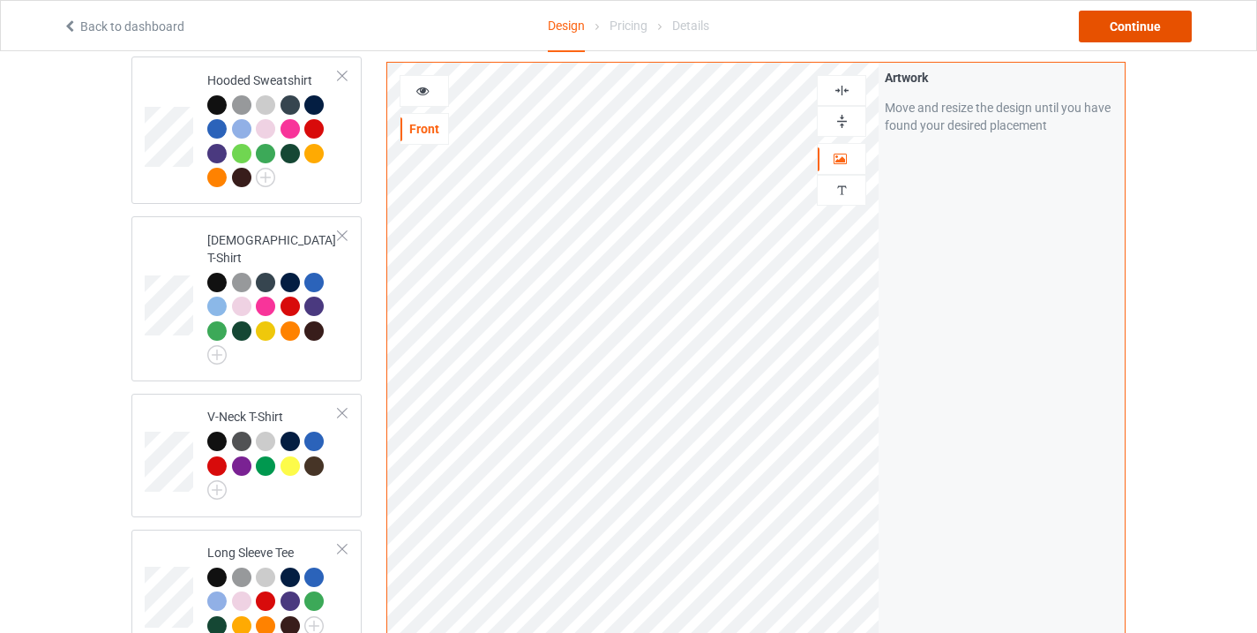
click at [1153, 22] on div "Continue" at bounding box center [1135, 27] width 113 height 32
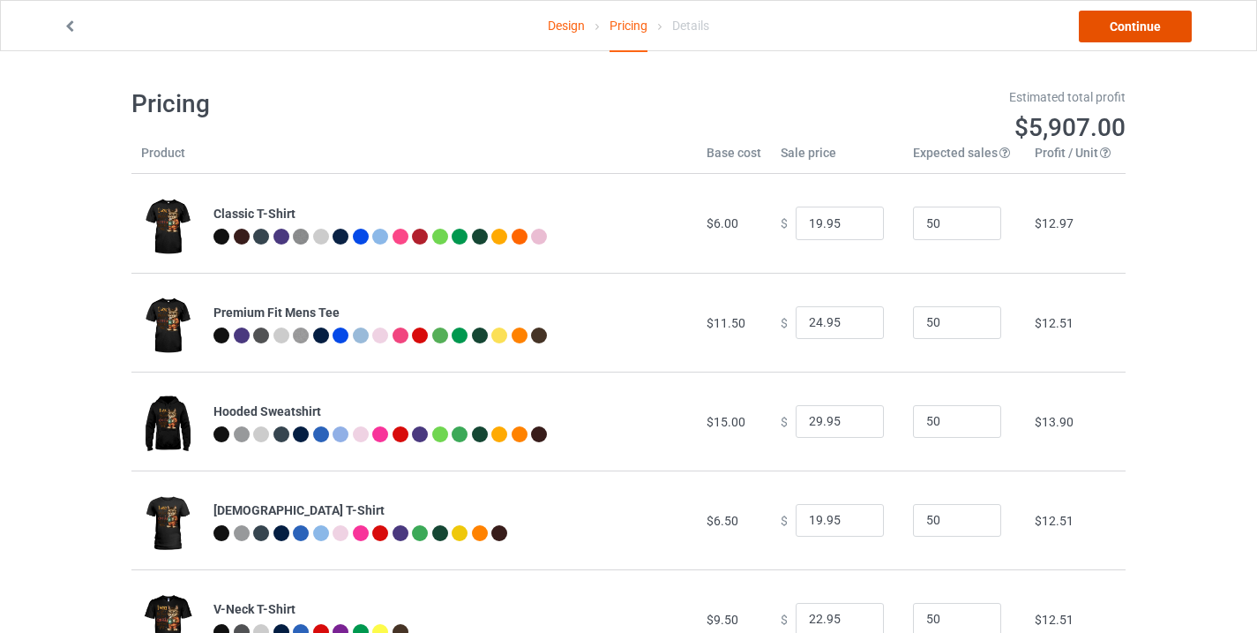
click at [1153, 22] on link "Continue" at bounding box center [1135, 27] width 113 height 32
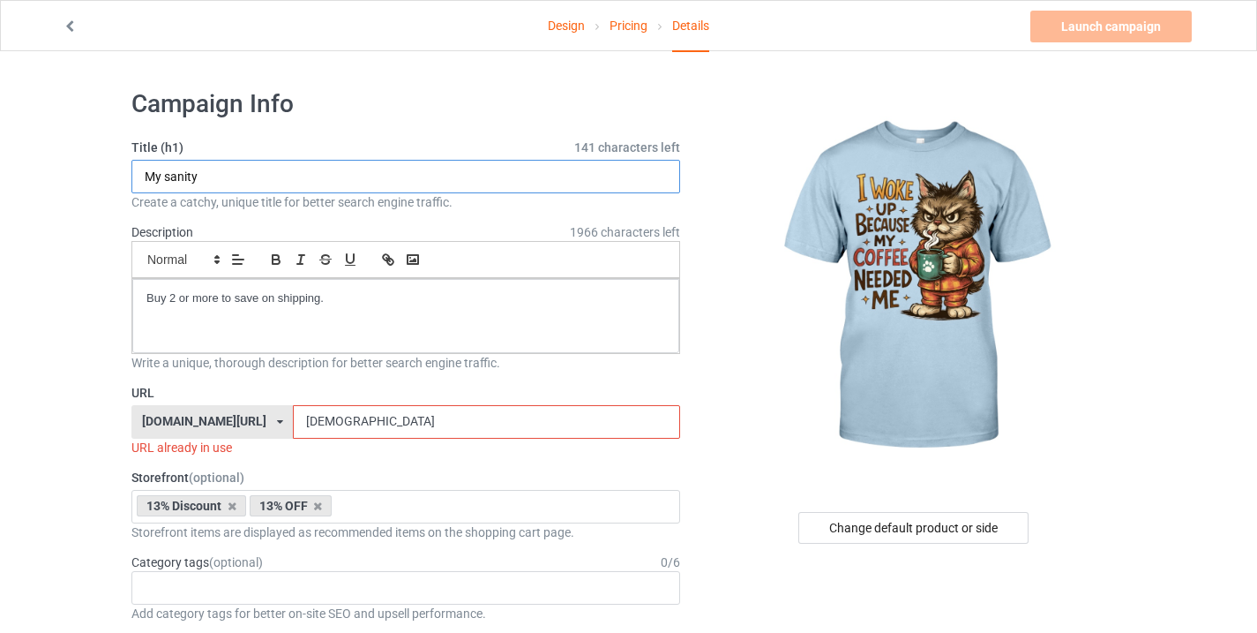
click at [187, 173] on input "My sanity" at bounding box center [405, 177] width 549 height 34
paste input "Funny cat"
type input "Funny cat"
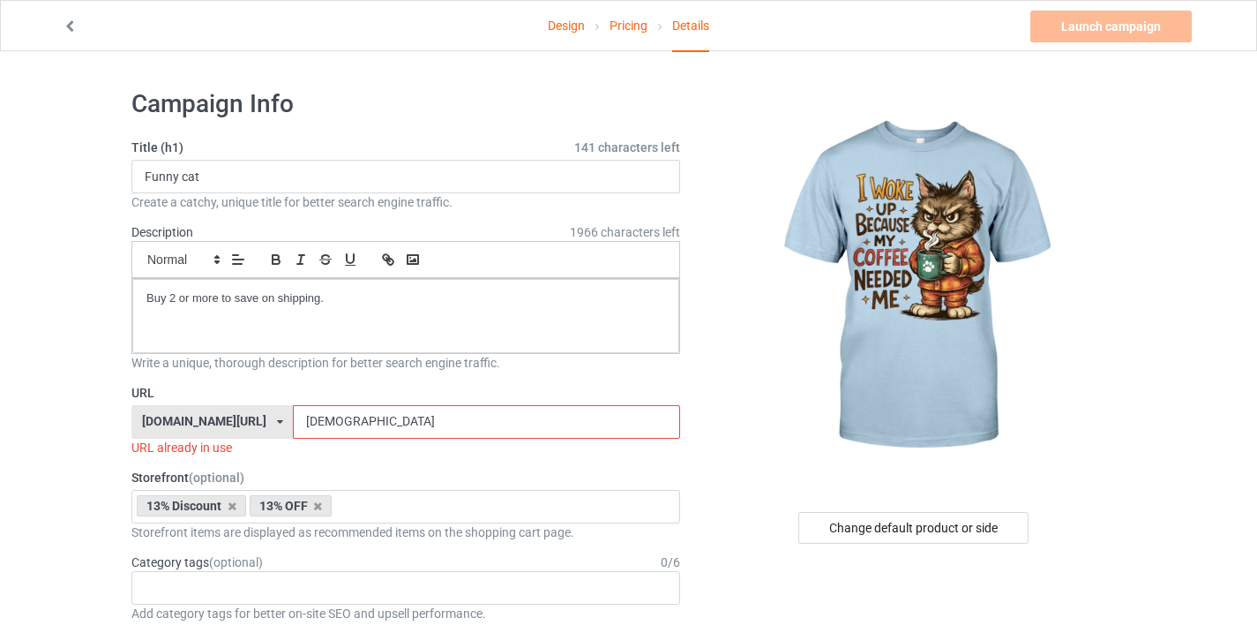
click at [318, 421] on input "[DEMOGRAPHIC_DATA]" at bounding box center [486, 422] width 386 height 34
paste input "Funny cat"
click at [330, 426] on input "Funny cat17" at bounding box center [486, 422] width 386 height 34
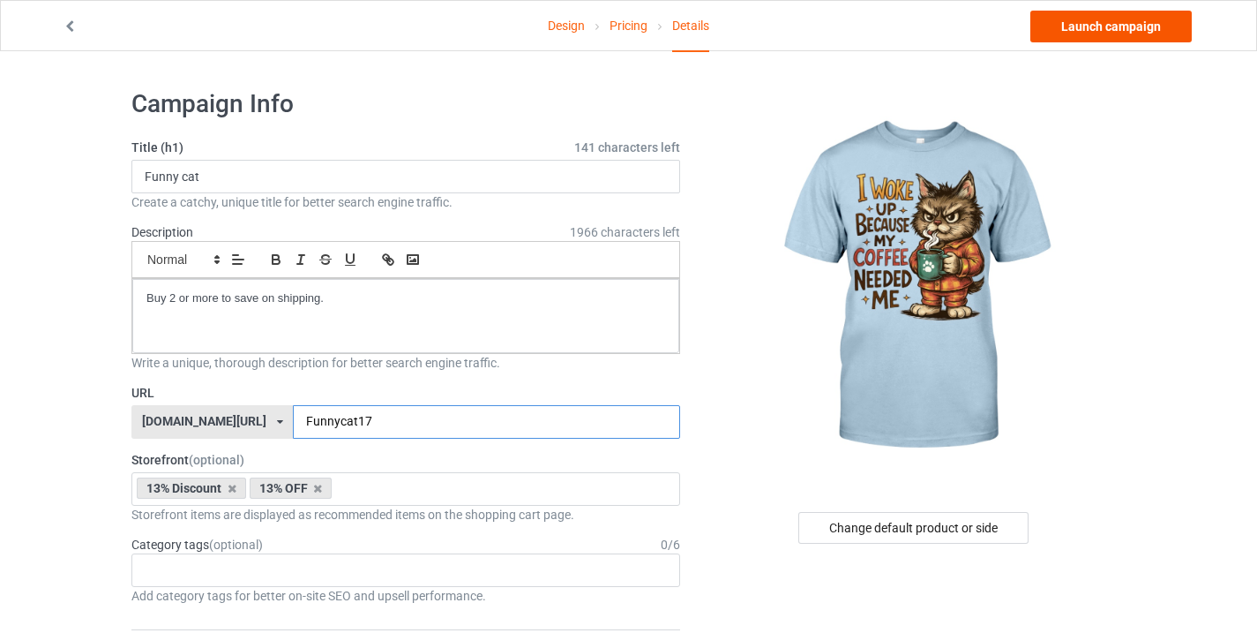
type input "Funnycat17"
click at [1118, 26] on link "Launch campaign" at bounding box center [1110, 27] width 161 height 32
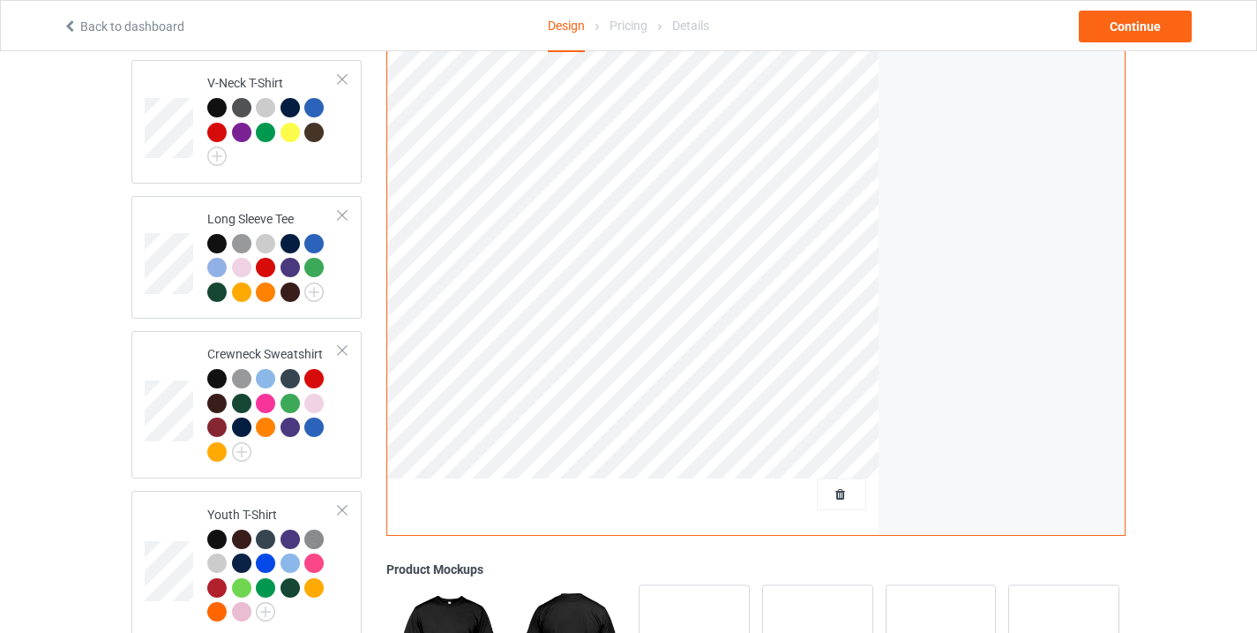
scroll to position [813, 0]
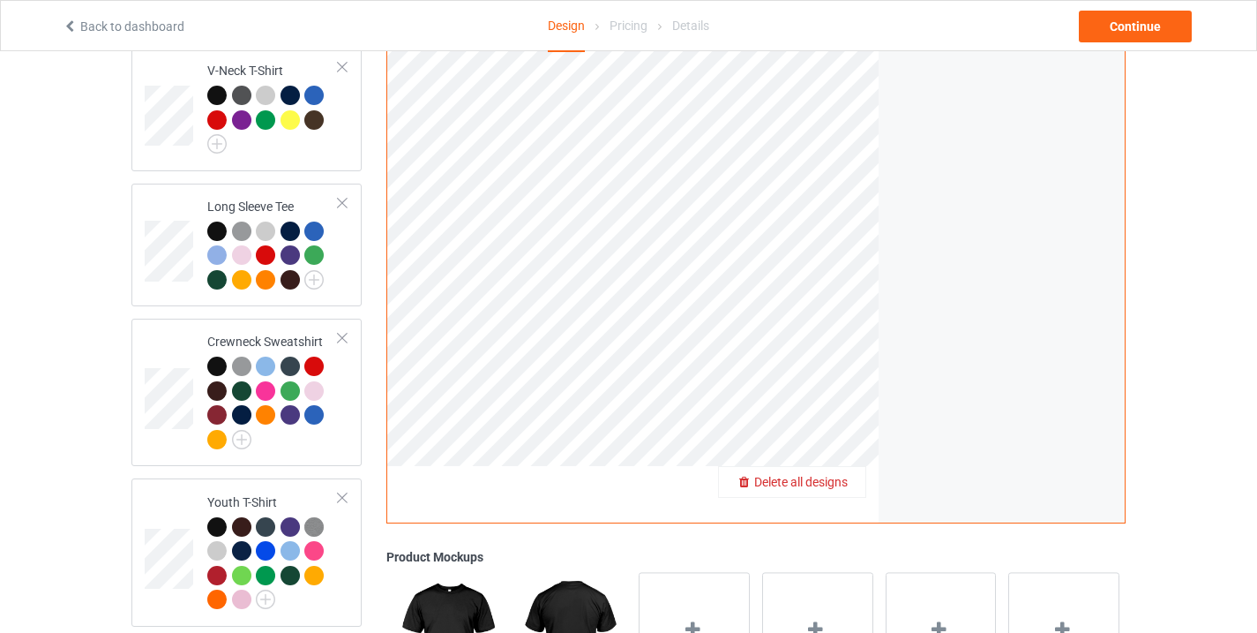
click at [840, 466] on div "Delete all designs" at bounding box center [792, 482] width 148 height 32
click at [835, 475] on span "Delete all designs" at bounding box center [801, 482] width 94 height 14
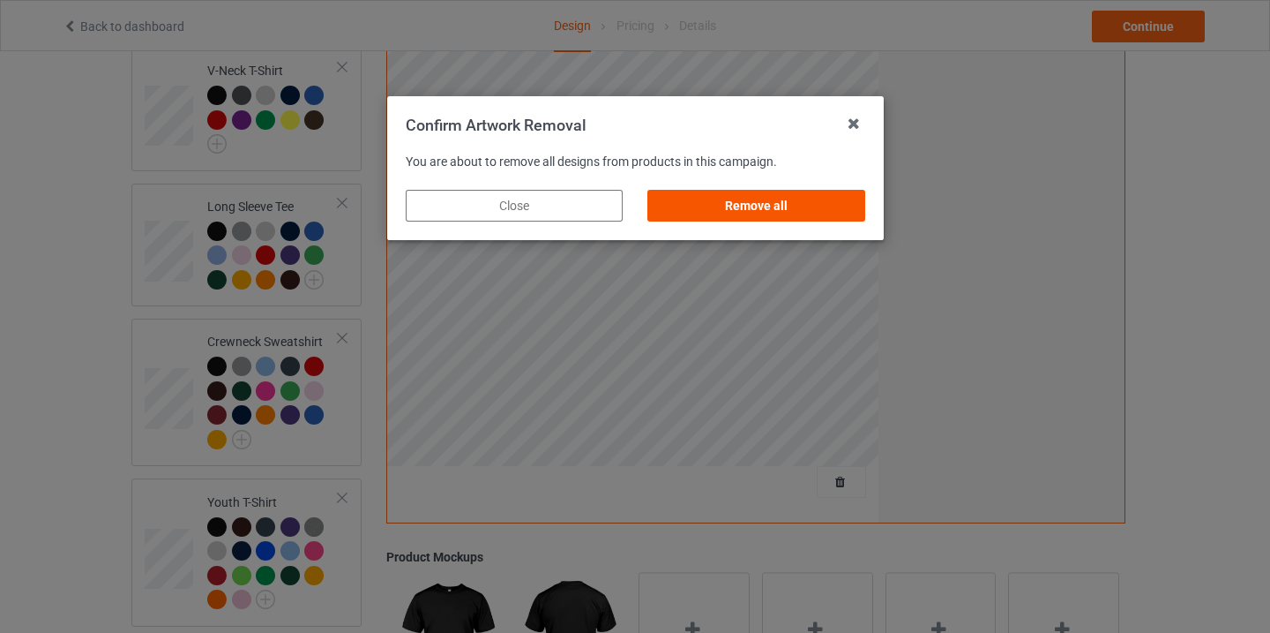
click at [768, 195] on div "Remove all" at bounding box center [756, 206] width 217 height 32
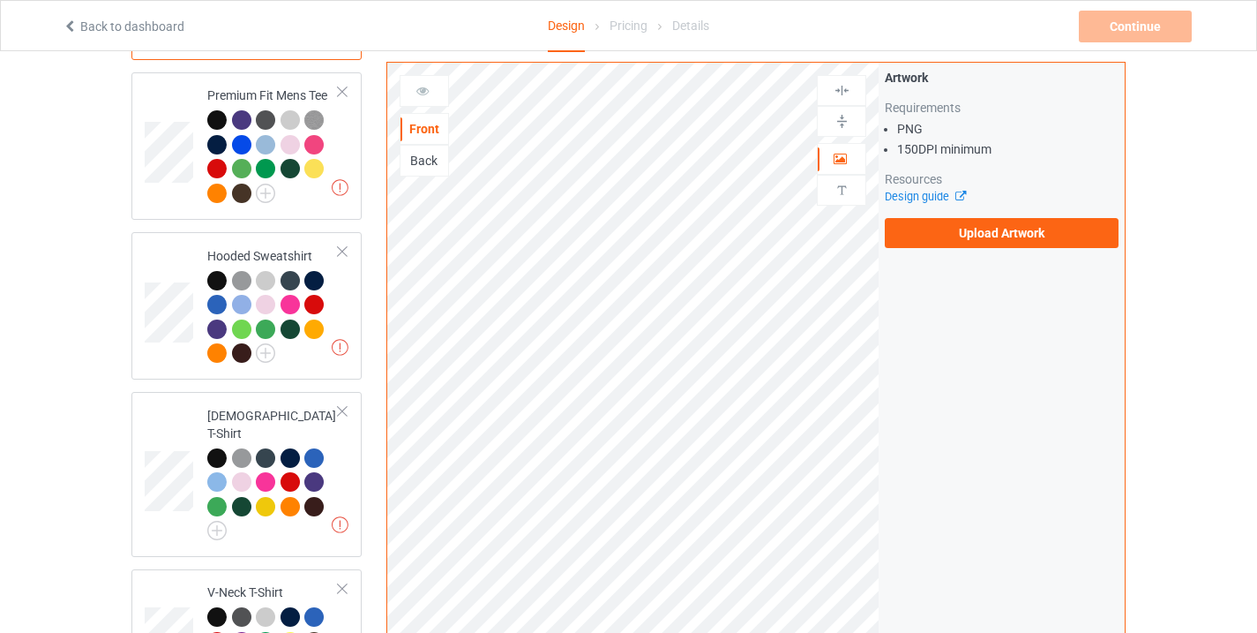
scroll to position [285, 0]
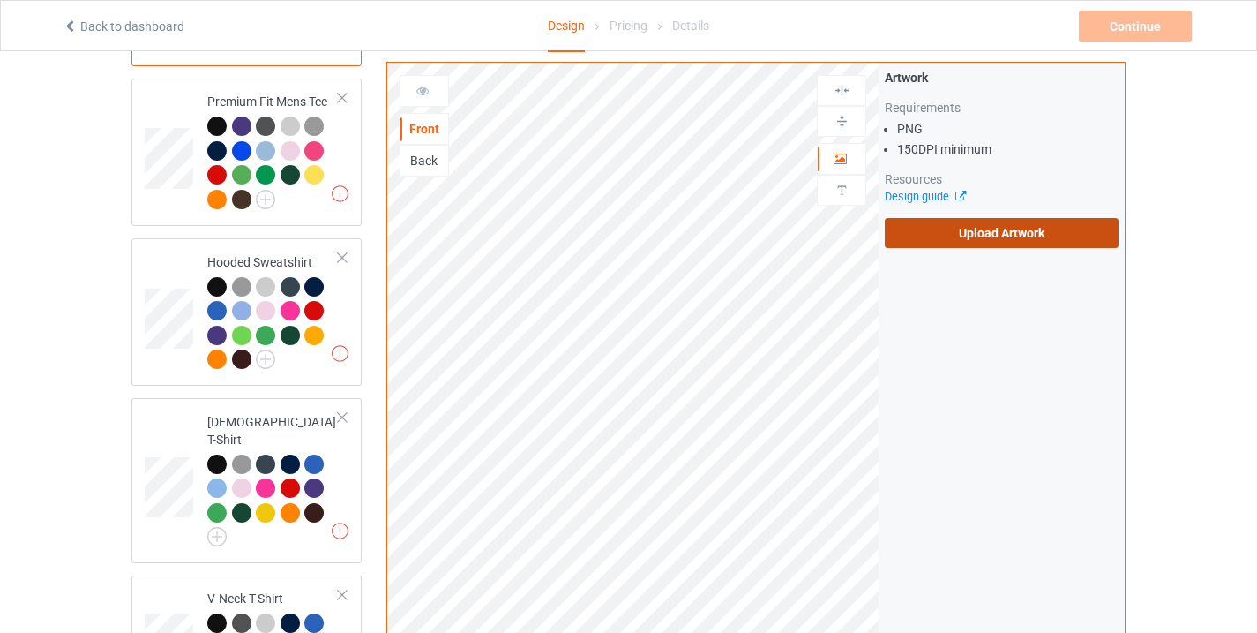
click at [1011, 244] on label "Upload Artwork" at bounding box center [1002, 233] width 234 height 30
click at [0, 0] on input "Upload Artwork" at bounding box center [0, 0] width 0 height 0
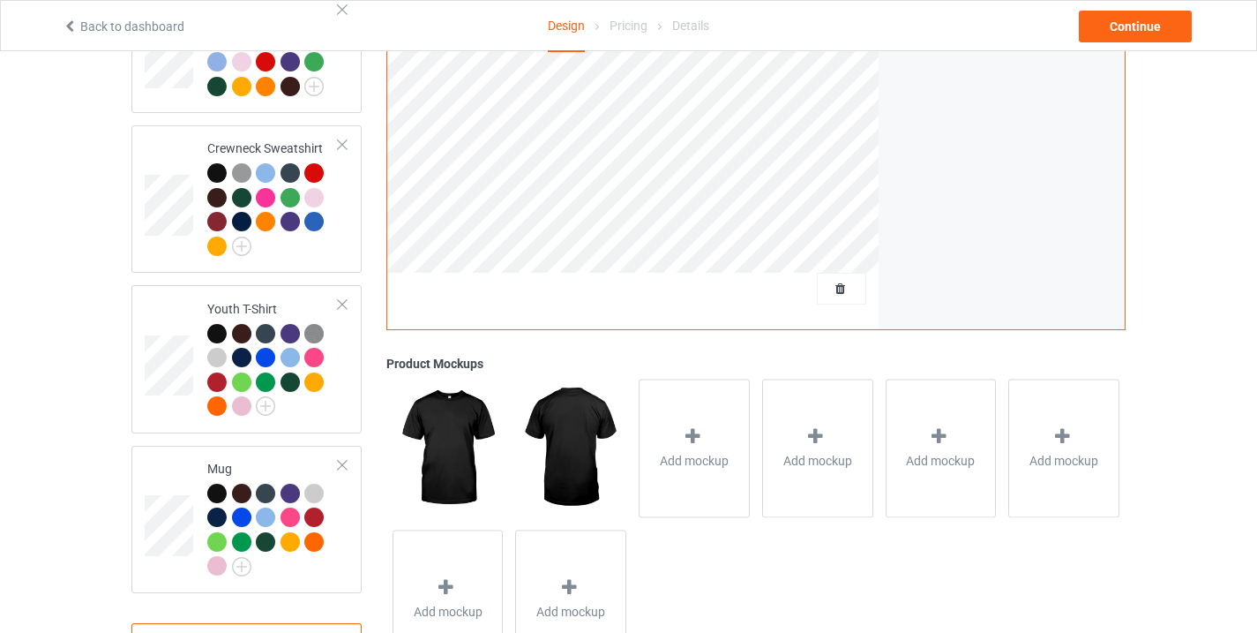
scroll to position [1071, 0]
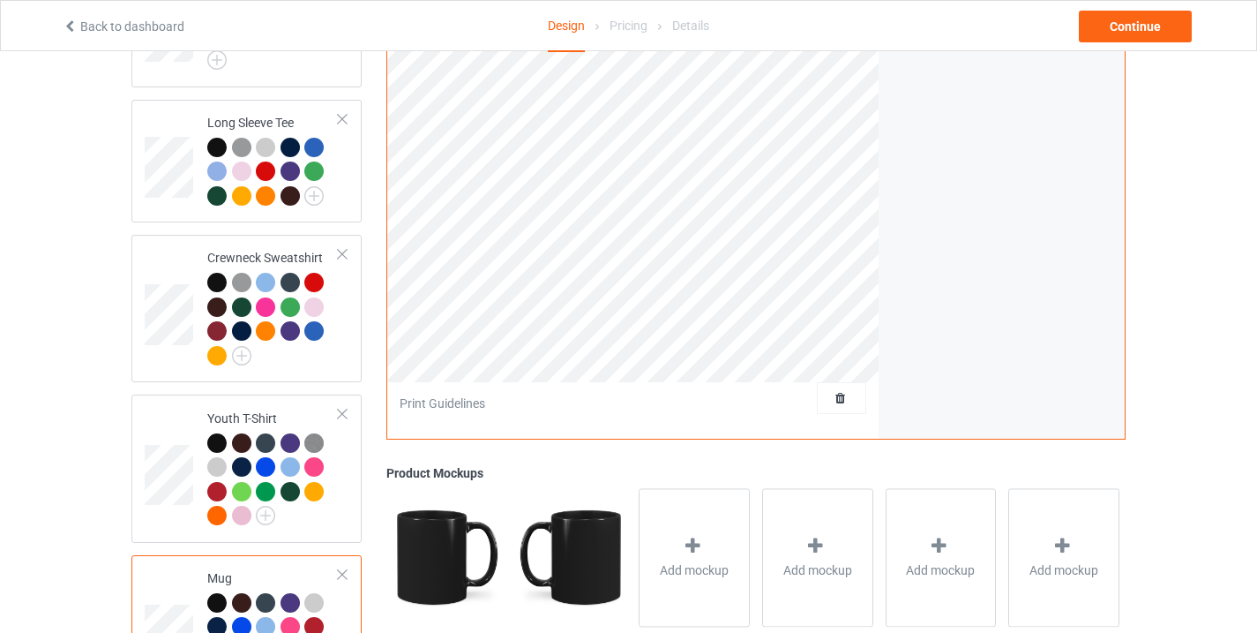
scroll to position [658, 0]
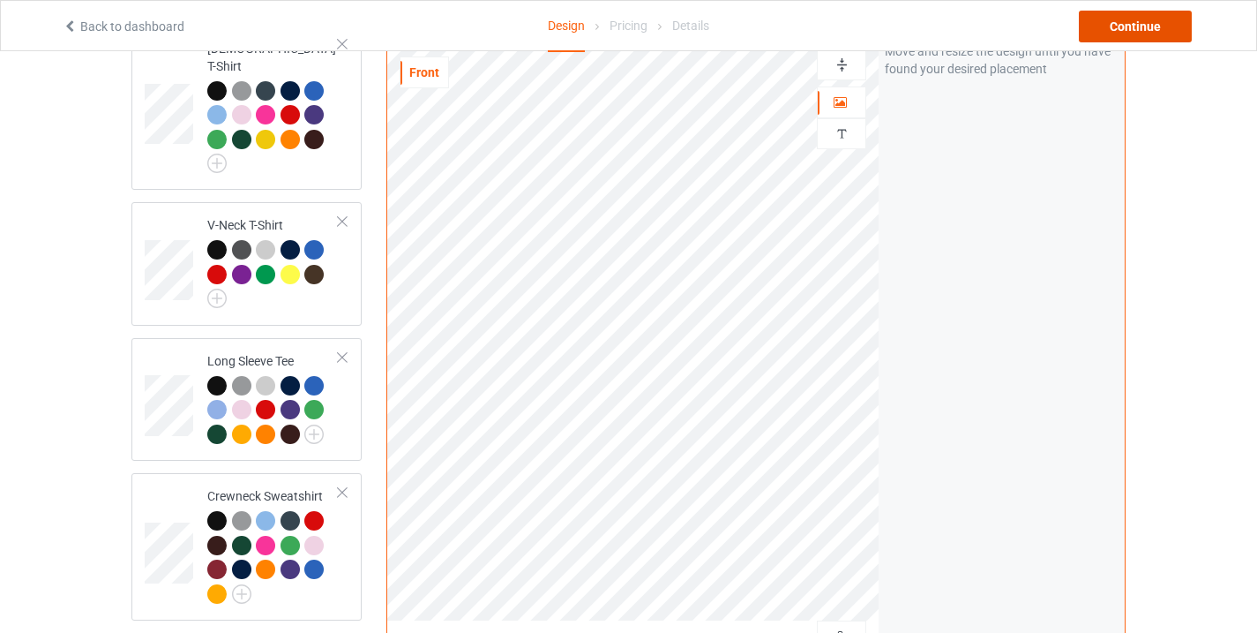
click at [1162, 29] on div "Continue" at bounding box center [1135, 27] width 113 height 32
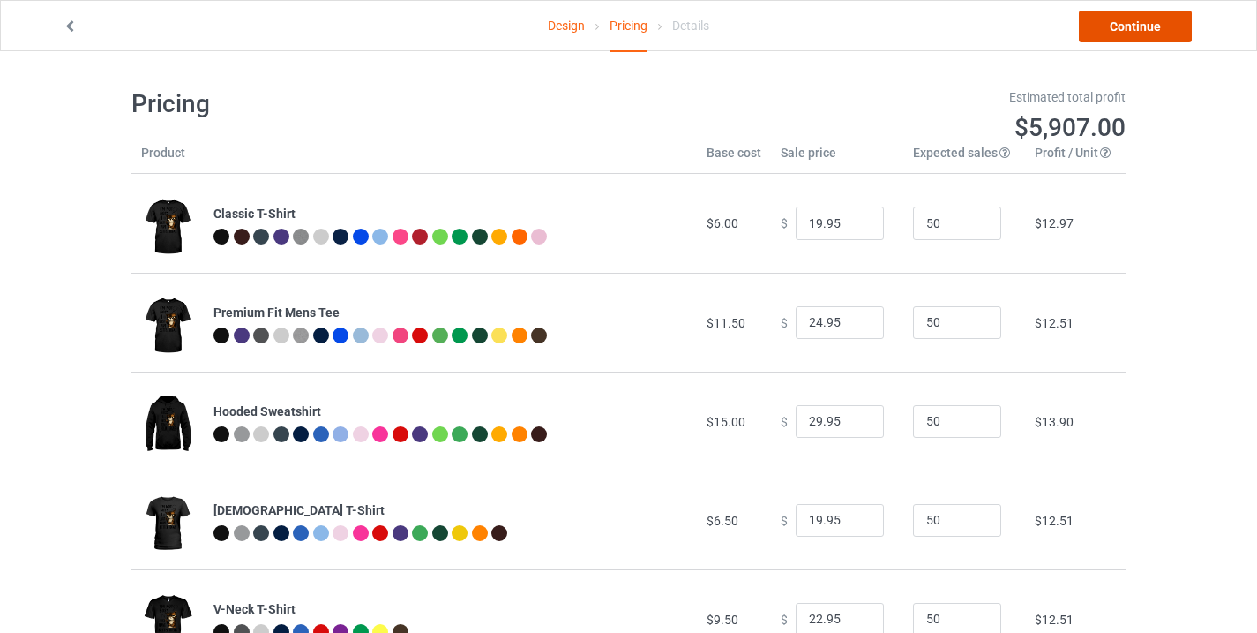
click at [1132, 23] on link "Continue" at bounding box center [1135, 27] width 113 height 32
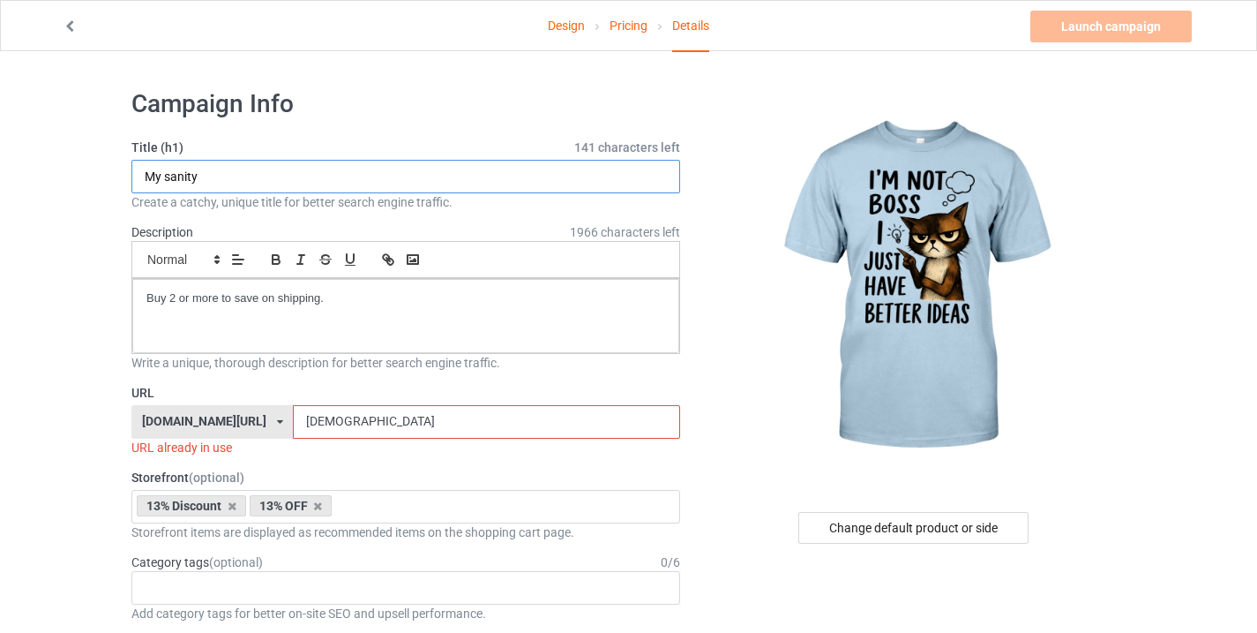
click at [218, 176] on input "My sanity" at bounding box center [405, 177] width 549 height 34
paste input "Funny cat"
type input "Funny cat"
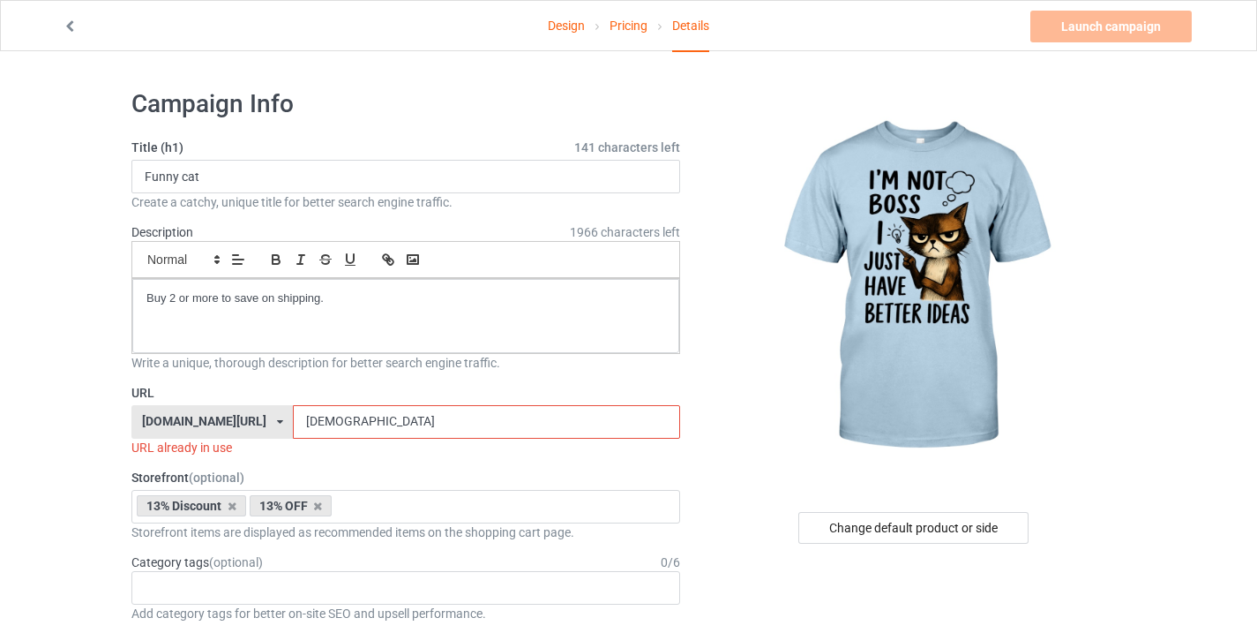
click at [296, 422] on input "[DEMOGRAPHIC_DATA]" at bounding box center [486, 422] width 386 height 34
paste input "Funny cat"
click at [329, 421] on input "Funny cat18" at bounding box center [486, 422] width 386 height 34
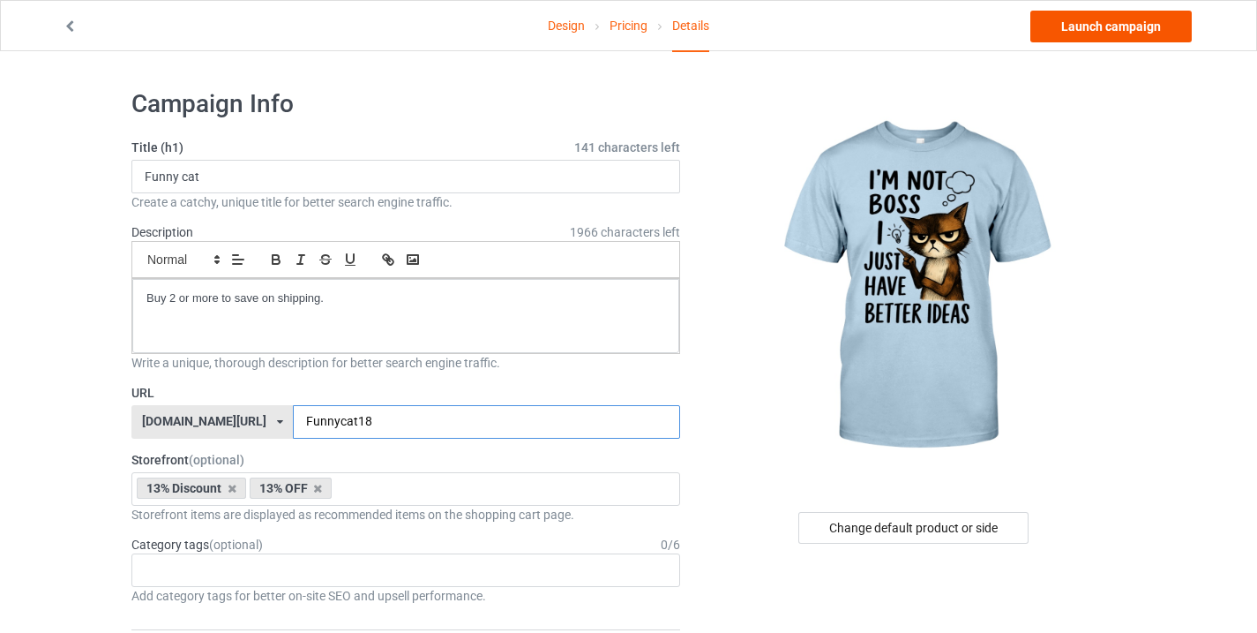
type input "Funnycat18"
click at [1121, 21] on link "Launch campaign" at bounding box center [1110, 27] width 161 height 32
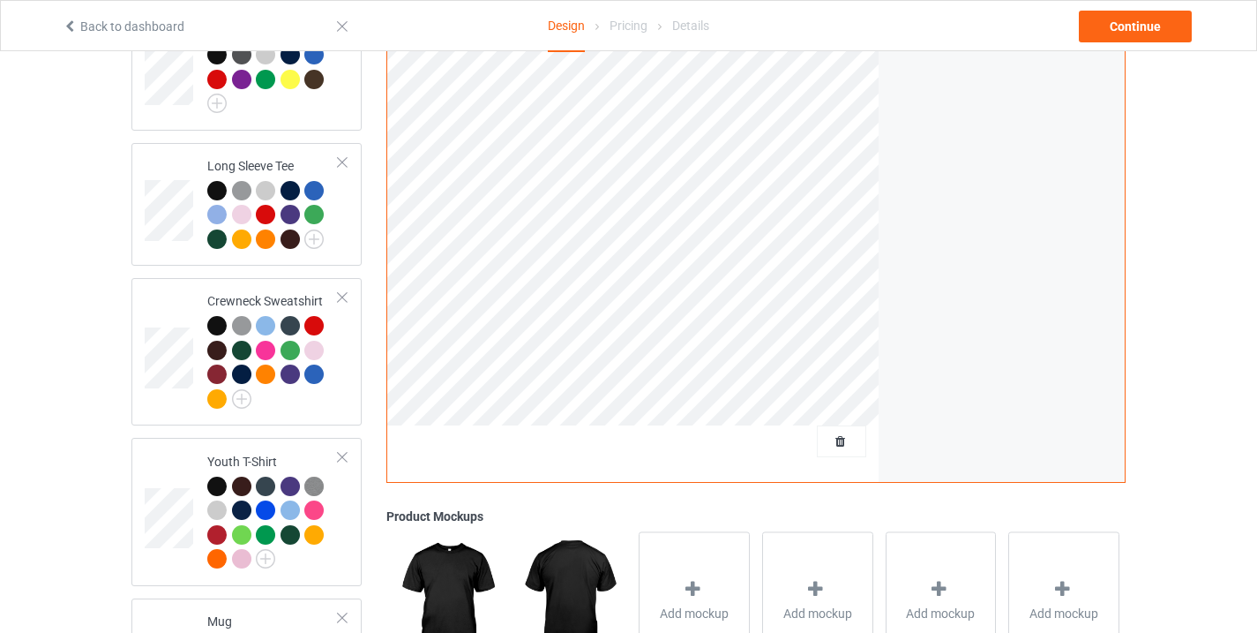
scroll to position [893, 0]
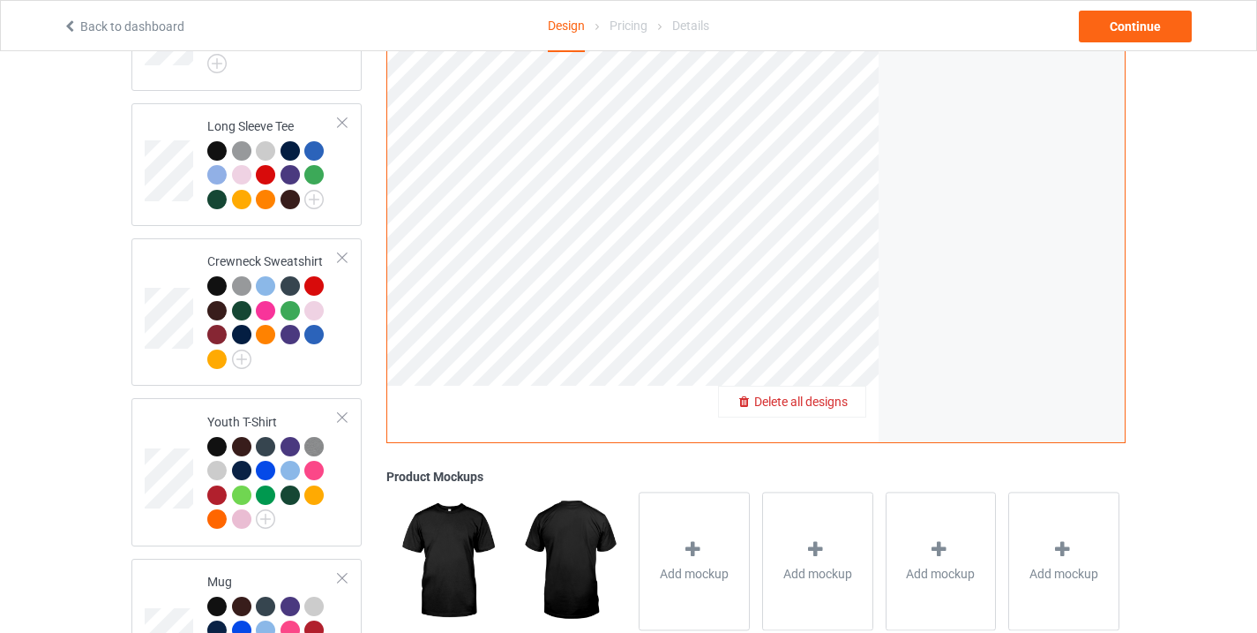
click at [837, 394] on span "Delete all designs" at bounding box center [801, 401] width 94 height 14
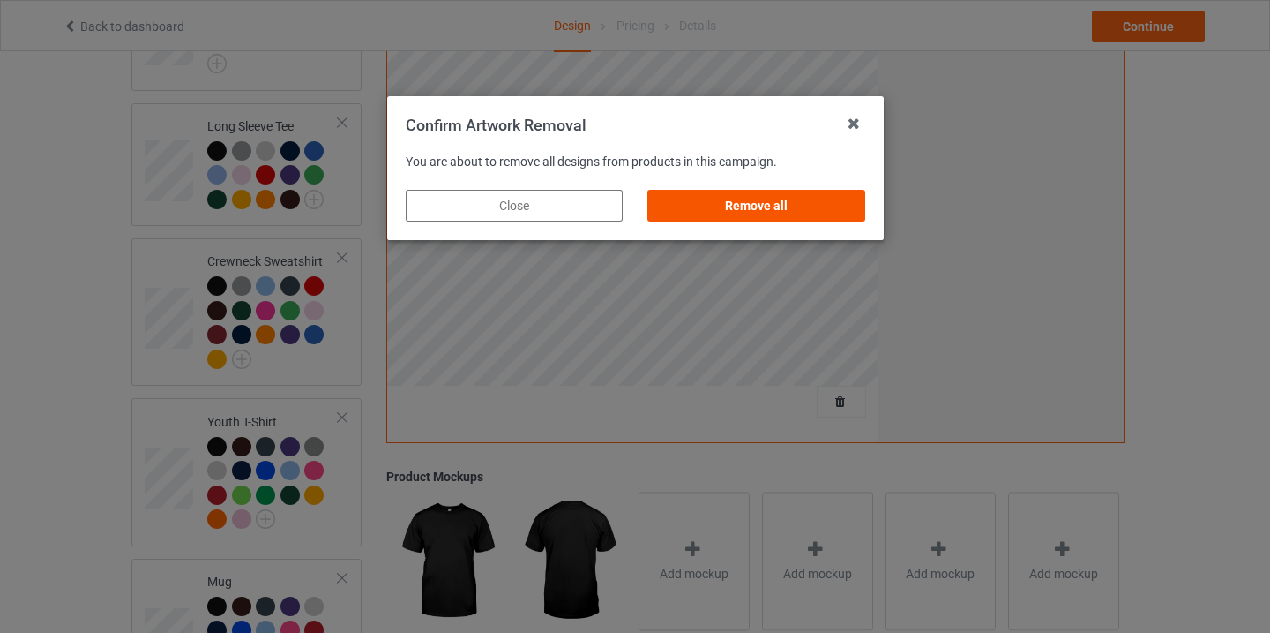
click at [773, 201] on div "Remove all" at bounding box center [756, 206] width 217 height 32
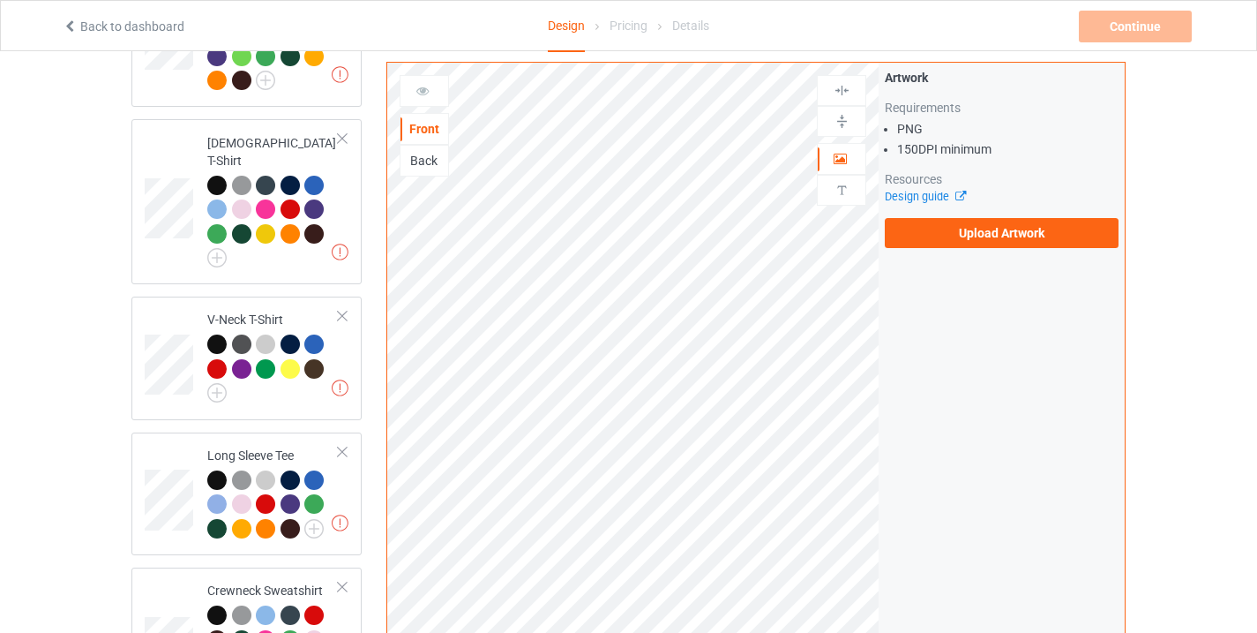
scroll to position [563, 0]
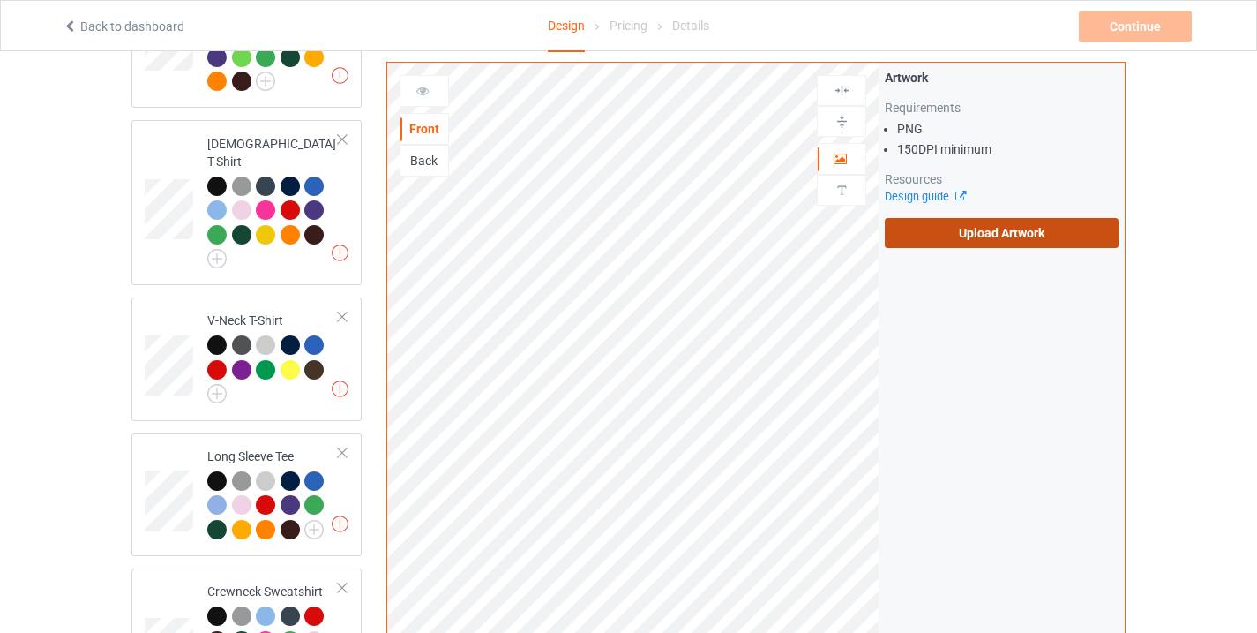
click at [962, 224] on label "Upload Artwork" at bounding box center [1002, 233] width 234 height 30
click at [0, 0] on input "Upload Artwork" at bounding box center [0, 0] width 0 height 0
click at [941, 229] on label "Upload Artwork" at bounding box center [1002, 233] width 234 height 30
click at [0, 0] on input "Upload Artwork" at bounding box center [0, 0] width 0 height 0
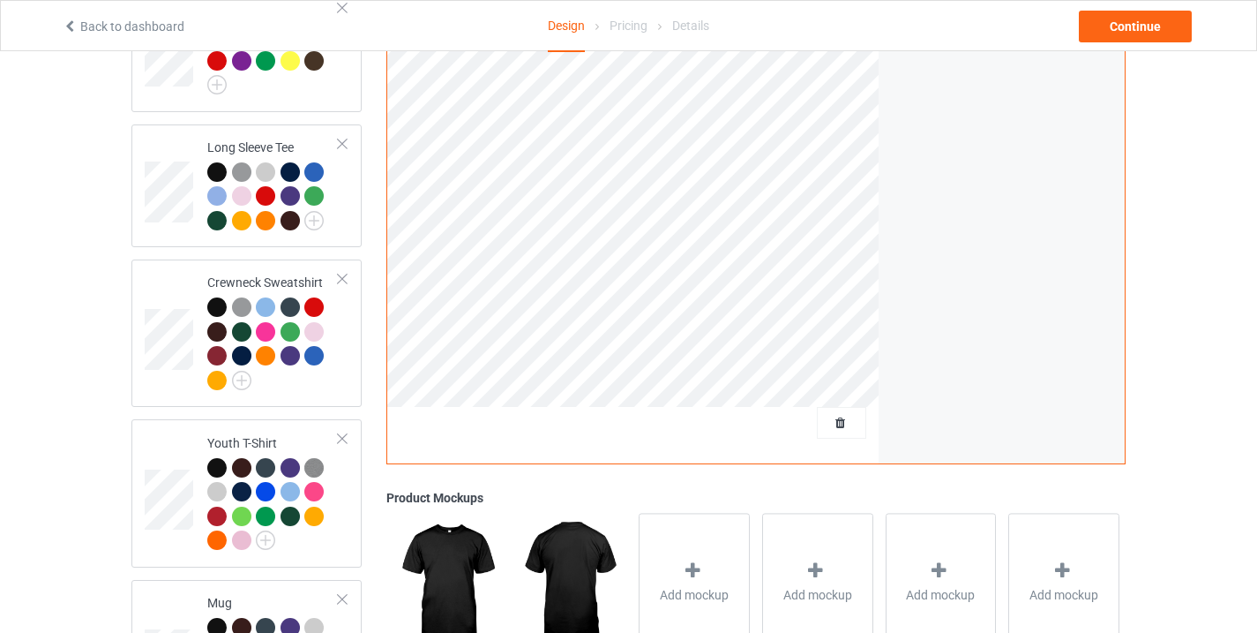
scroll to position [1071, 0]
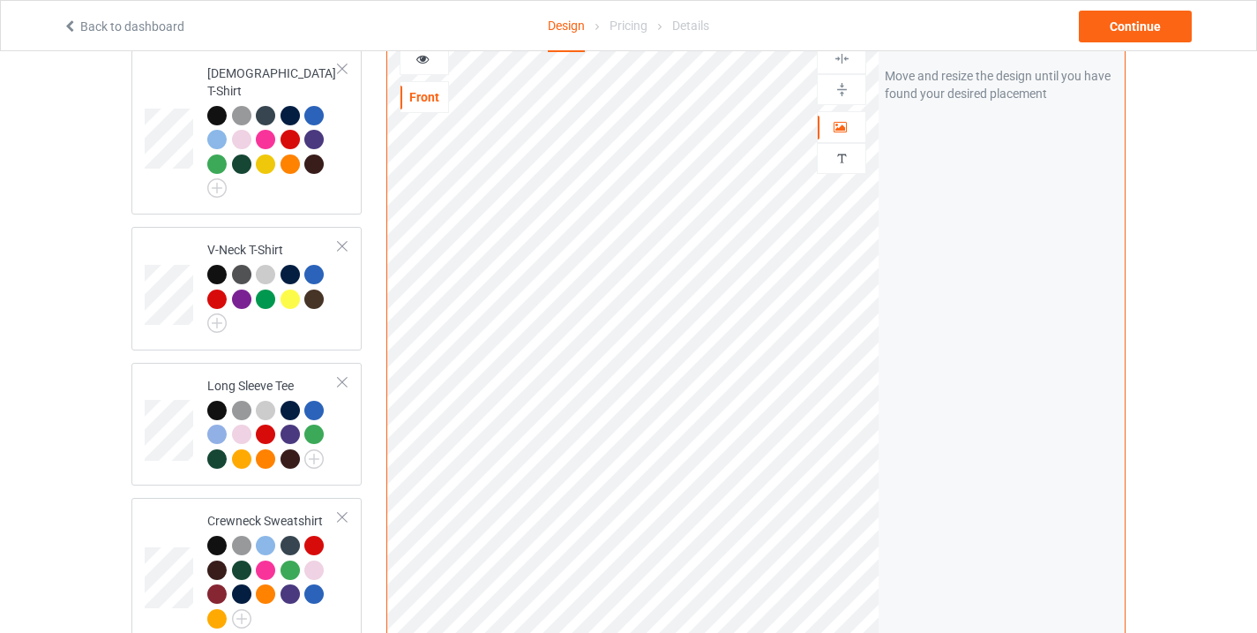
scroll to position [532, 0]
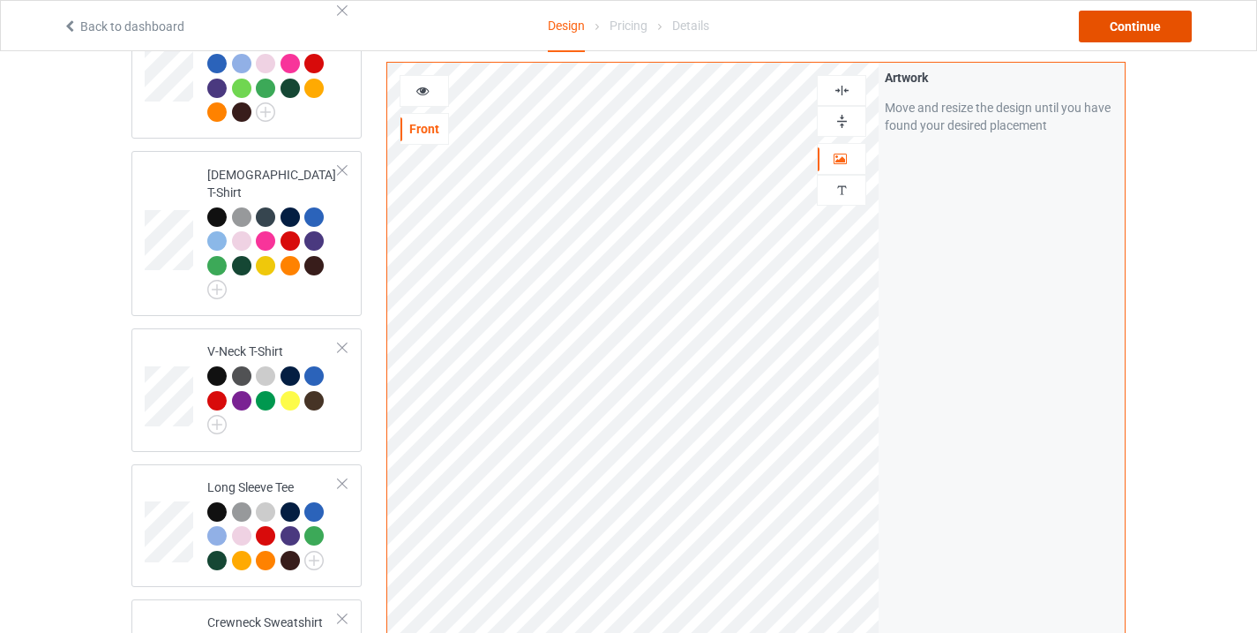
click at [1149, 36] on div "Continue" at bounding box center [1135, 27] width 113 height 32
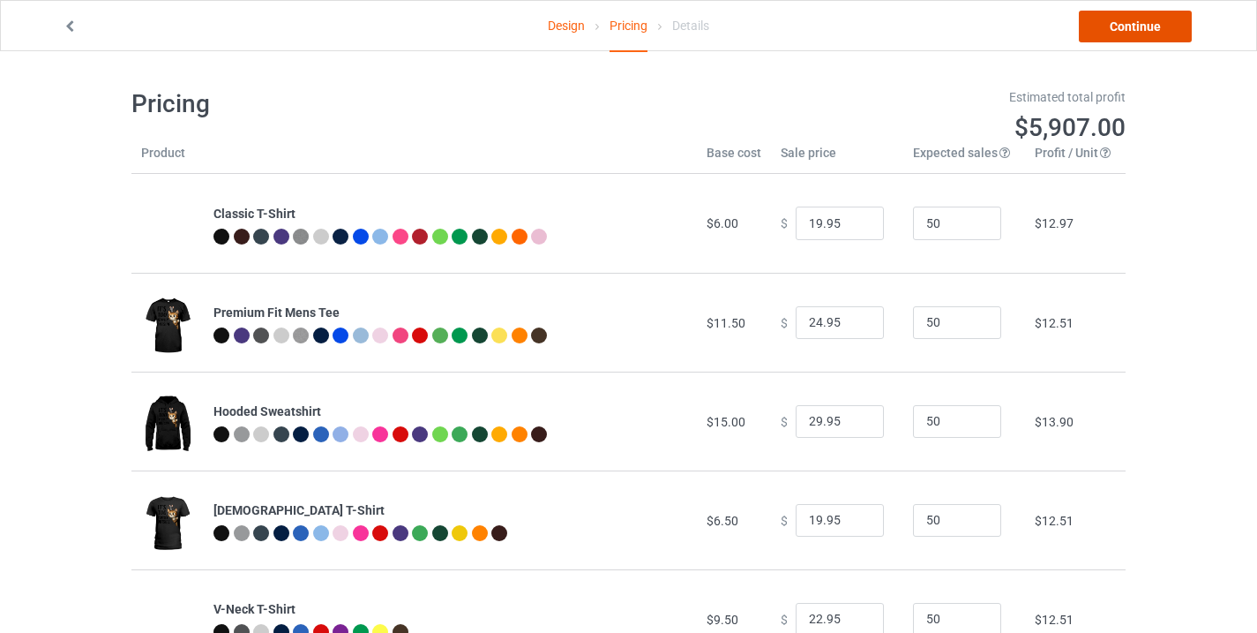
click at [1151, 33] on link "Continue" at bounding box center [1135, 27] width 113 height 32
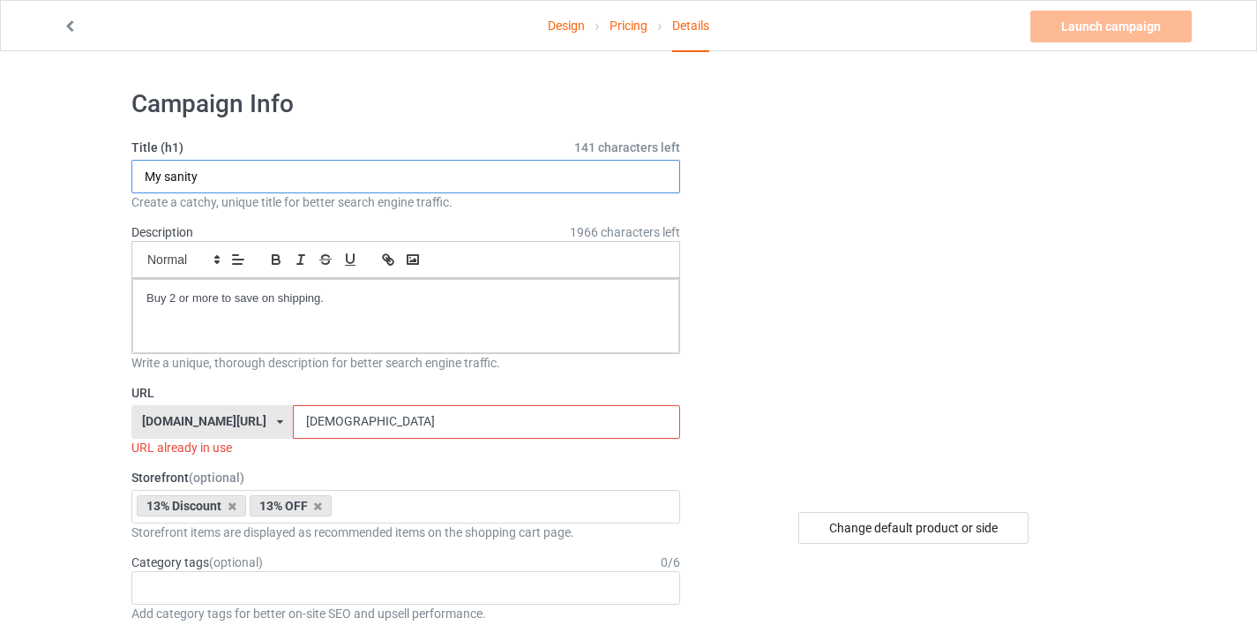
click at [206, 177] on input "My sanity" at bounding box center [405, 177] width 549 height 34
paste input "Funny cat"
type input "Funny cat"
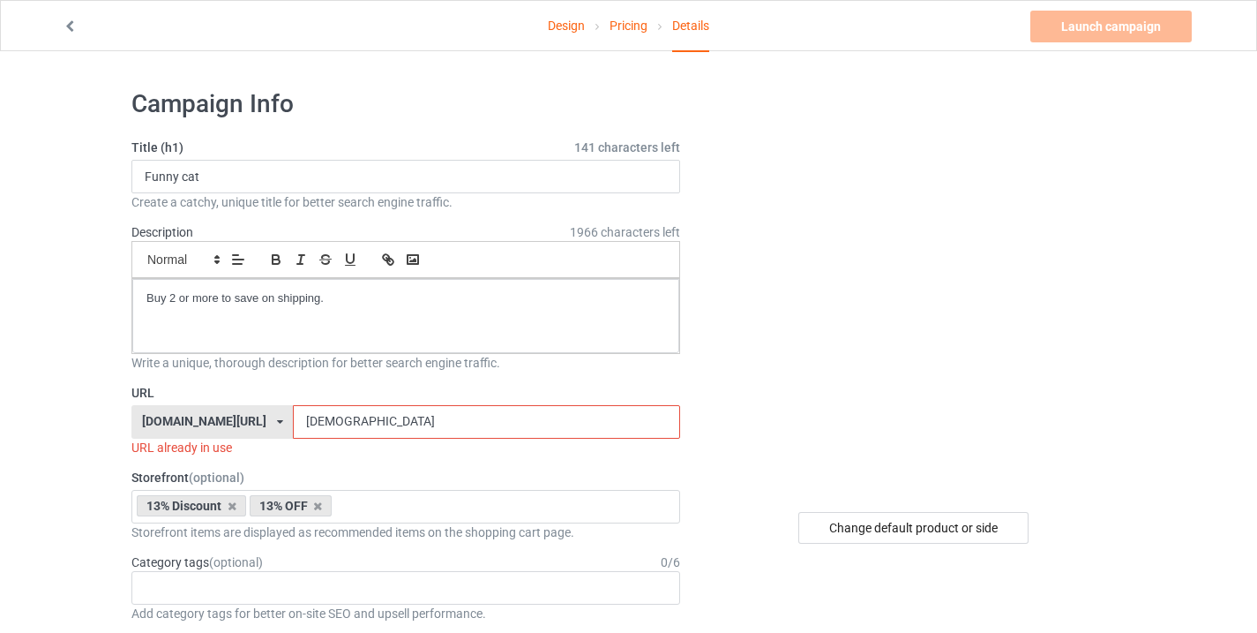
click at [331, 414] on input "[DEMOGRAPHIC_DATA]" at bounding box center [486, 422] width 386 height 34
click at [330, 414] on input "[DEMOGRAPHIC_DATA]" at bounding box center [486, 422] width 386 height 34
paste input "Funny cat"
click at [326, 423] on input "Funny cat19" at bounding box center [486, 422] width 386 height 34
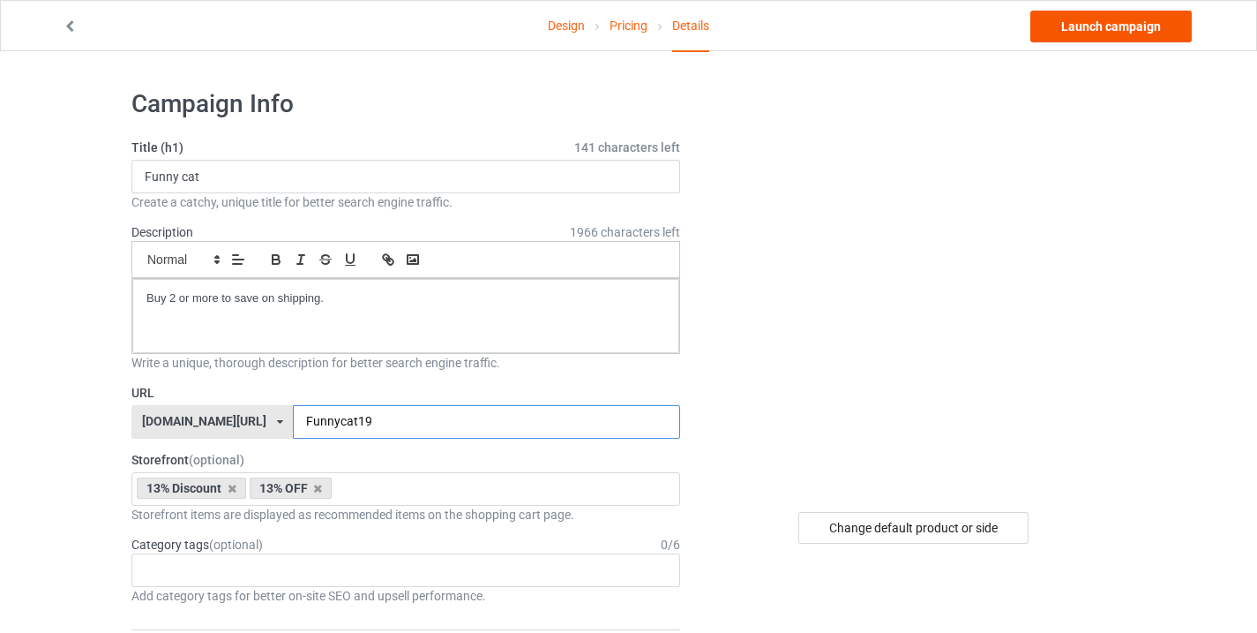
type input "Funnycat19"
click at [1135, 24] on link "Launch campaign" at bounding box center [1110, 27] width 161 height 32
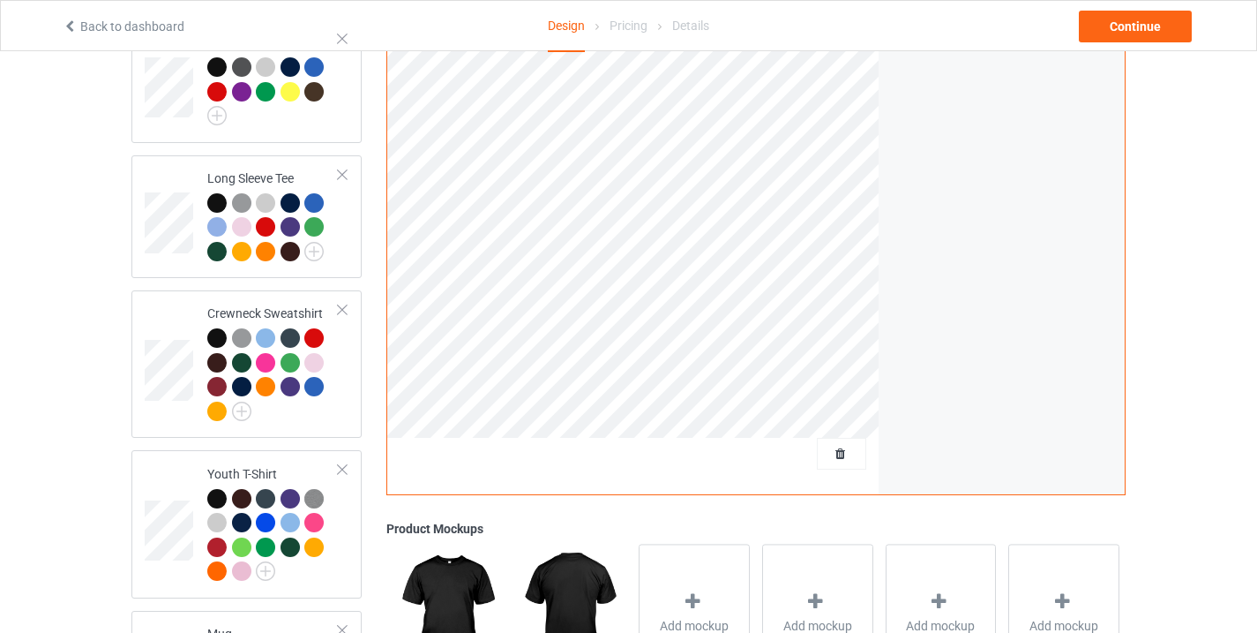
scroll to position [848, 0]
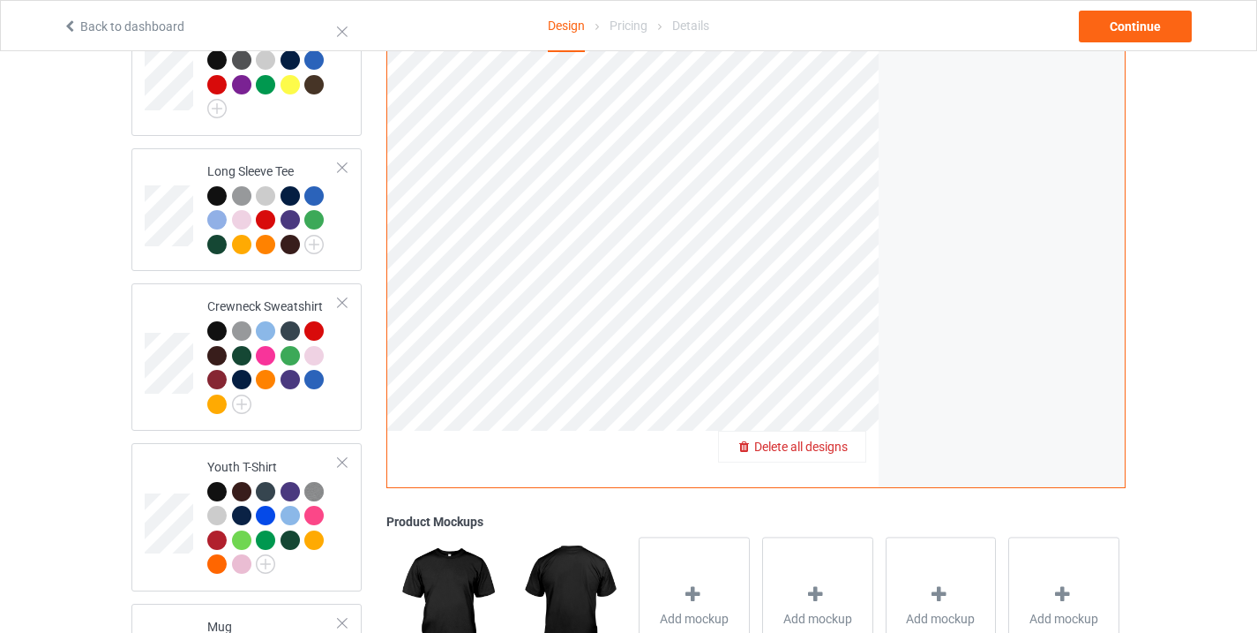
click at [843, 439] on span "Delete all designs" at bounding box center [801, 446] width 94 height 14
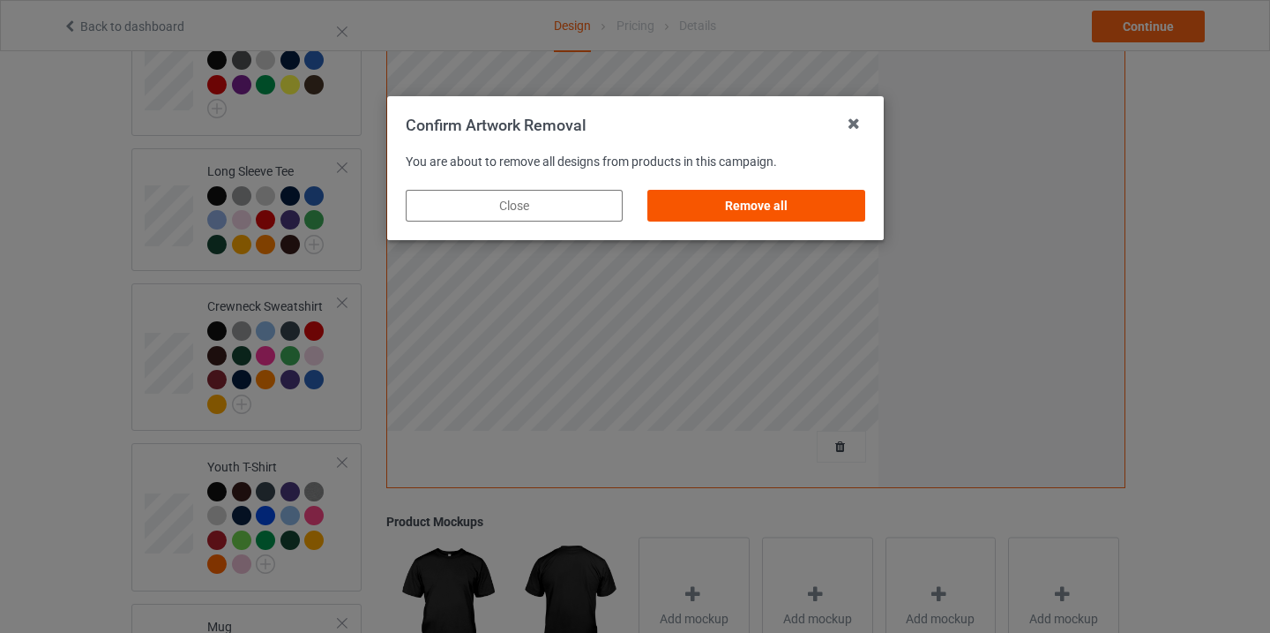
click at [792, 205] on div "Remove all" at bounding box center [756, 206] width 217 height 32
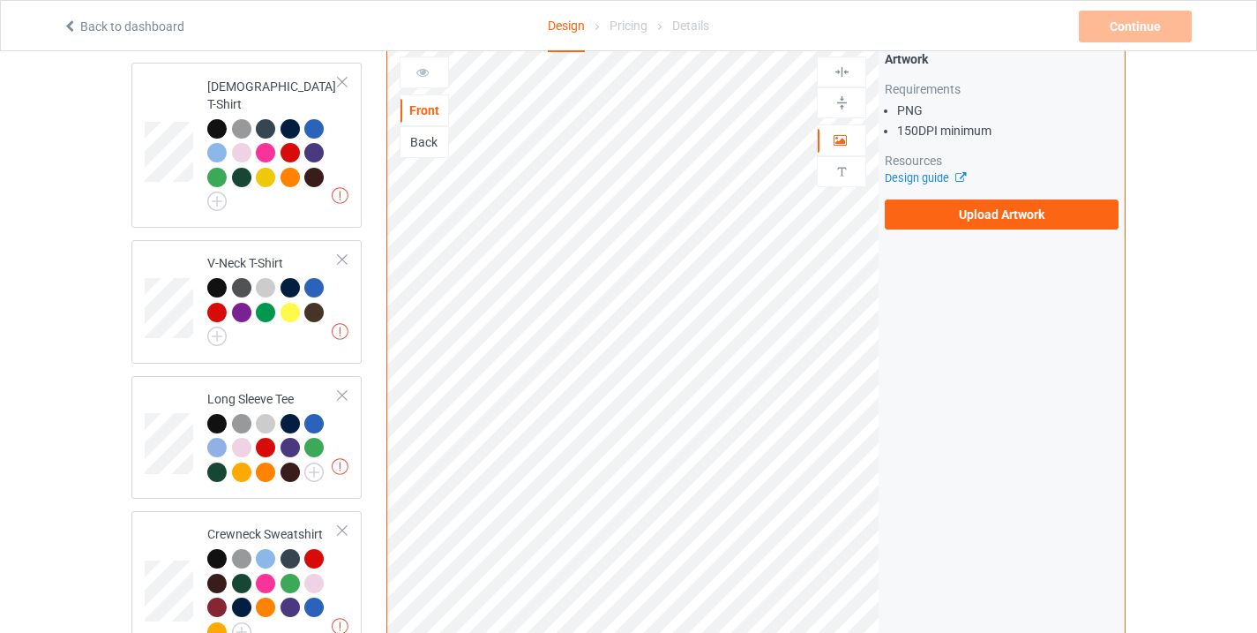
scroll to position [589, 0]
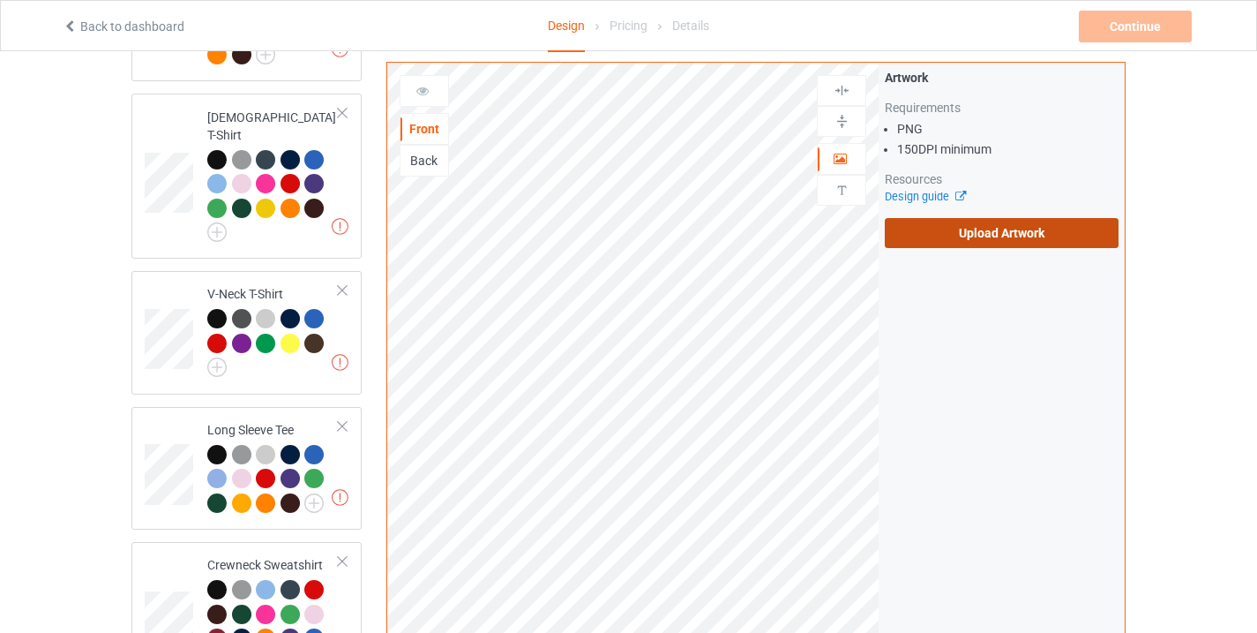
click at [938, 232] on label "Upload Artwork" at bounding box center [1002, 233] width 234 height 30
click at [0, 0] on input "Upload Artwork" at bounding box center [0, 0] width 0 height 0
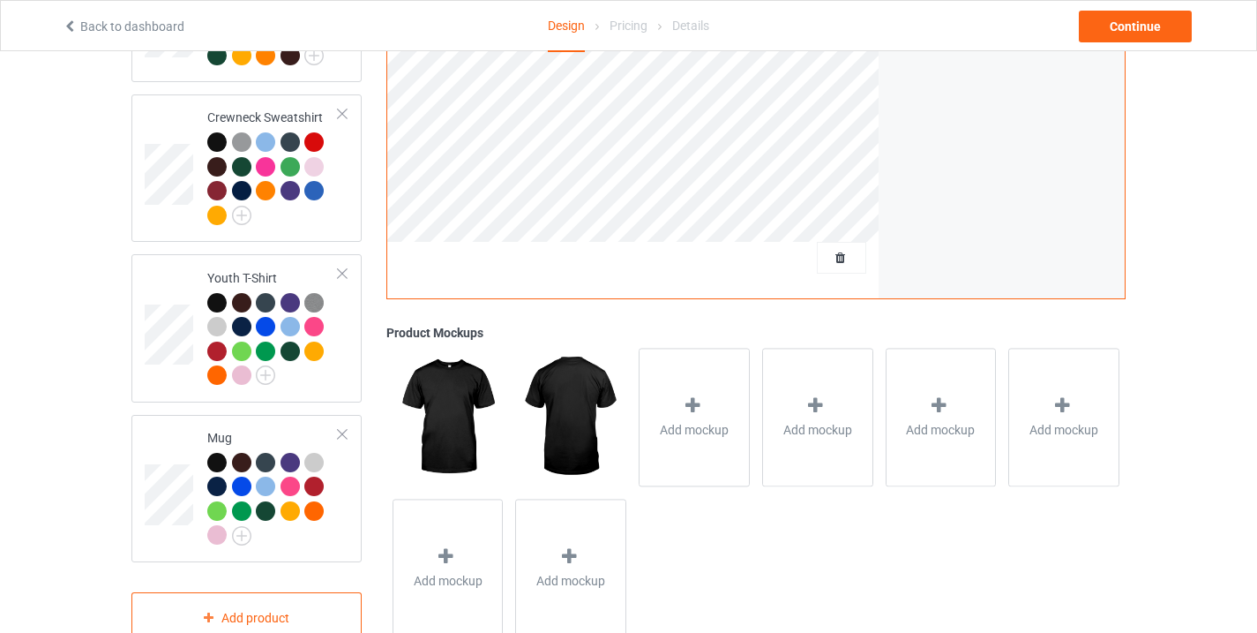
scroll to position [1071, 0]
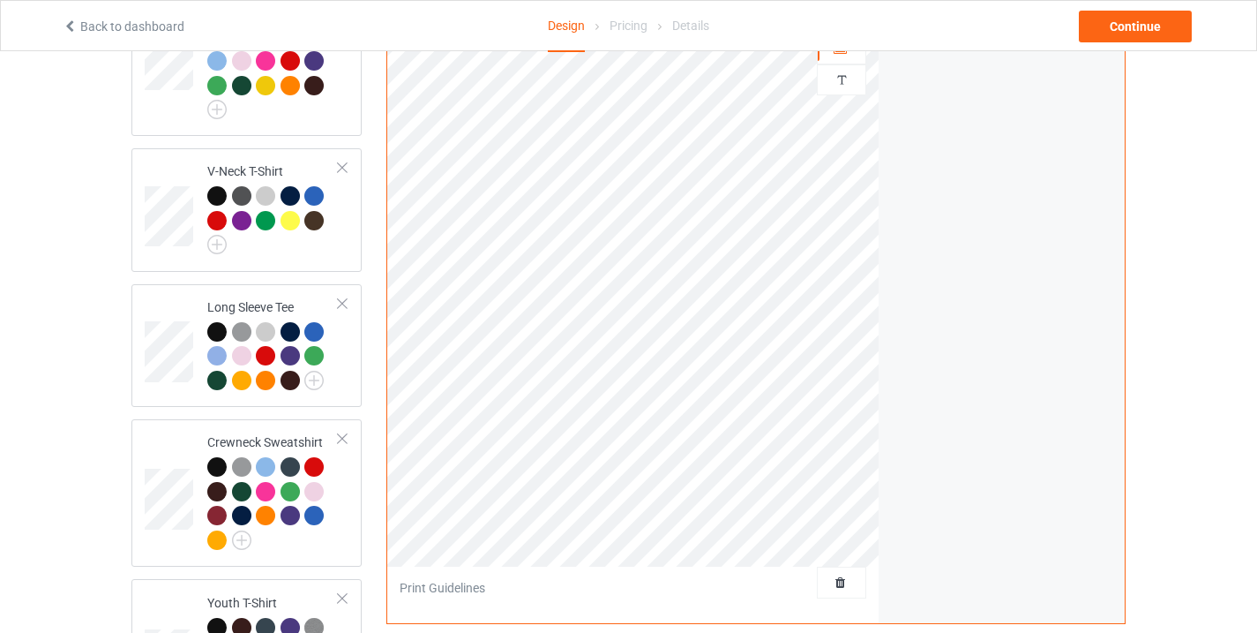
scroll to position [568, 0]
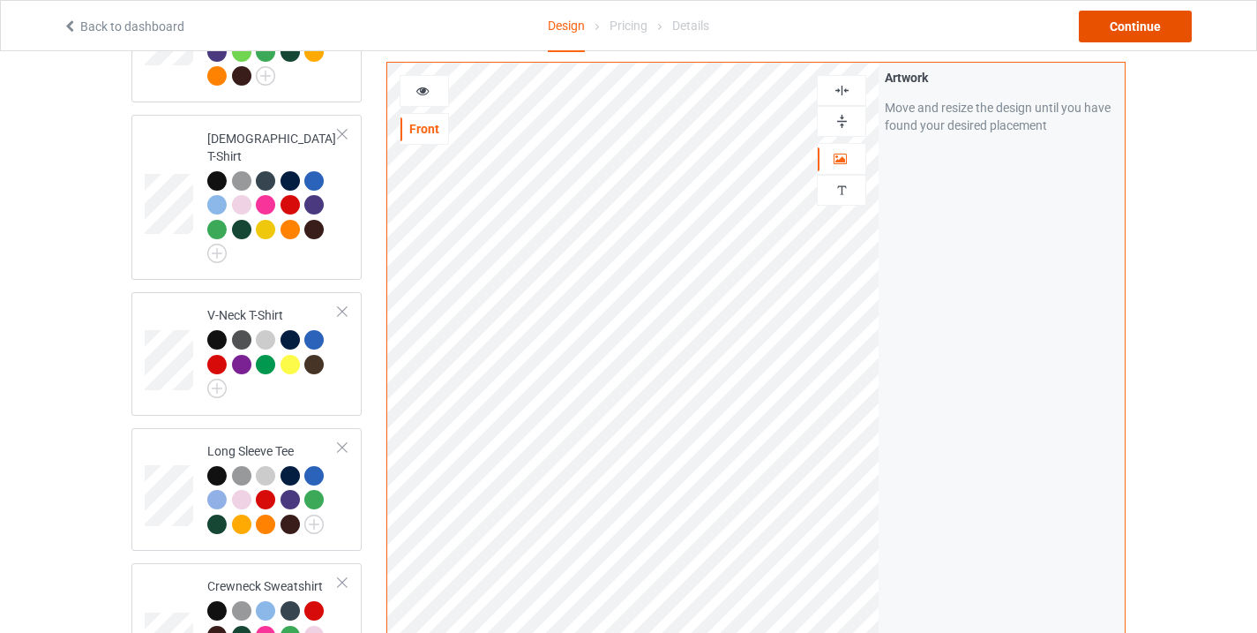
click at [1135, 27] on div "Continue" at bounding box center [1135, 27] width 113 height 32
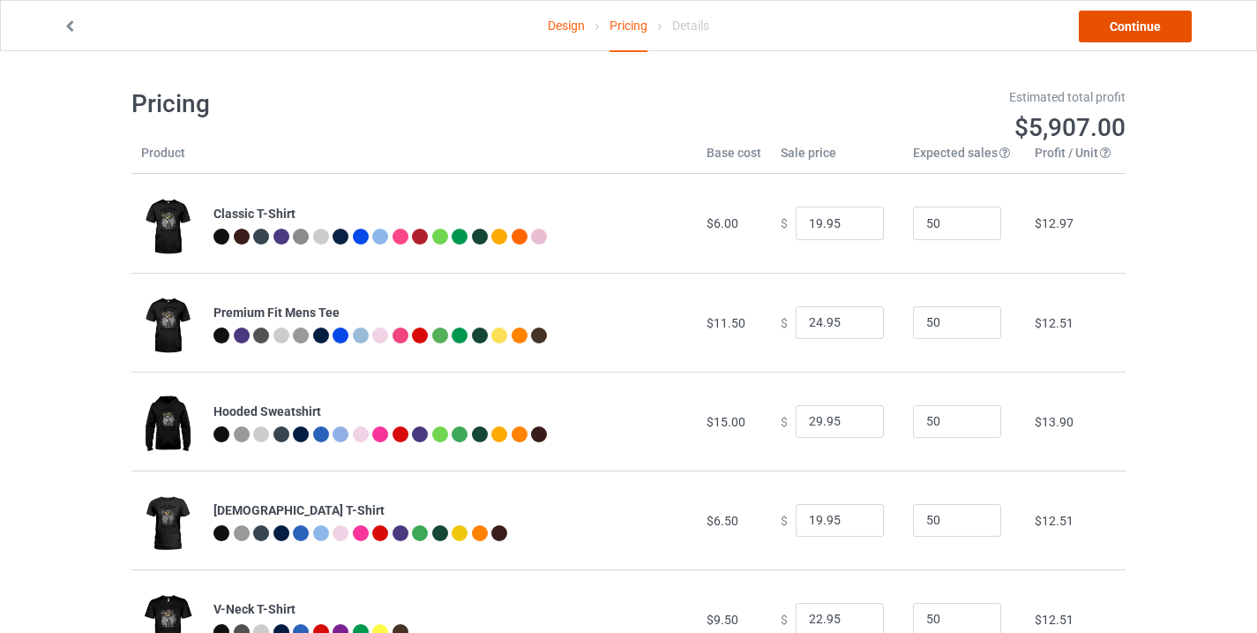
click at [1147, 12] on link "Continue" at bounding box center [1135, 27] width 113 height 32
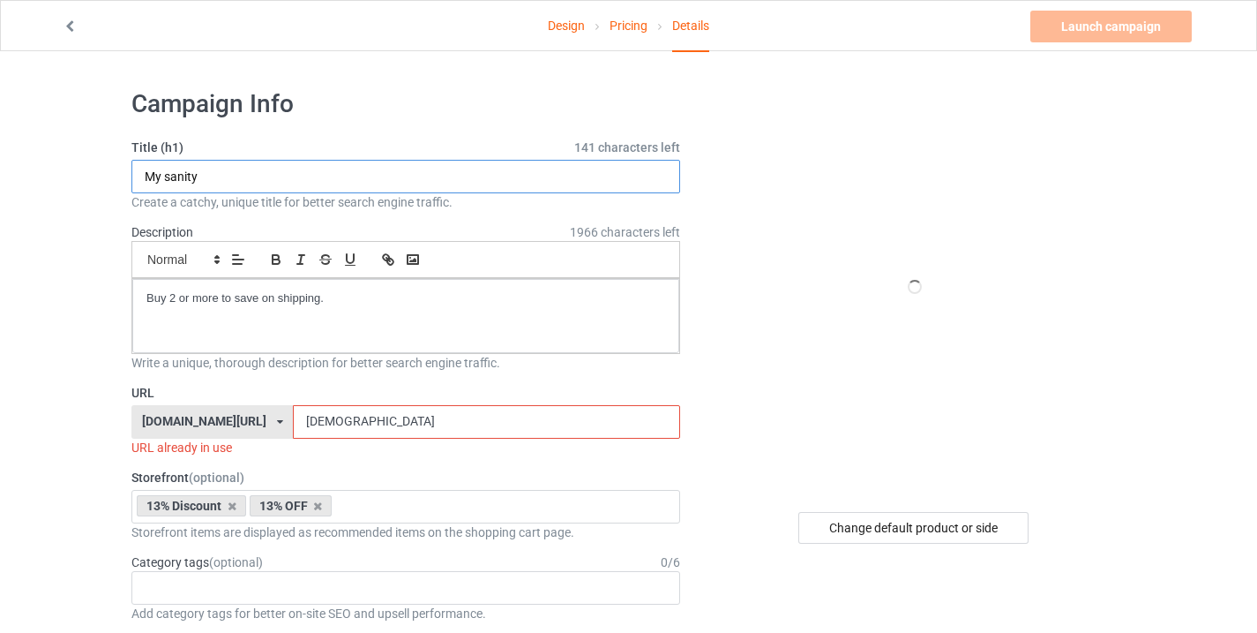
click at [227, 187] on input "My sanity" at bounding box center [405, 177] width 549 height 34
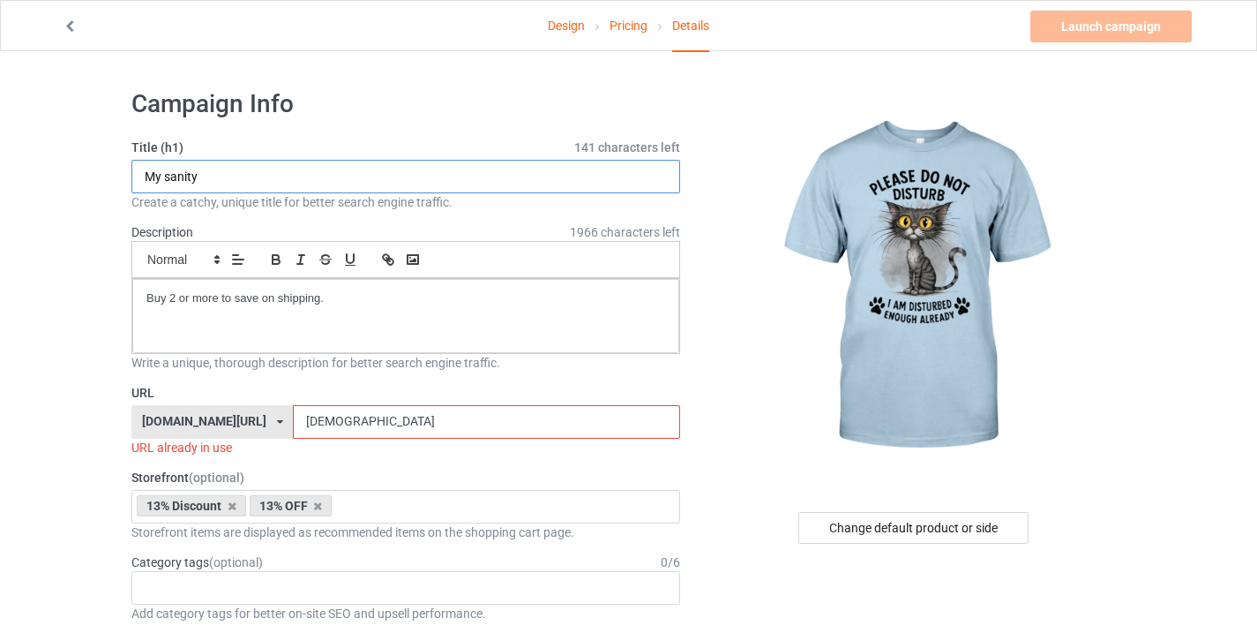
click at [227, 187] on input "My sanity" at bounding box center [405, 177] width 549 height 34
paste input "Funny cat"
type input "Funny cat"
click at [310, 433] on input "[DEMOGRAPHIC_DATA]" at bounding box center [486, 422] width 386 height 34
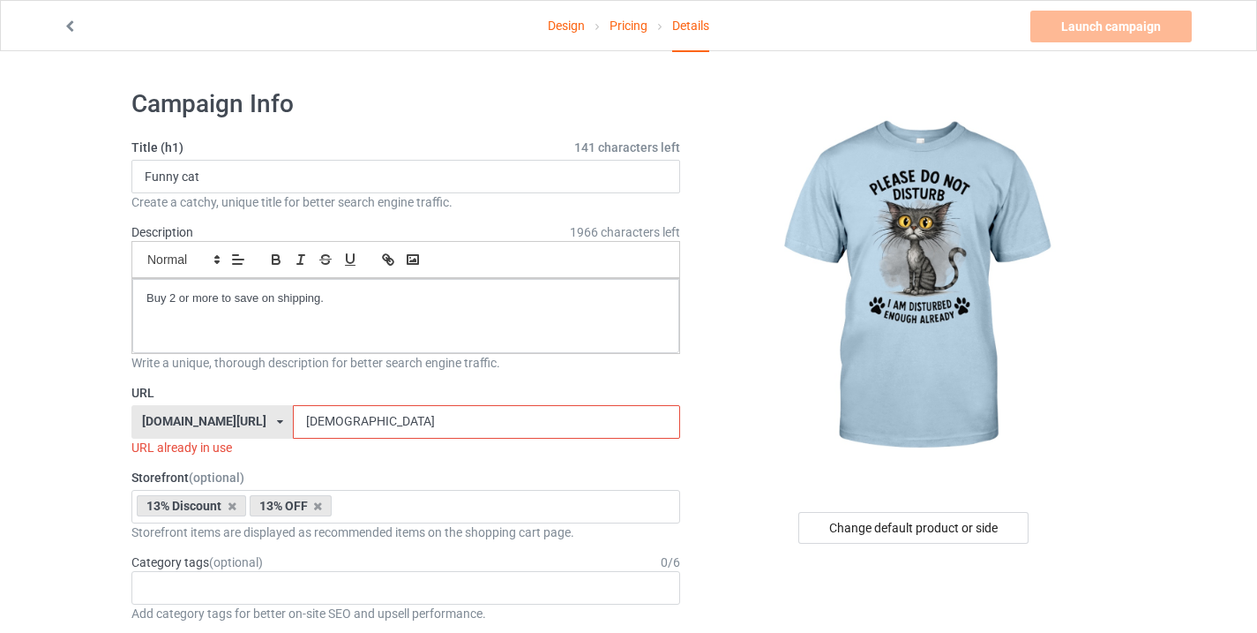
click at [310, 433] on input "[DEMOGRAPHIC_DATA]" at bounding box center [486, 422] width 386 height 34
paste input "Funny cat"
click at [329, 423] on input "Funny cat20" at bounding box center [486, 422] width 386 height 34
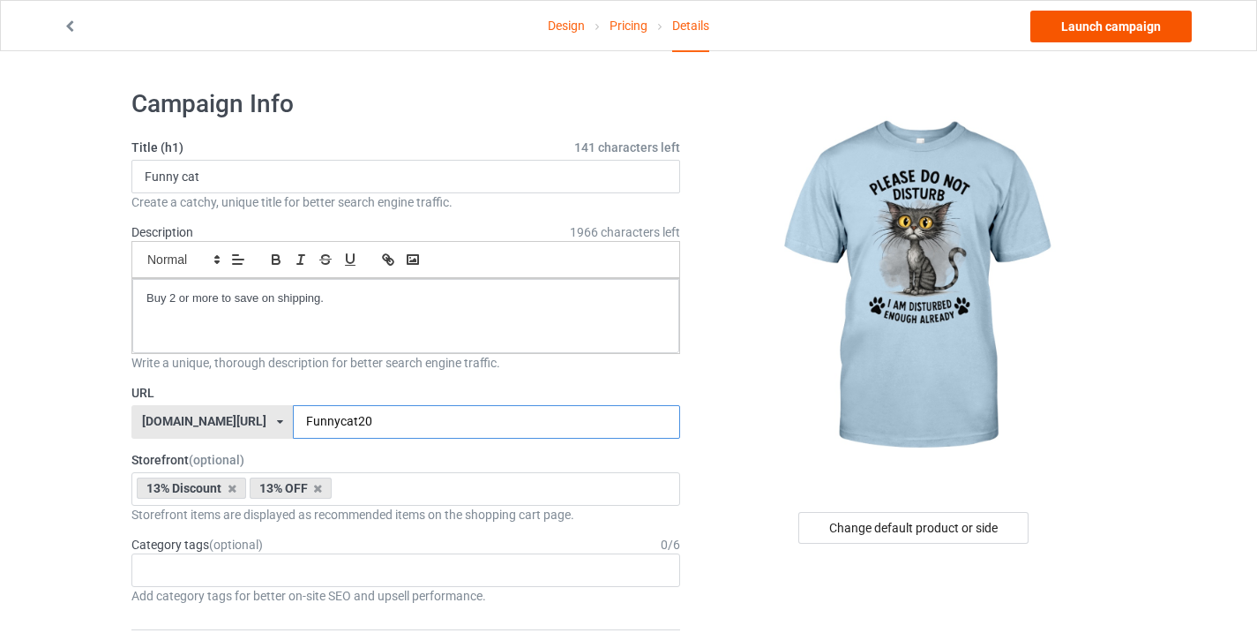
type input "Funnycat20"
click at [1142, 32] on link "Launch campaign" at bounding box center [1110, 27] width 161 height 32
